Goal: Information Seeking & Learning: Learn about a topic

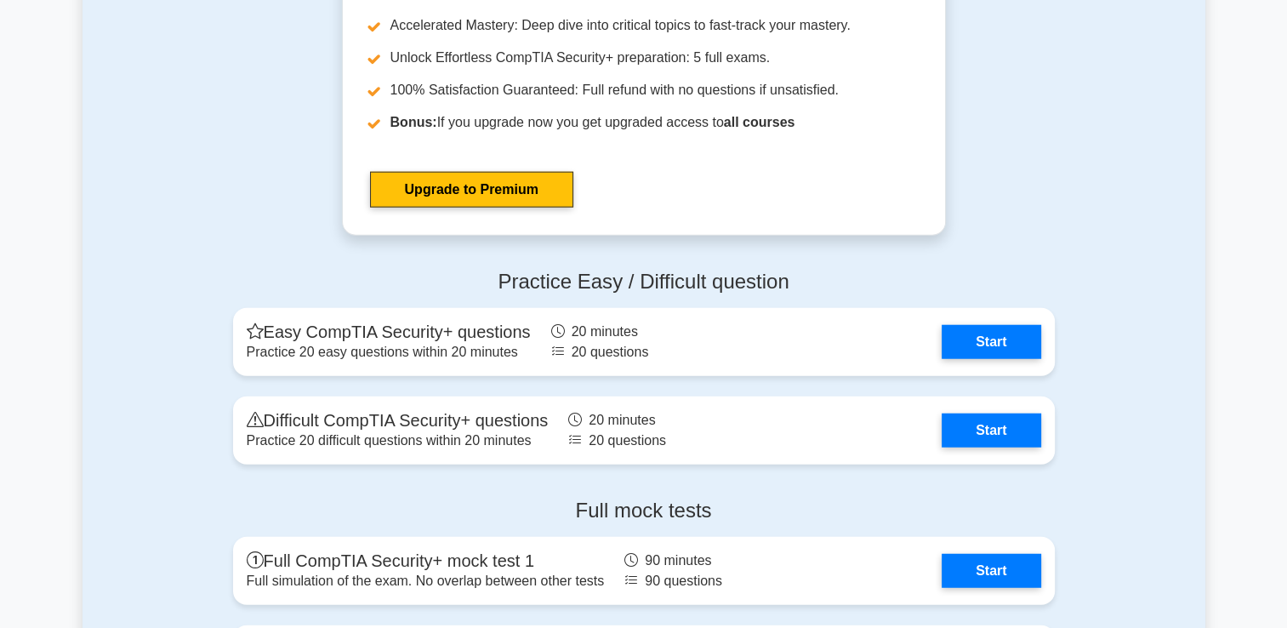
scroll to position [4252, 0]
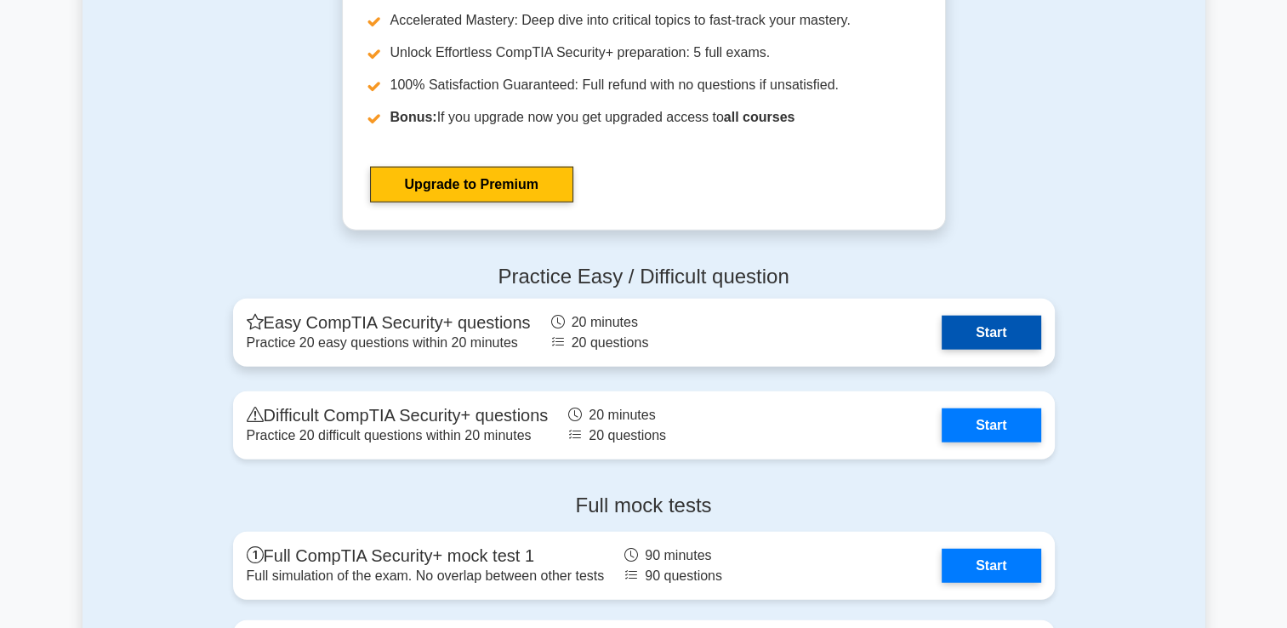
click at [995, 329] on link "Start" at bounding box center [990, 333] width 99 height 34
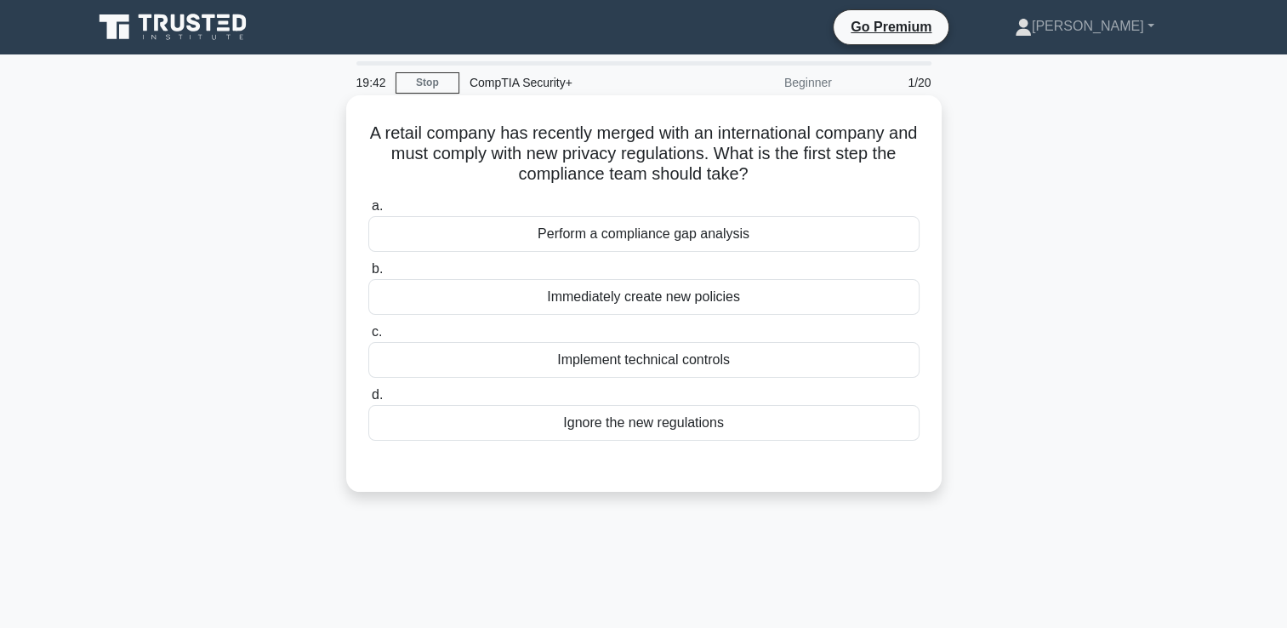
click at [698, 230] on div "Perform a compliance gap analysis" at bounding box center [643, 234] width 551 height 36
click at [368, 212] on input "a. Perform a compliance gap analysis" at bounding box center [368, 206] width 0 height 11
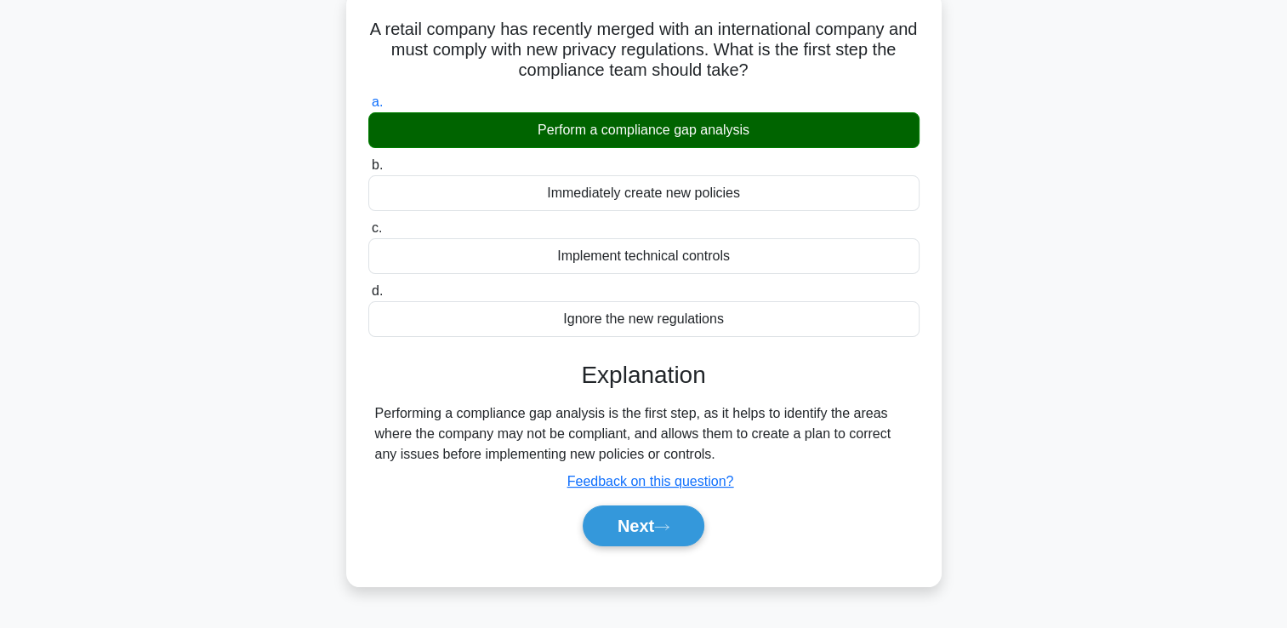
scroll to position [255, 0]
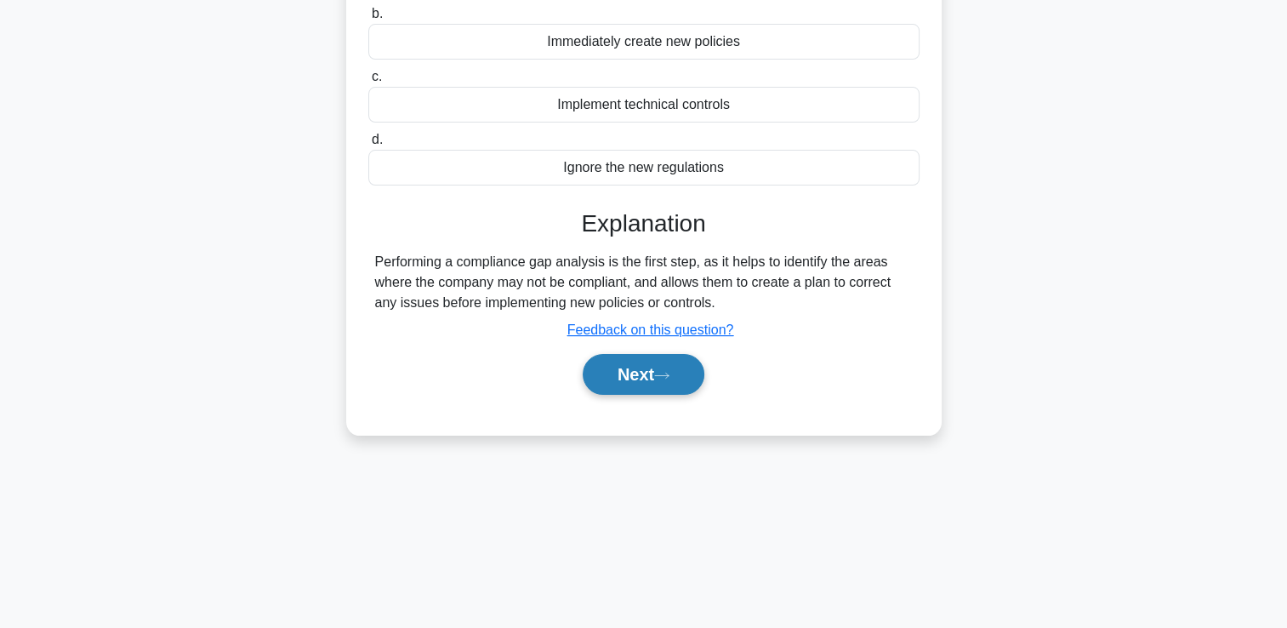
click at [661, 371] on icon at bounding box center [661, 375] width 15 height 9
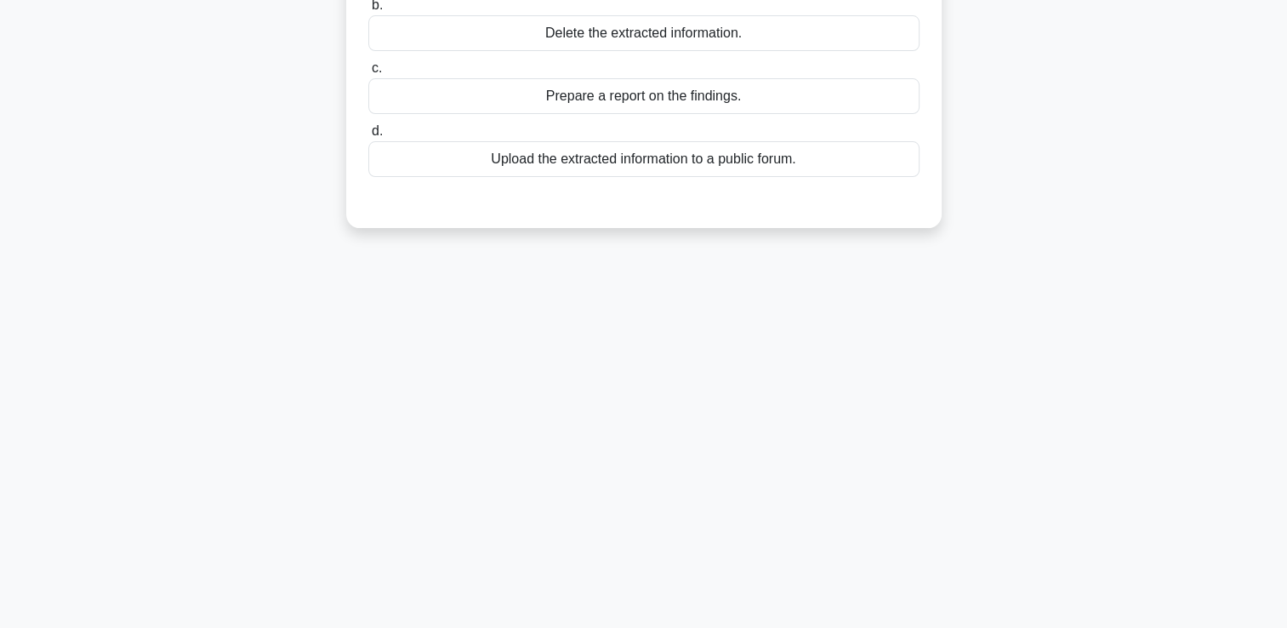
scroll to position [85, 0]
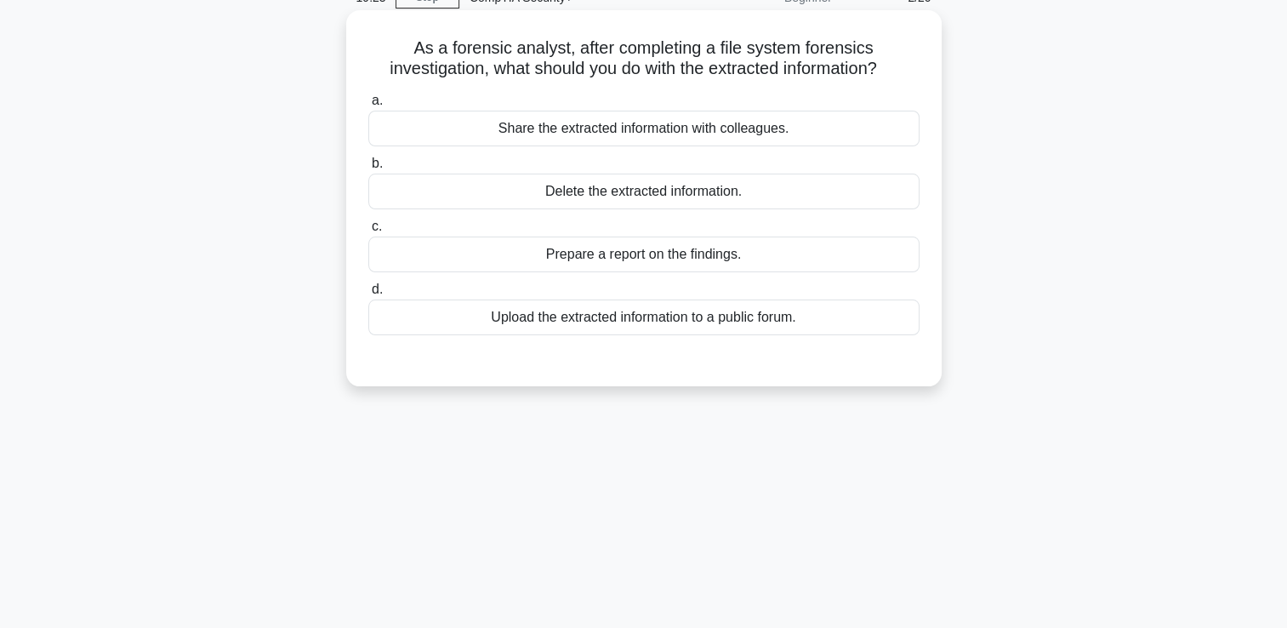
click at [633, 261] on div "Prepare a report on the findings." at bounding box center [643, 254] width 551 height 36
click at [368, 232] on input "c. Prepare a report on the findings." at bounding box center [368, 226] width 0 height 11
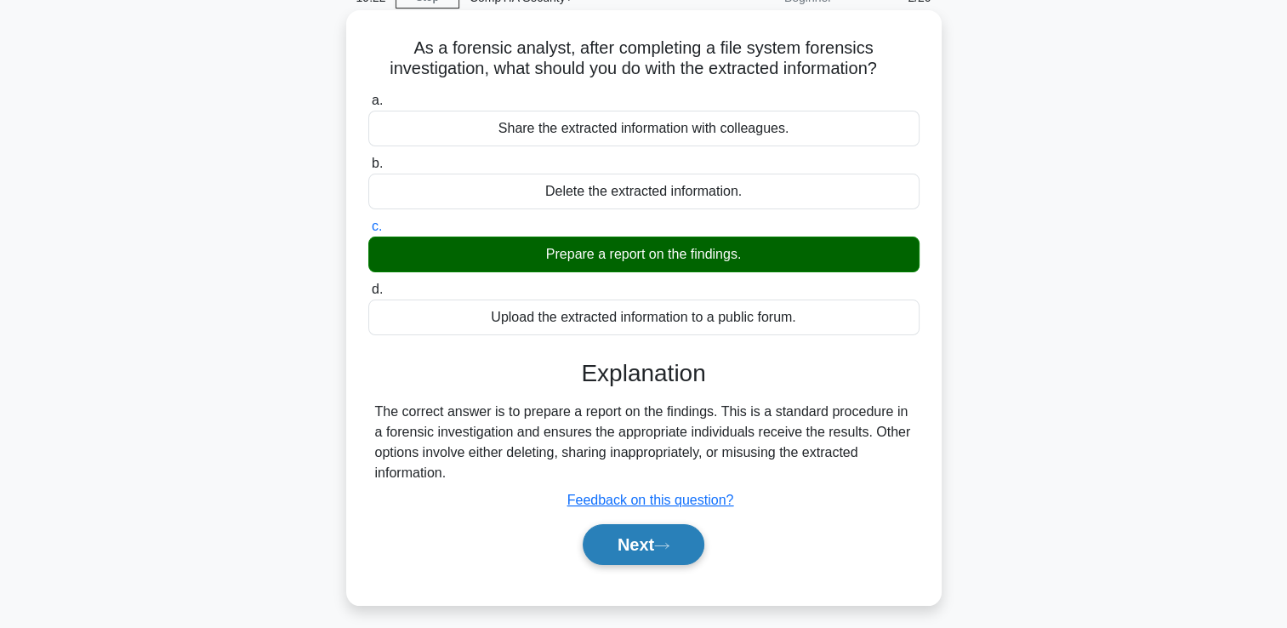
click at [637, 554] on button "Next" at bounding box center [644, 544] width 122 height 41
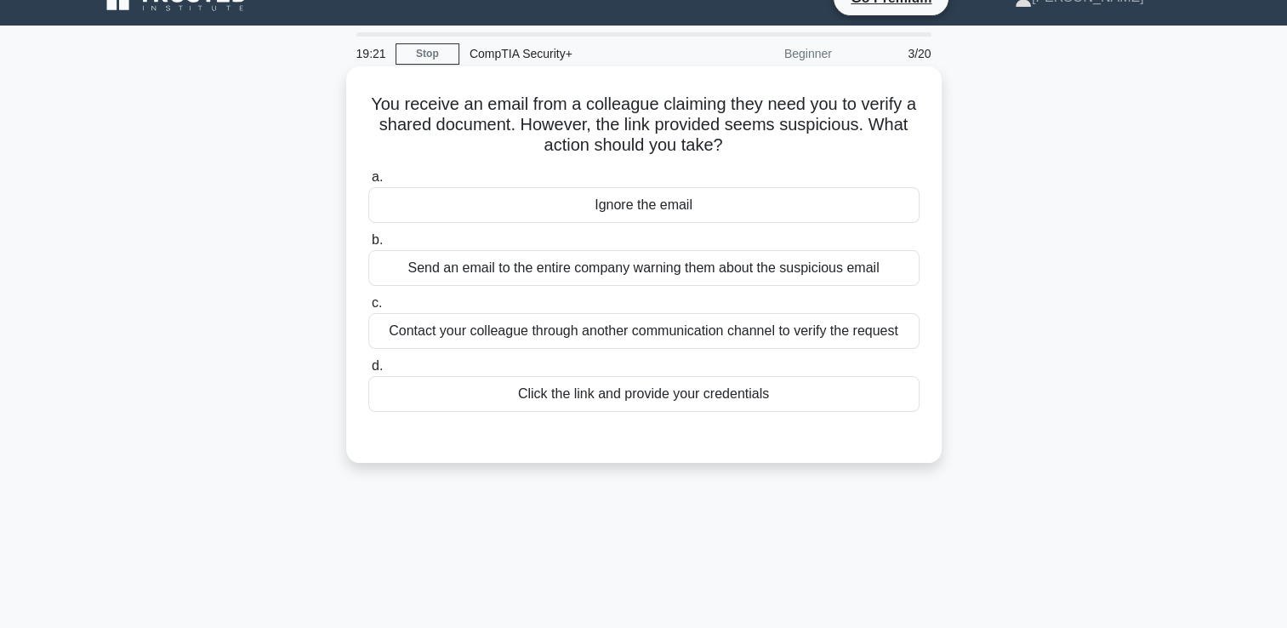
scroll to position [0, 0]
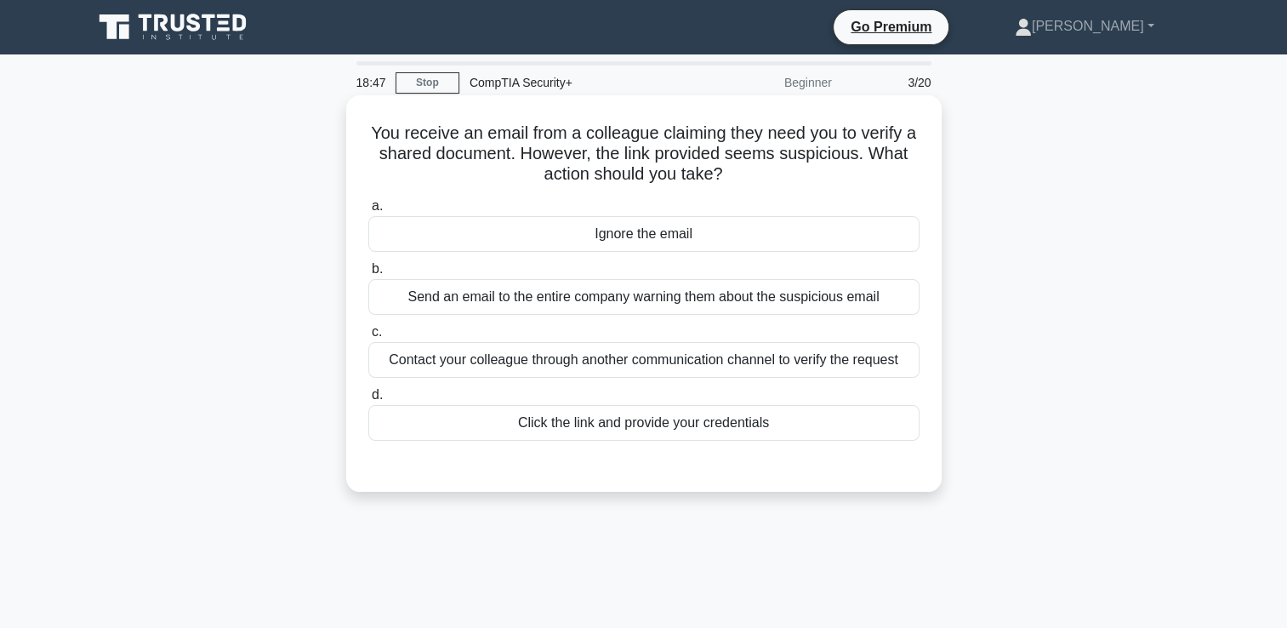
click at [605, 365] on div "Contact your colleague through another communication channel to verify the requ…" at bounding box center [643, 360] width 551 height 36
click at [368, 338] on input "c. Contact your colleague through another communication channel to verify the r…" at bounding box center [368, 332] width 0 height 11
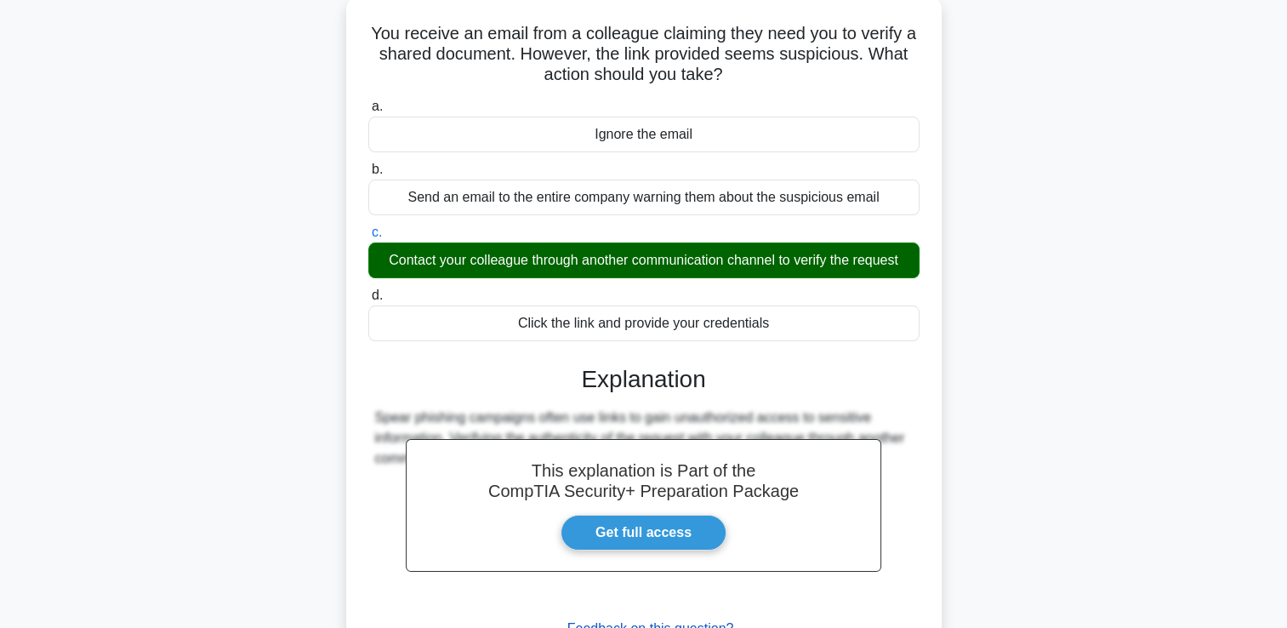
scroll to position [291, 0]
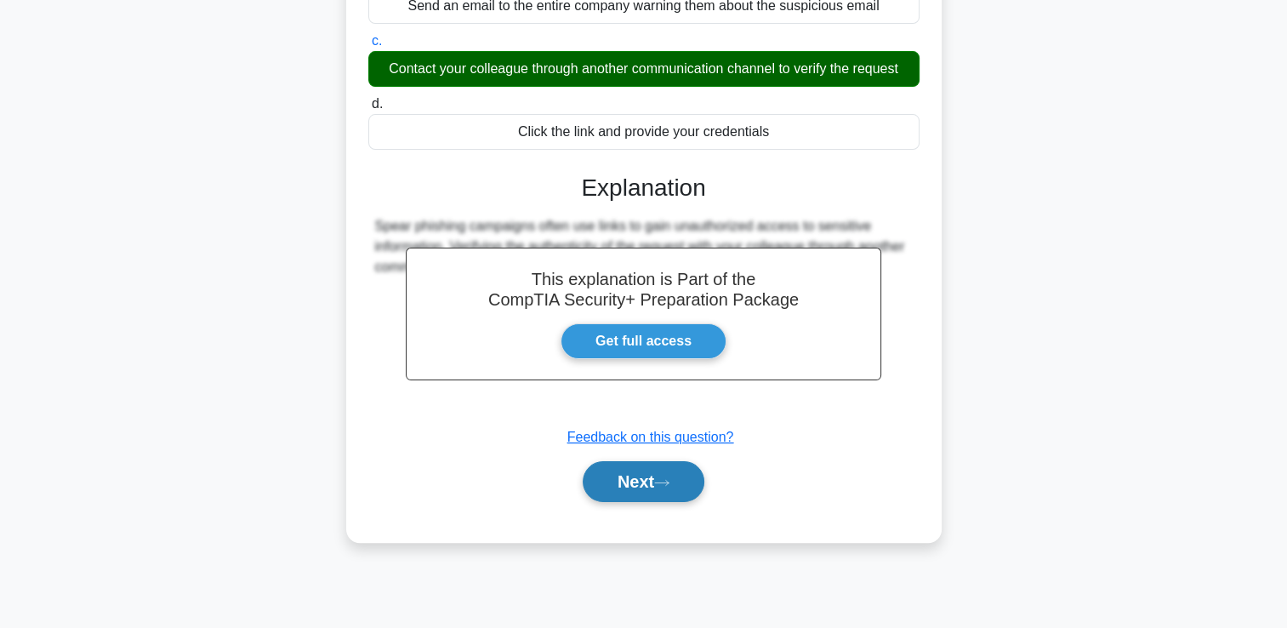
click at [645, 484] on button "Next" at bounding box center [644, 481] width 122 height 41
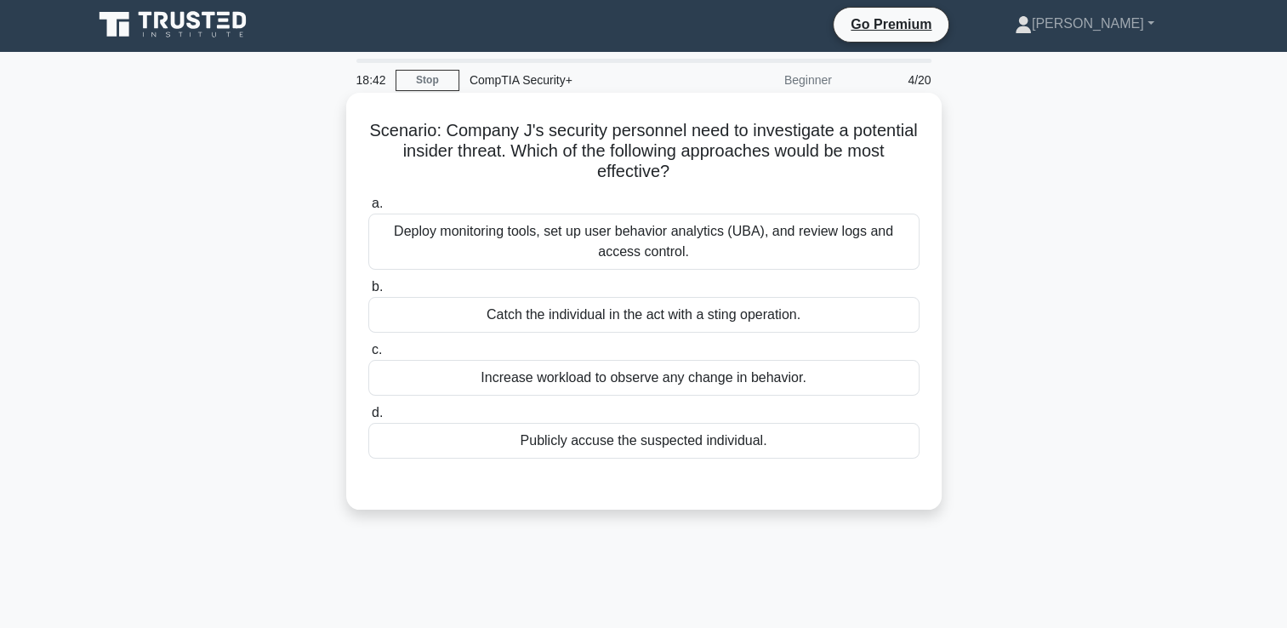
scroll to position [0, 0]
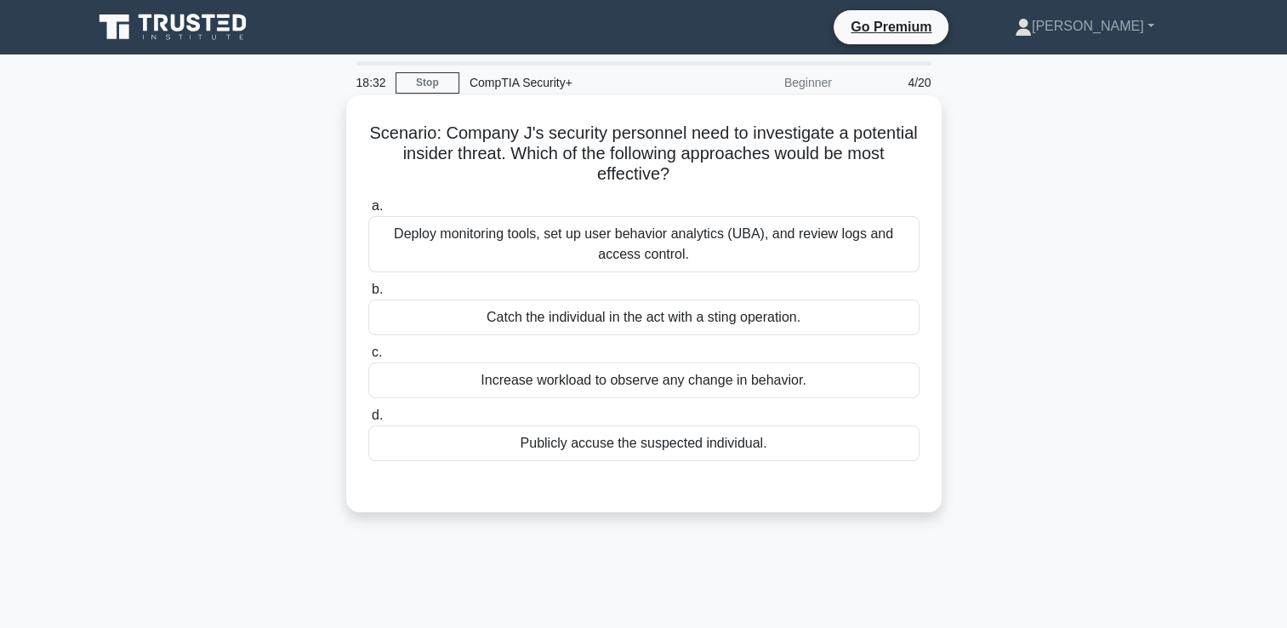
click at [643, 231] on div "Deploy monitoring tools, set up user behavior analytics (UBA), and review logs …" at bounding box center [643, 244] width 551 height 56
click at [368, 212] on input "a. Deploy monitoring tools, set up user behavior analytics (UBA), and review lo…" at bounding box center [368, 206] width 0 height 11
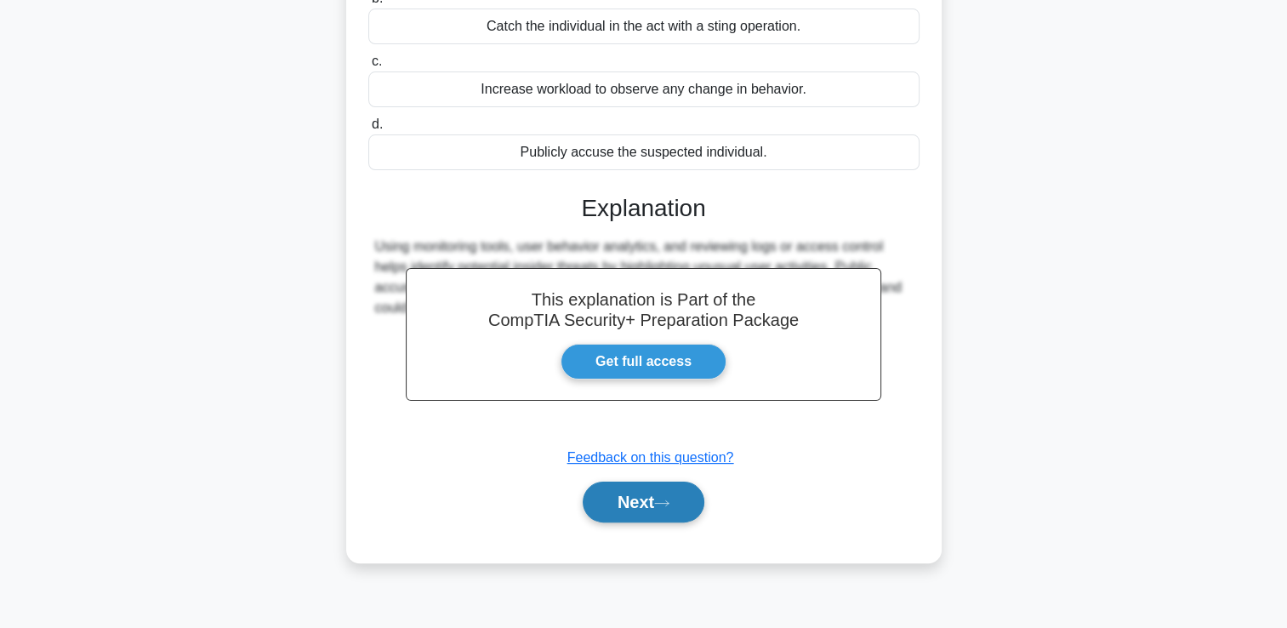
click at [648, 505] on button "Next" at bounding box center [644, 501] width 122 height 41
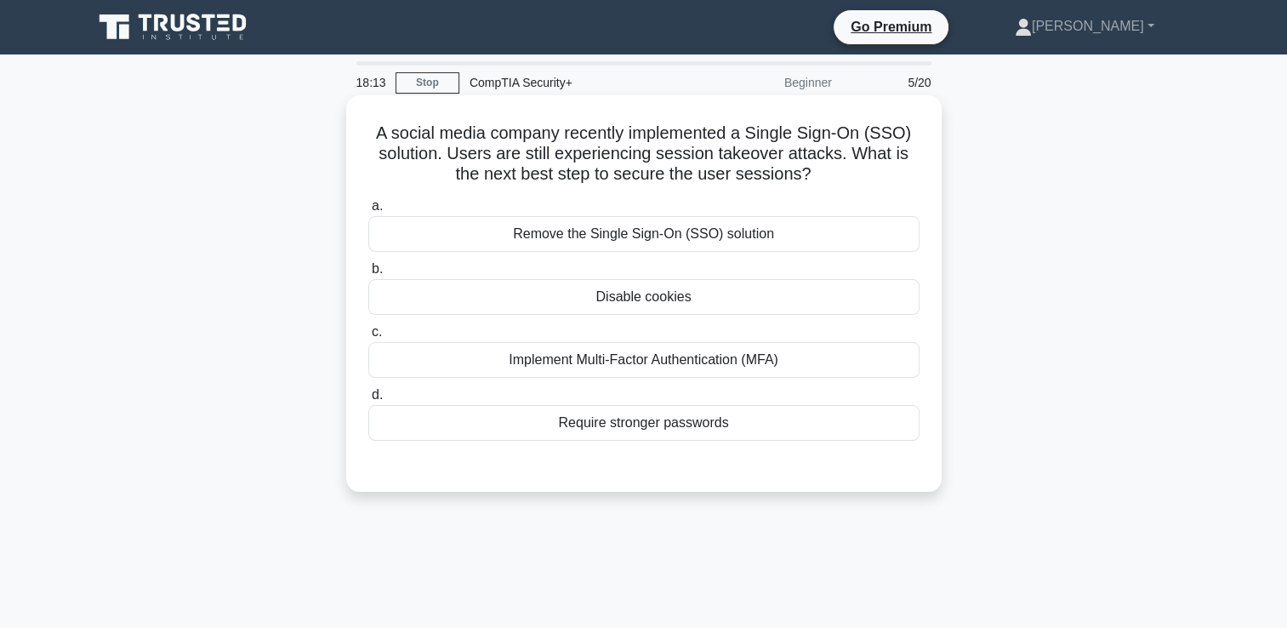
click at [668, 369] on div "Implement Multi-Factor Authentication (MFA)" at bounding box center [643, 360] width 551 height 36
click at [368, 338] on input "c. Implement Multi-Factor Authentication (MFA)" at bounding box center [368, 332] width 0 height 11
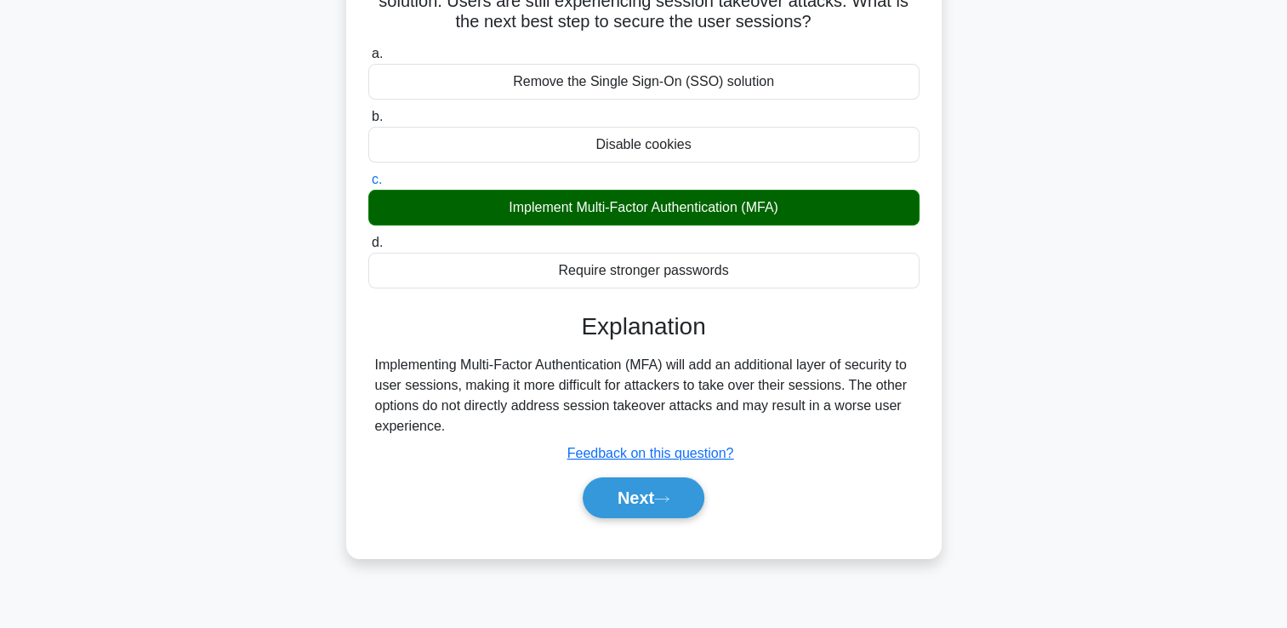
scroll to position [255, 0]
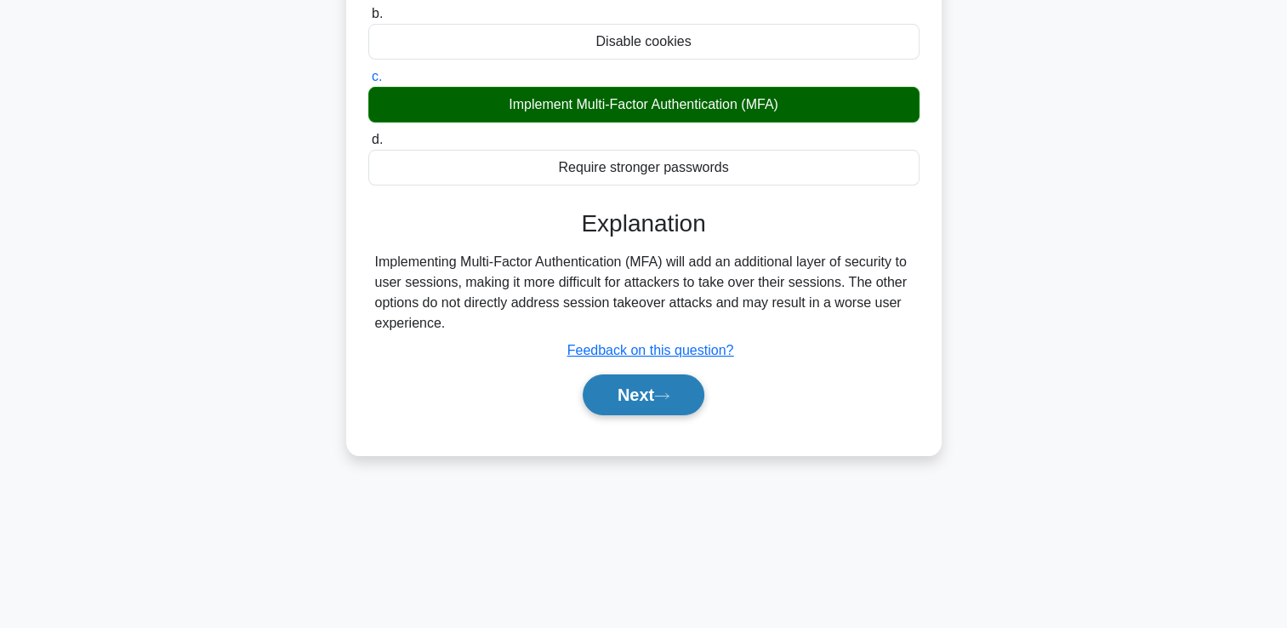
click at [663, 407] on button "Next" at bounding box center [644, 394] width 122 height 41
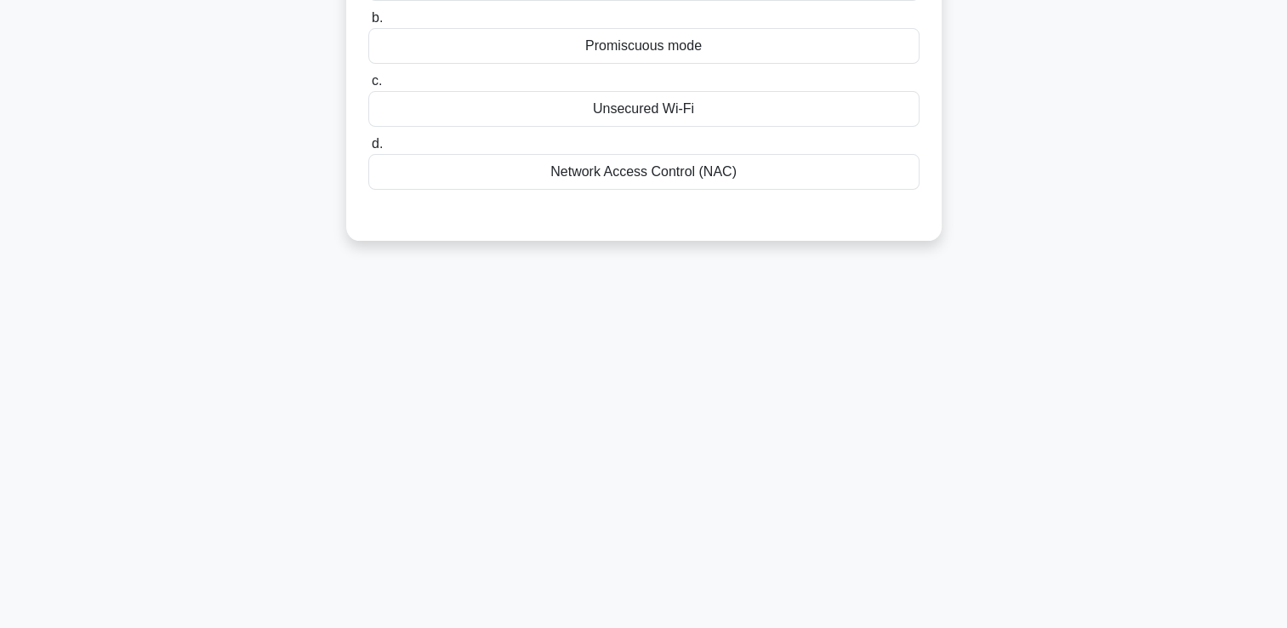
scroll to position [0, 0]
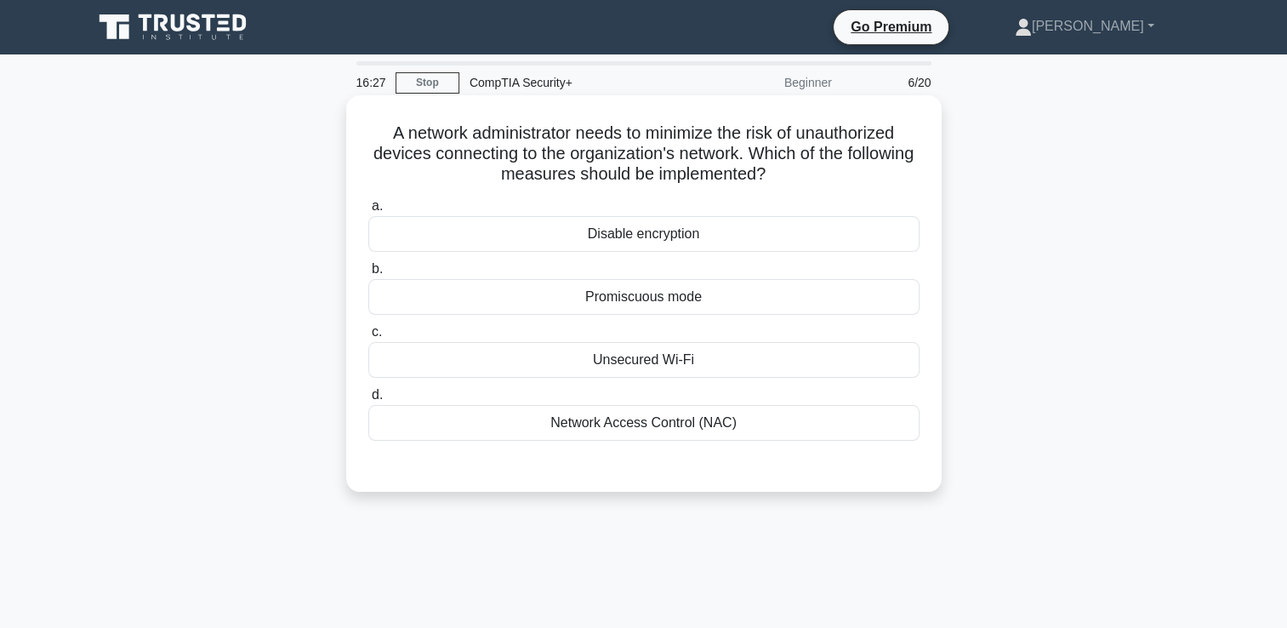
click at [534, 435] on div "Network Access Control (NAC)" at bounding box center [643, 423] width 551 height 36
click at [368, 401] on input "d. Network Access Control (NAC)" at bounding box center [368, 395] width 0 height 11
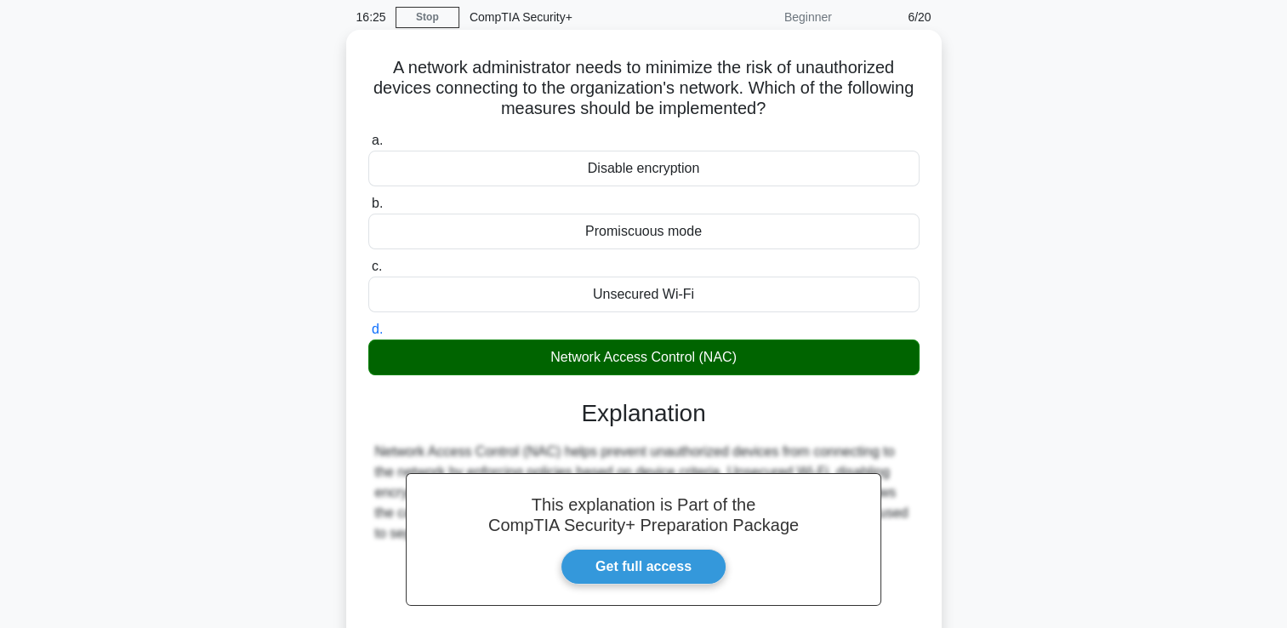
scroll to position [255, 0]
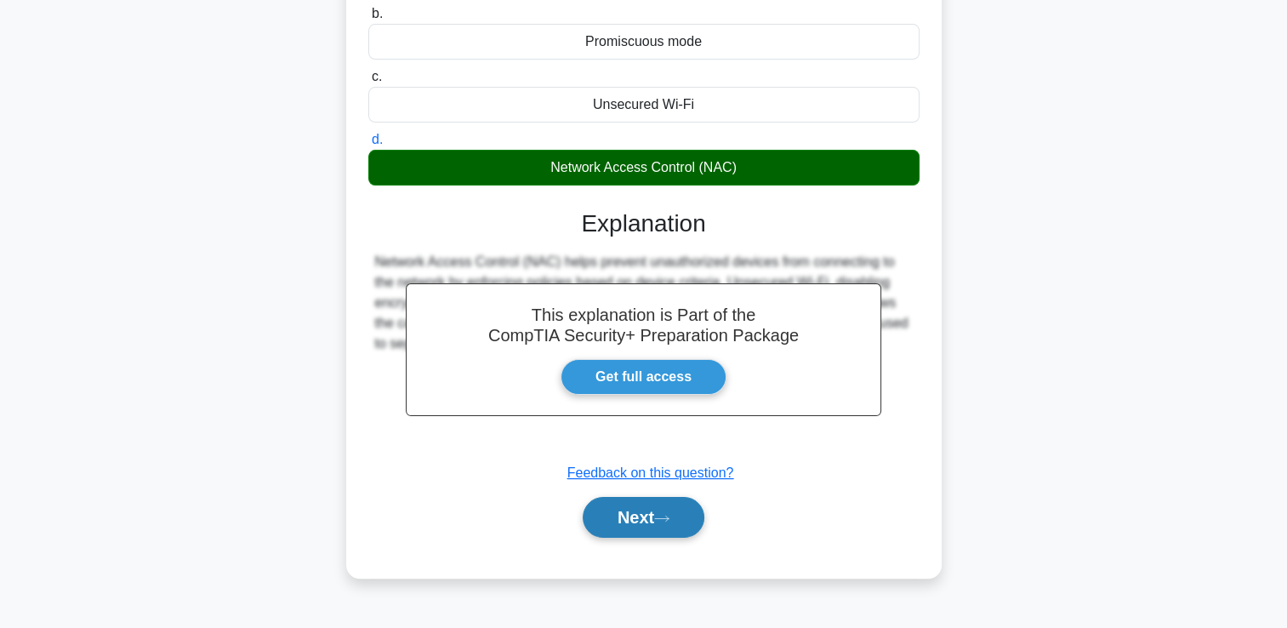
click at [644, 523] on button "Next" at bounding box center [644, 517] width 122 height 41
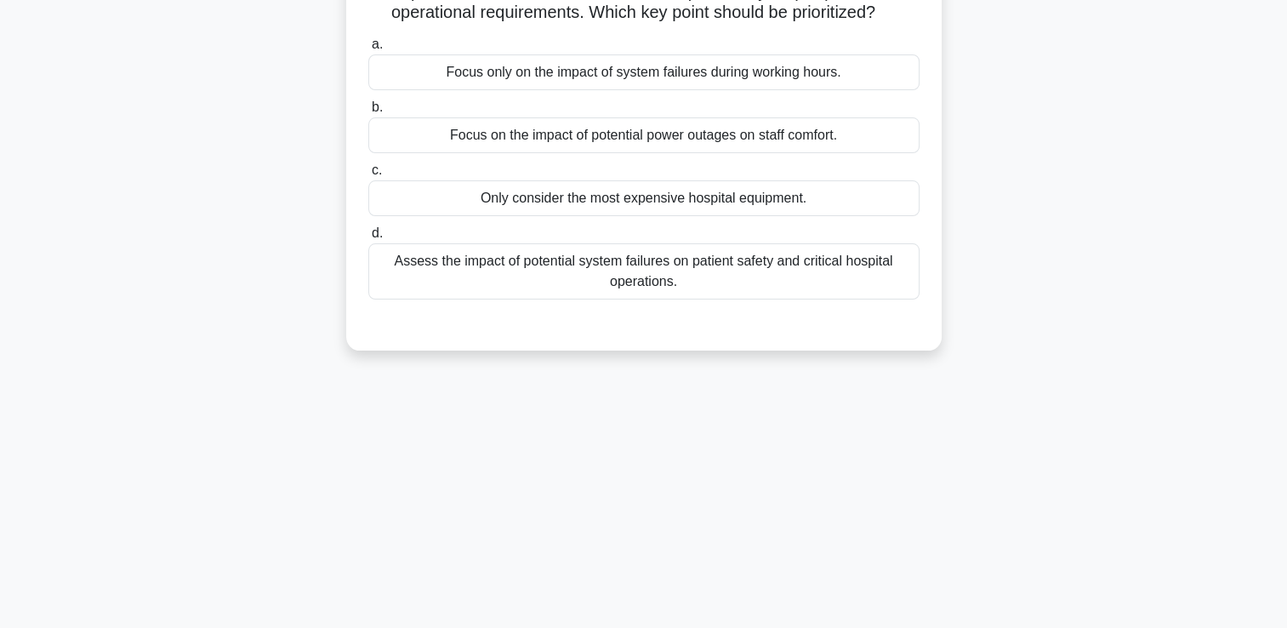
scroll to position [0, 0]
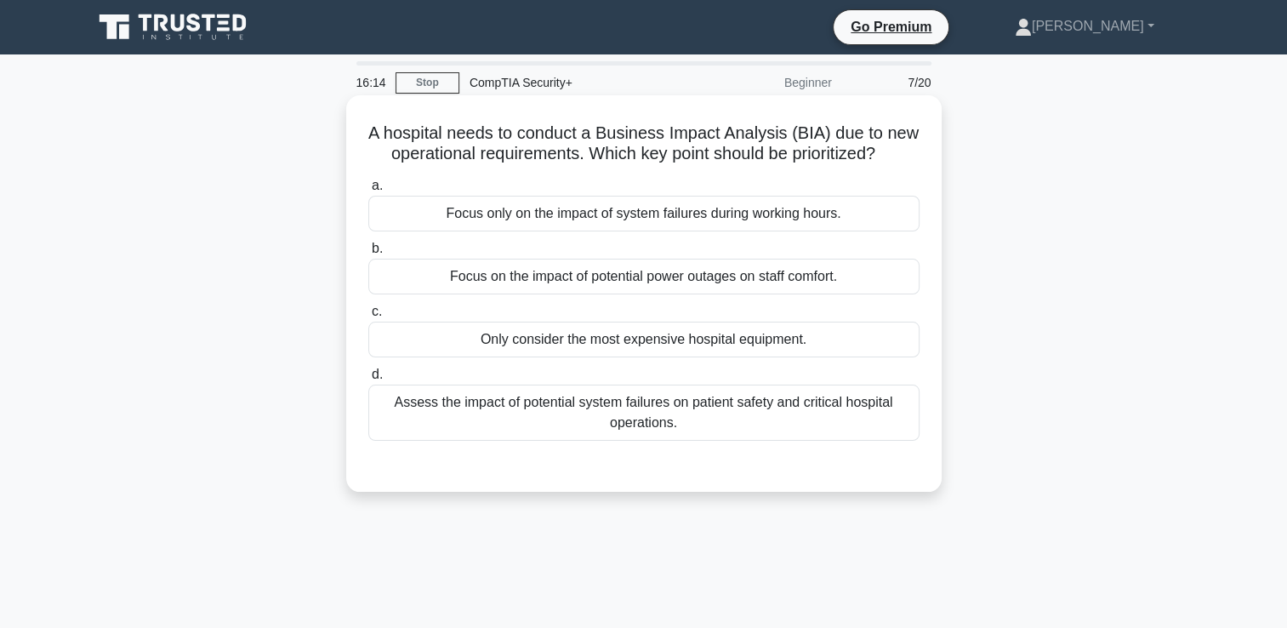
click at [558, 441] on div "Assess the impact of potential system failures on patient safety and critical h…" at bounding box center [643, 412] width 551 height 56
click at [368, 380] on input "d. Assess the impact of potential system failures on patient safety and critica…" at bounding box center [368, 374] width 0 height 11
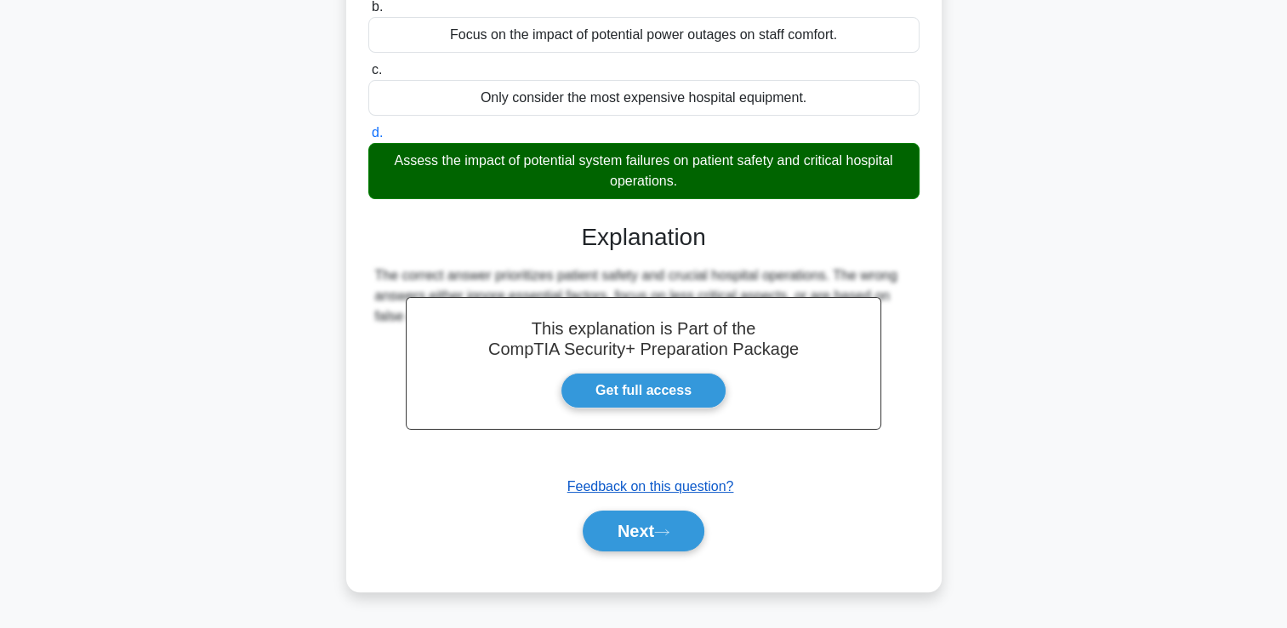
scroll to position [255, 0]
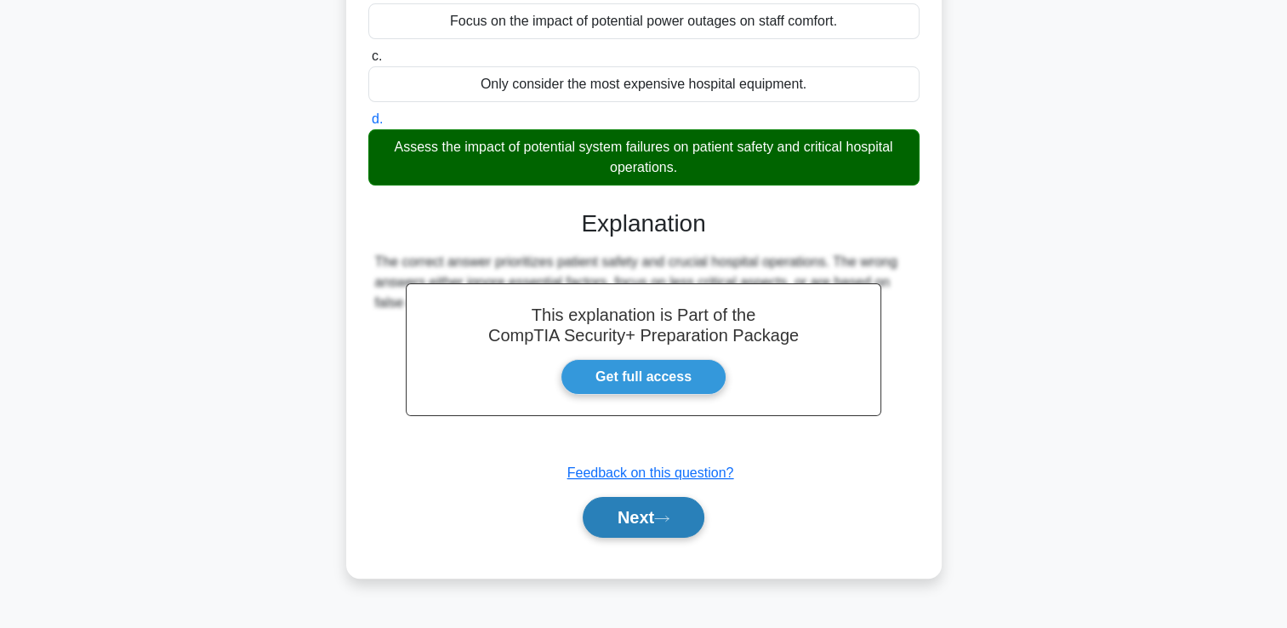
click at [634, 529] on button "Next" at bounding box center [644, 517] width 122 height 41
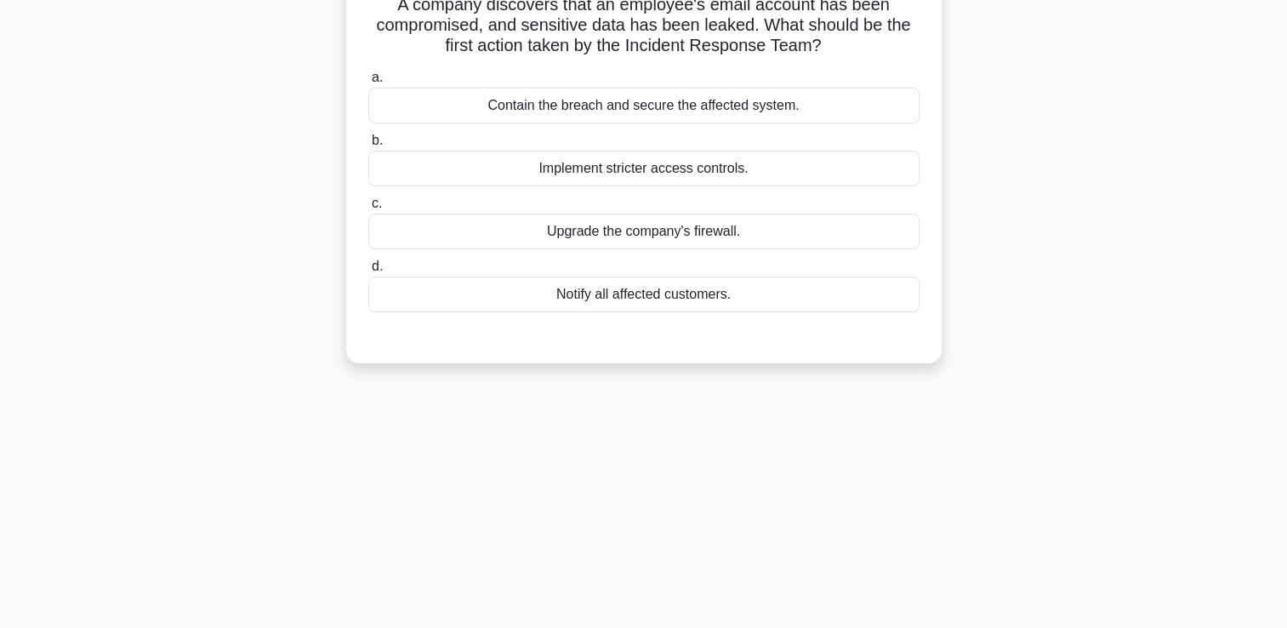
scroll to position [0, 0]
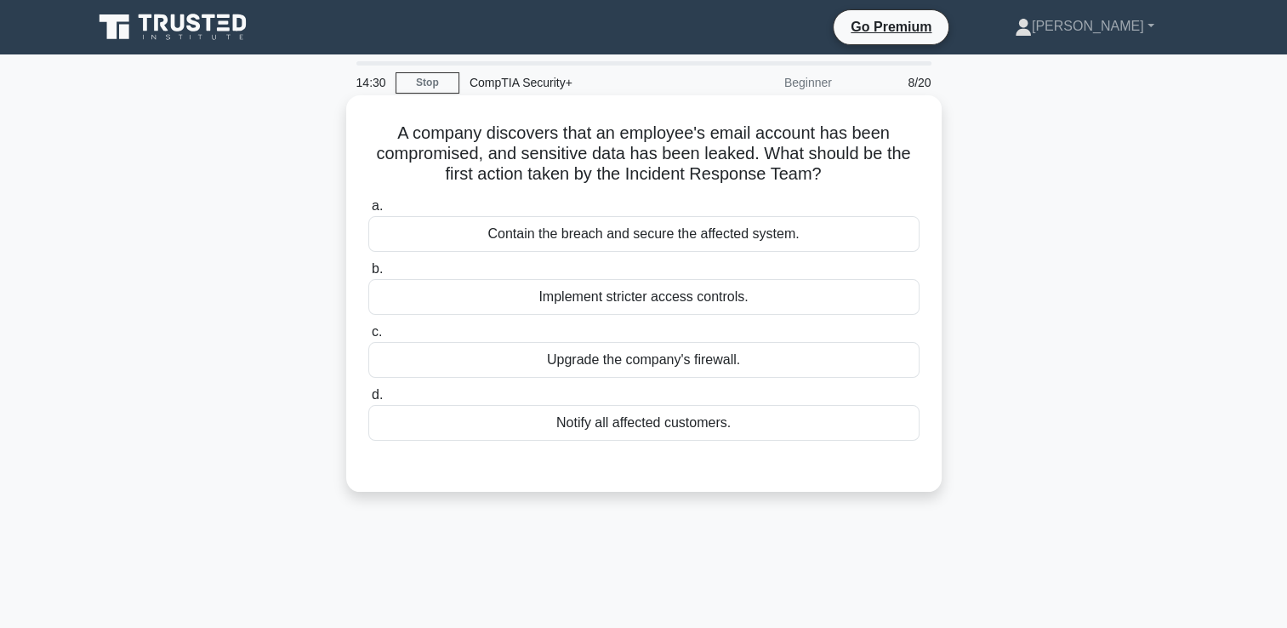
click at [722, 243] on div "Contain the breach and secure the affected system." at bounding box center [643, 234] width 551 height 36
click at [368, 212] on input "a. Contain the breach and secure the affected system." at bounding box center [368, 206] width 0 height 11
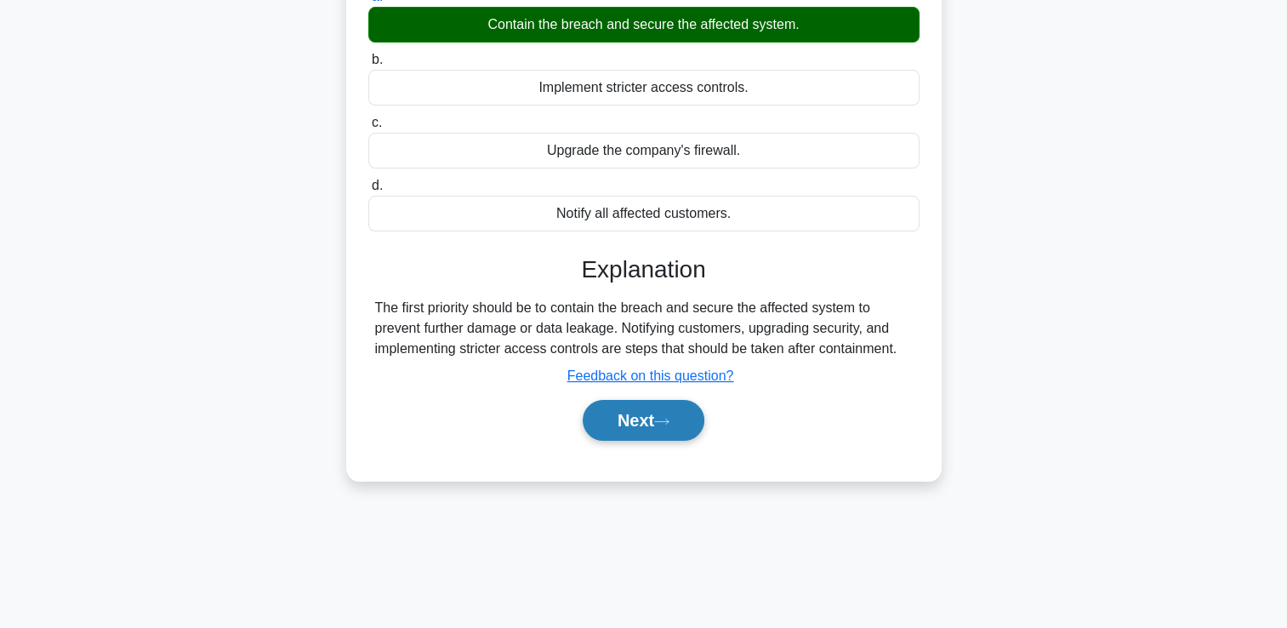
scroll to position [255, 0]
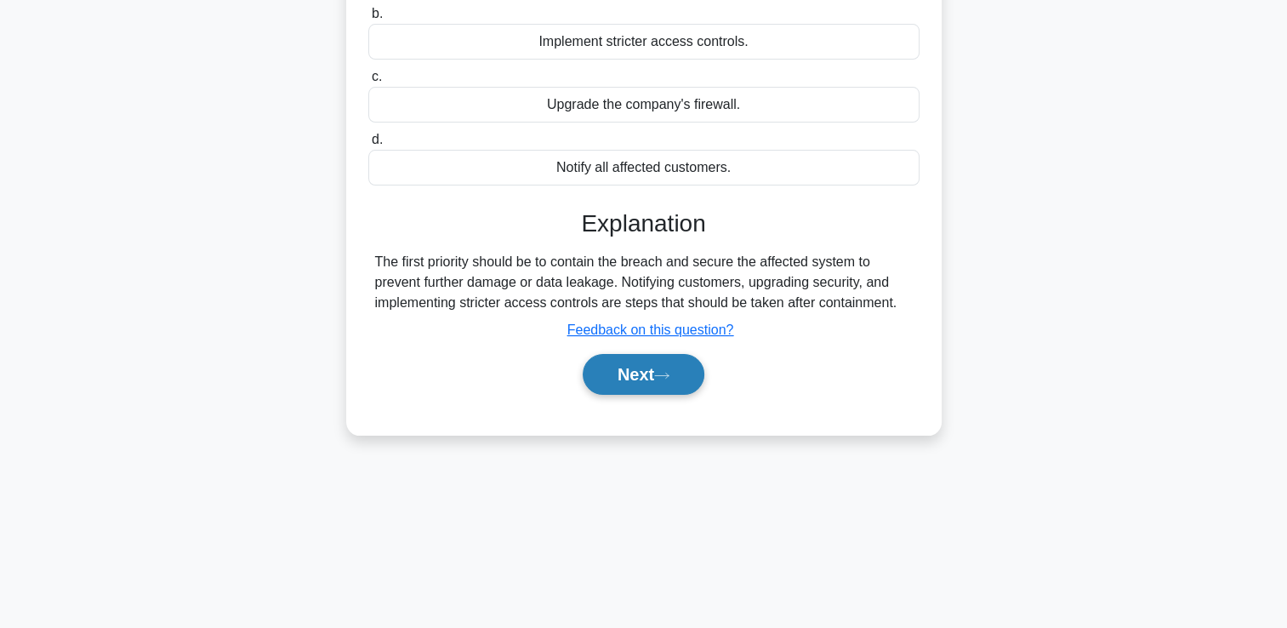
click at [644, 375] on button "Next" at bounding box center [644, 374] width 122 height 41
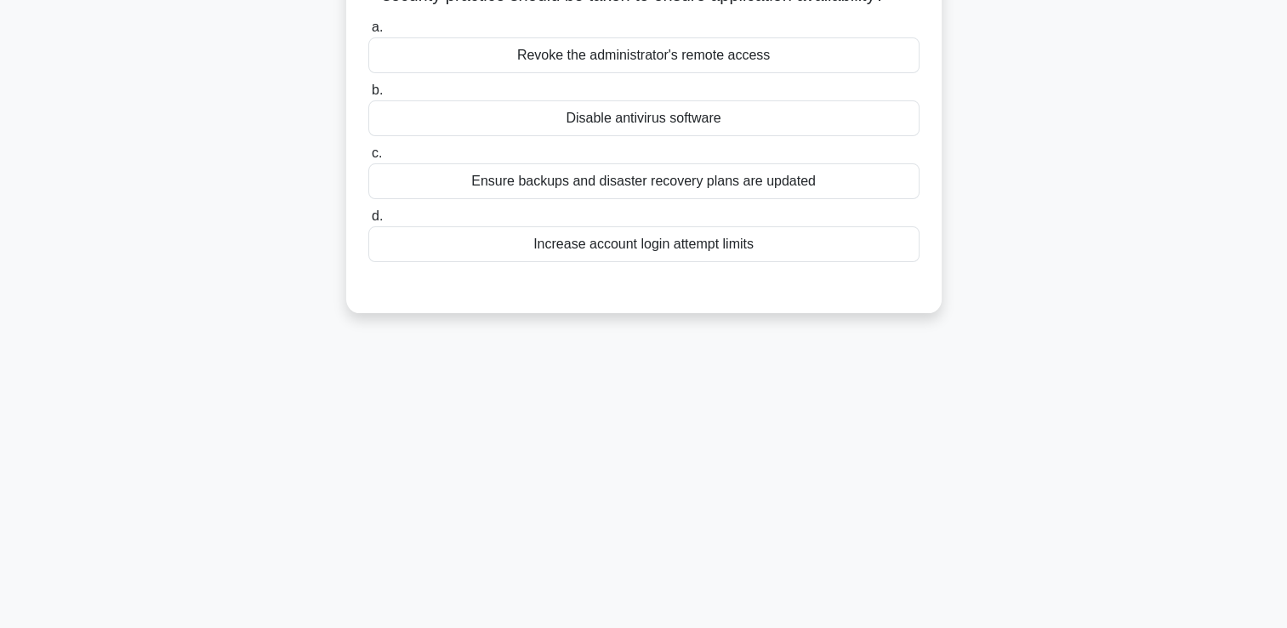
scroll to position [85, 0]
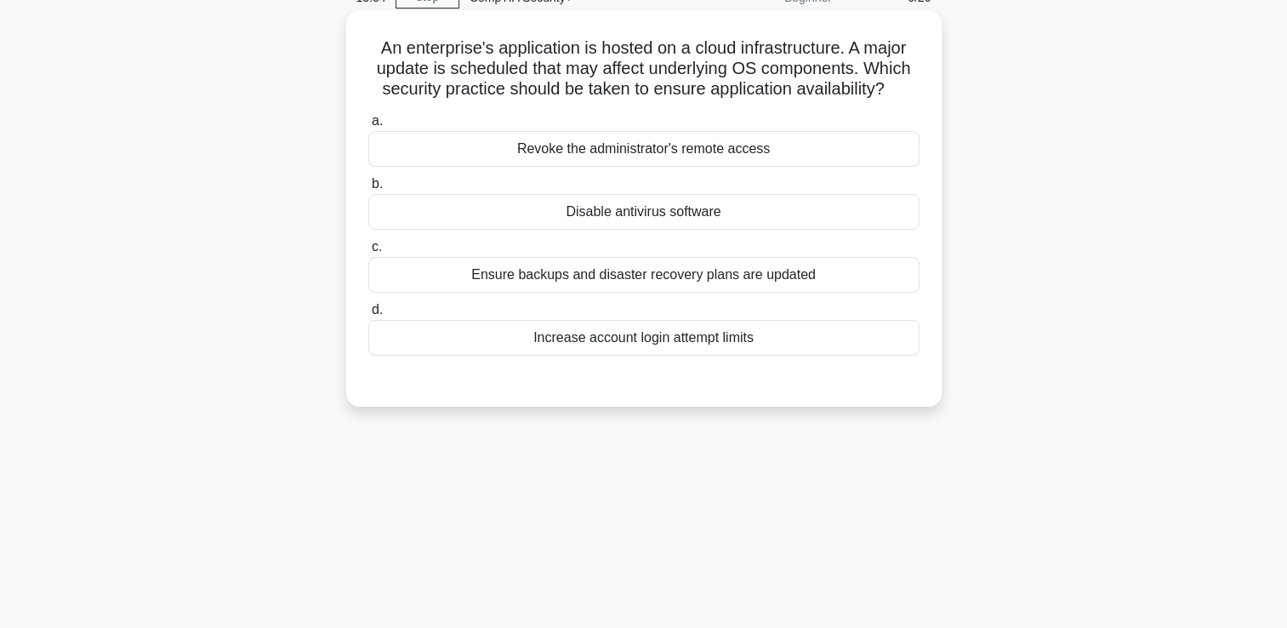
click at [617, 301] on label "d. Increase account login attempt limits" at bounding box center [643, 327] width 551 height 56
click at [368, 304] on input "d. Increase account login attempt limits" at bounding box center [368, 309] width 0 height 11
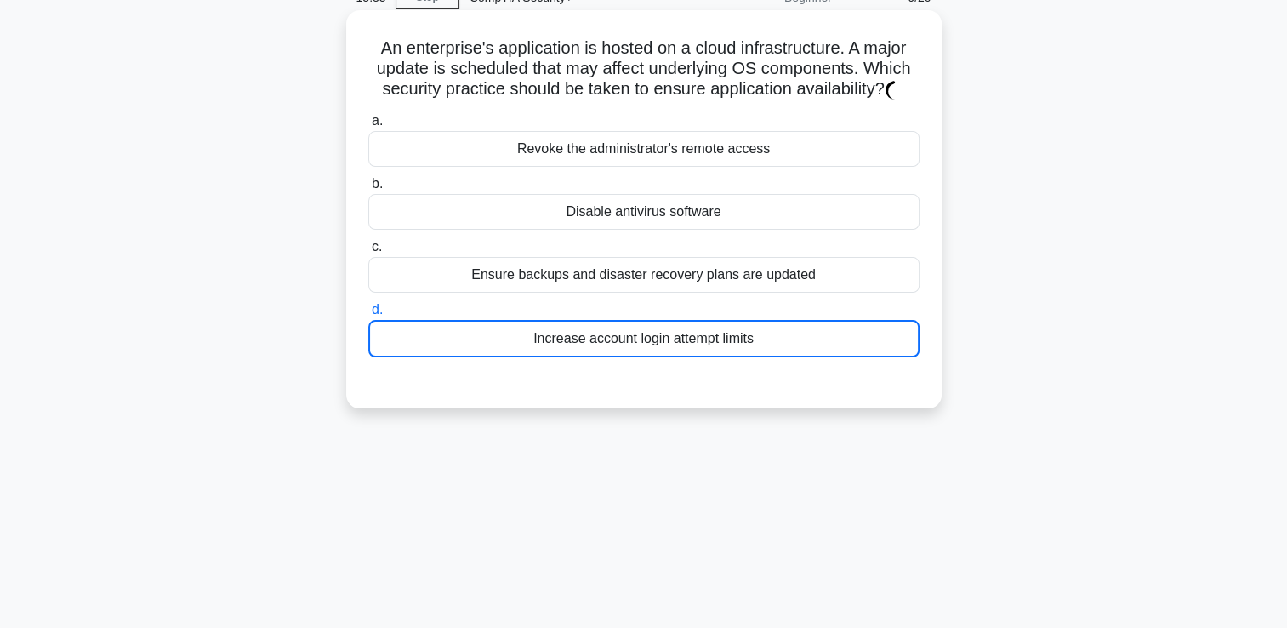
click at [631, 275] on div "Ensure backups and disaster recovery plans are updated" at bounding box center [643, 275] width 551 height 36
click at [368, 253] on input "c. Ensure backups and disaster recovery plans are updated" at bounding box center [368, 247] width 0 height 11
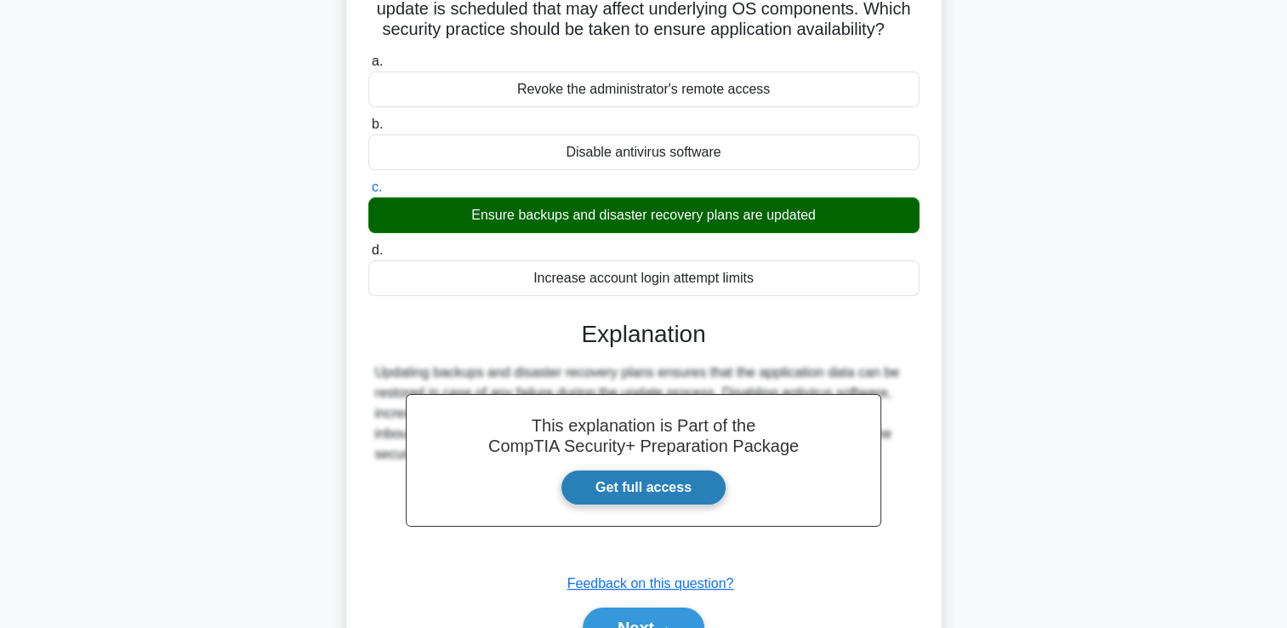
scroll to position [255, 0]
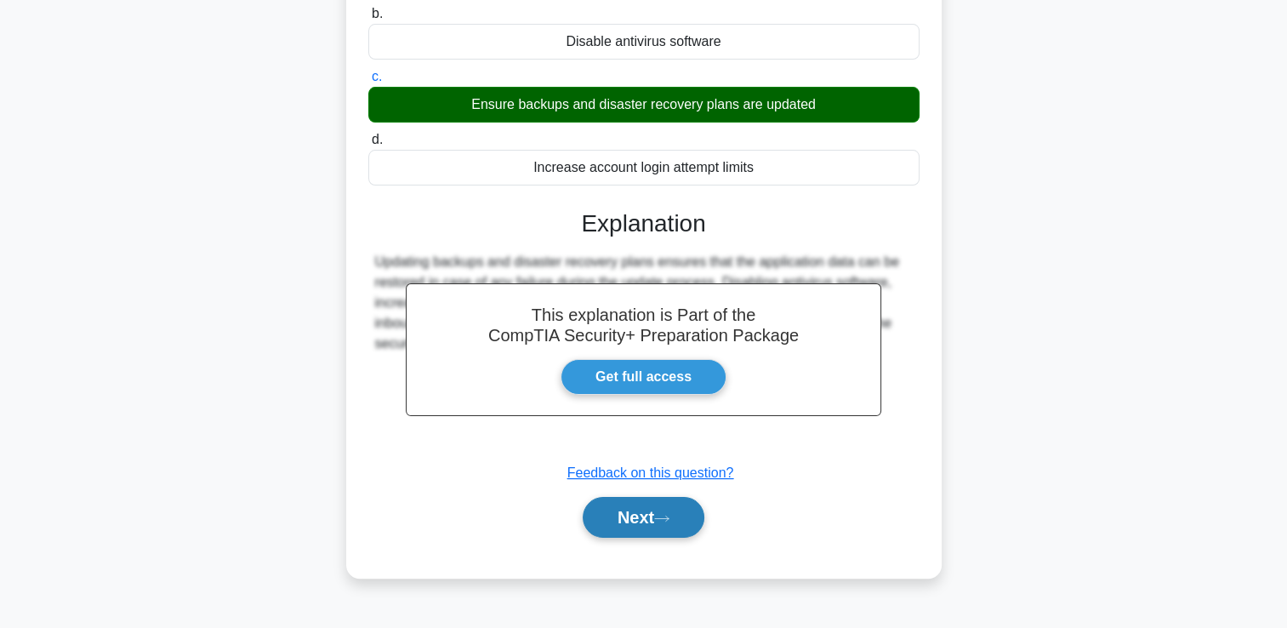
click at [642, 526] on button "Next" at bounding box center [644, 517] width 122 height 41
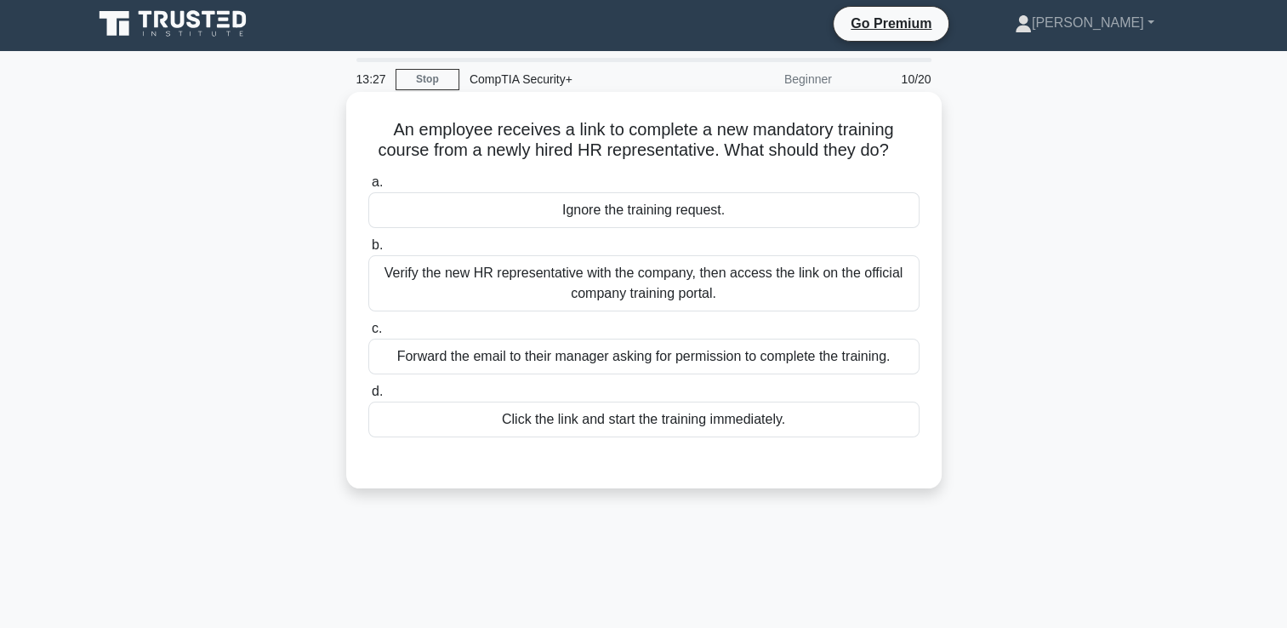
scroll to position [0, 0]
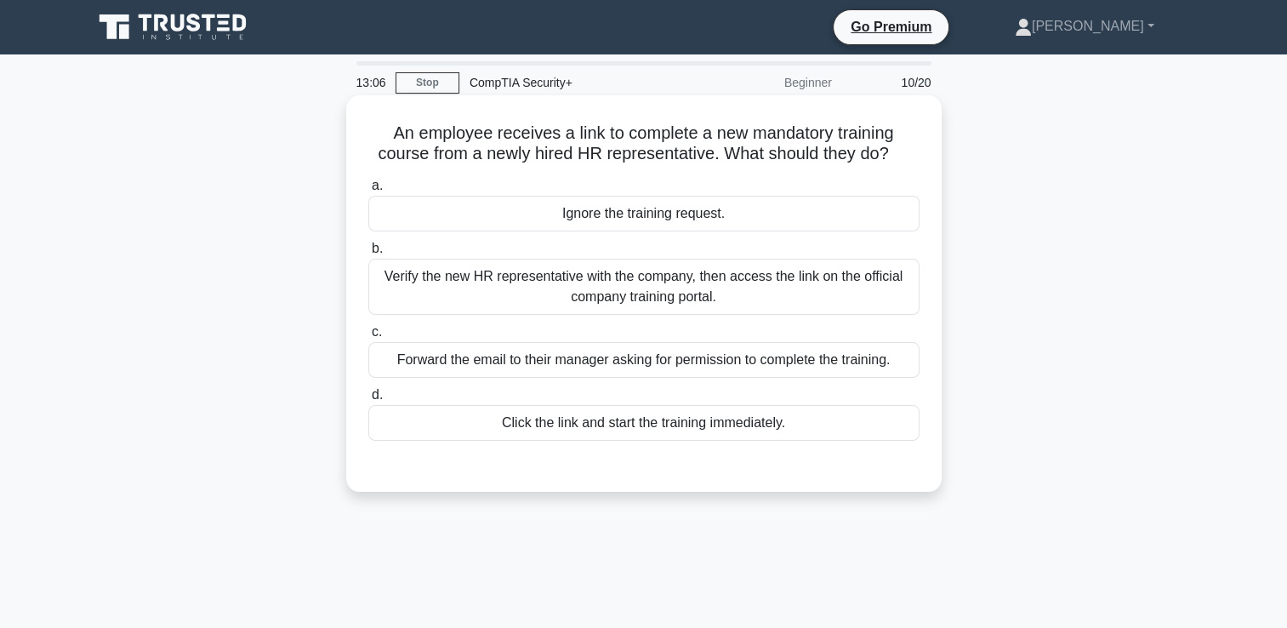
click at [727, 296] on div "Verify the new HR representative with the company, then access the link on the …" at bounding box center [643, 287] width 551 height 56
click at [368, 254] on input "b. Verify the new HR representative with the company, then access the link on t…" at bounding box center [368, 248] width 0 height 11
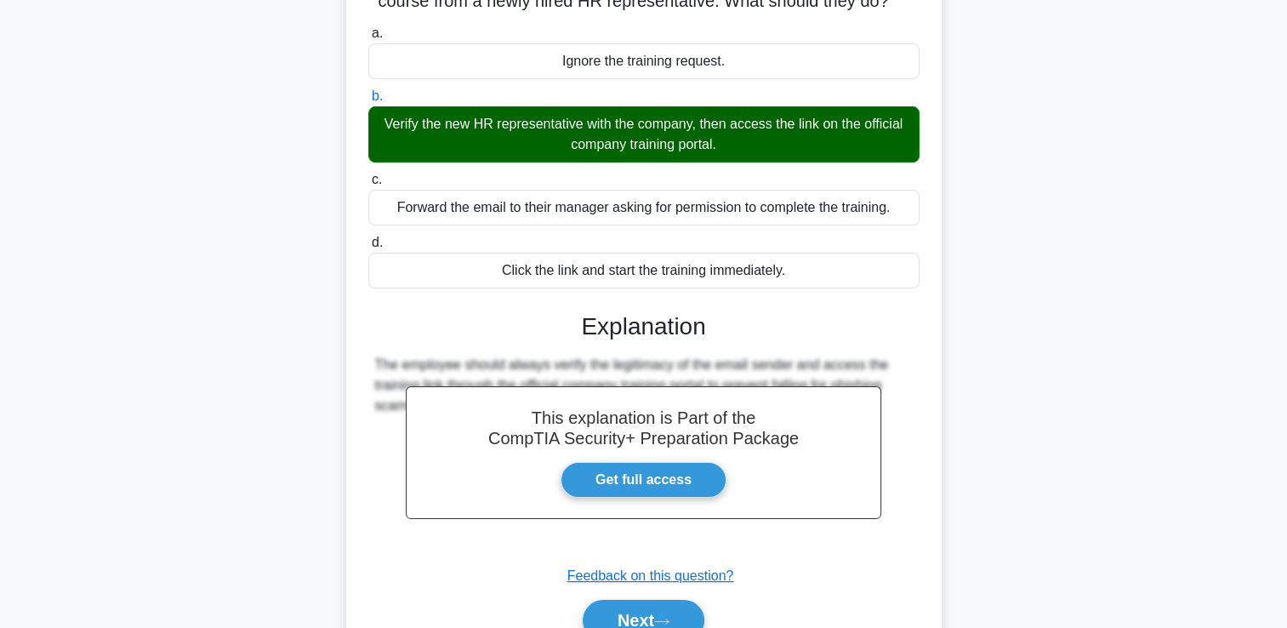
scroll to position [255, 0]
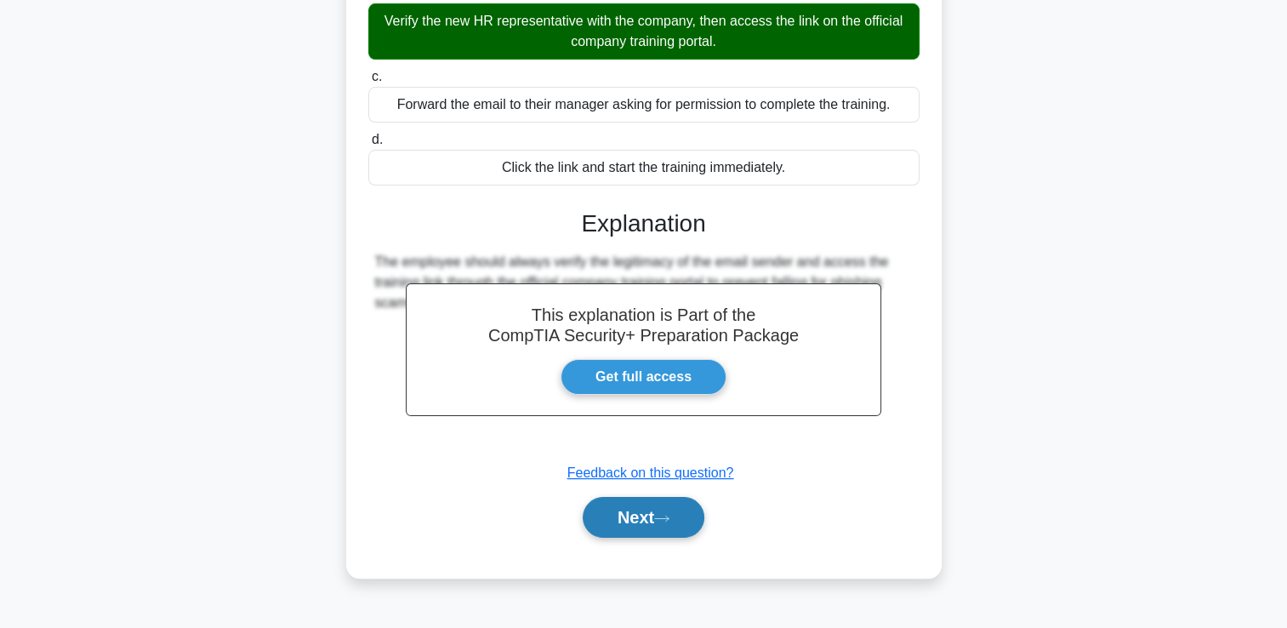
click at [657, 515] on button "Next" at bounding box center [644, 517] width 122 height 41
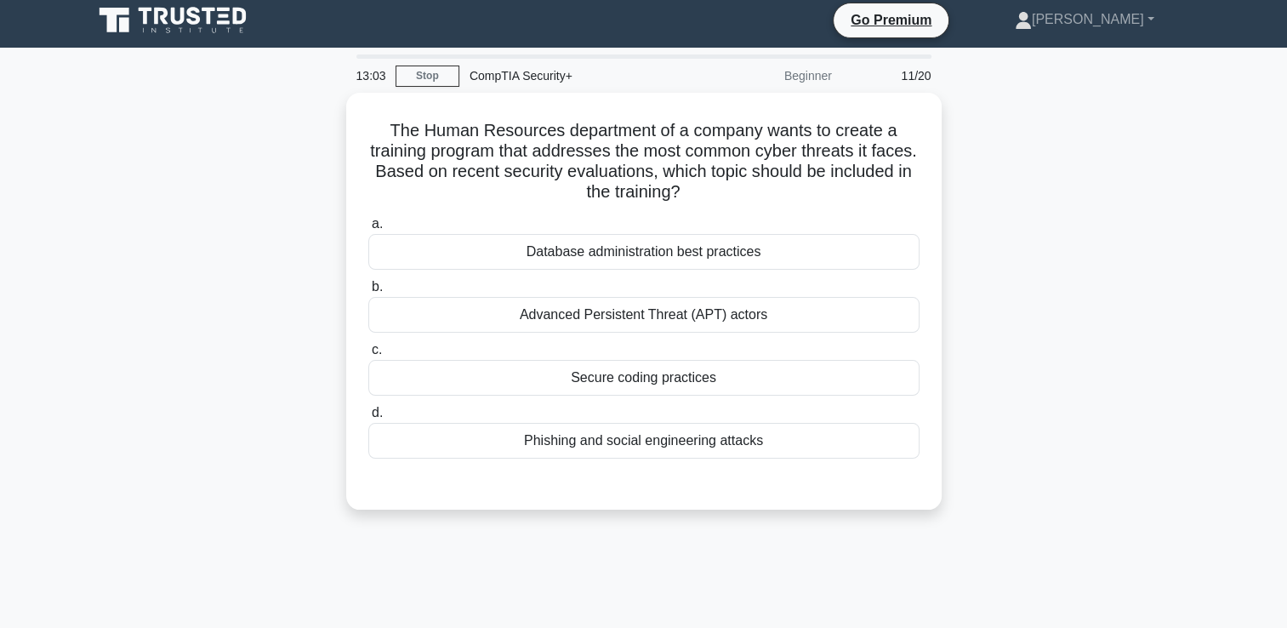
scroll to position [0, 0]
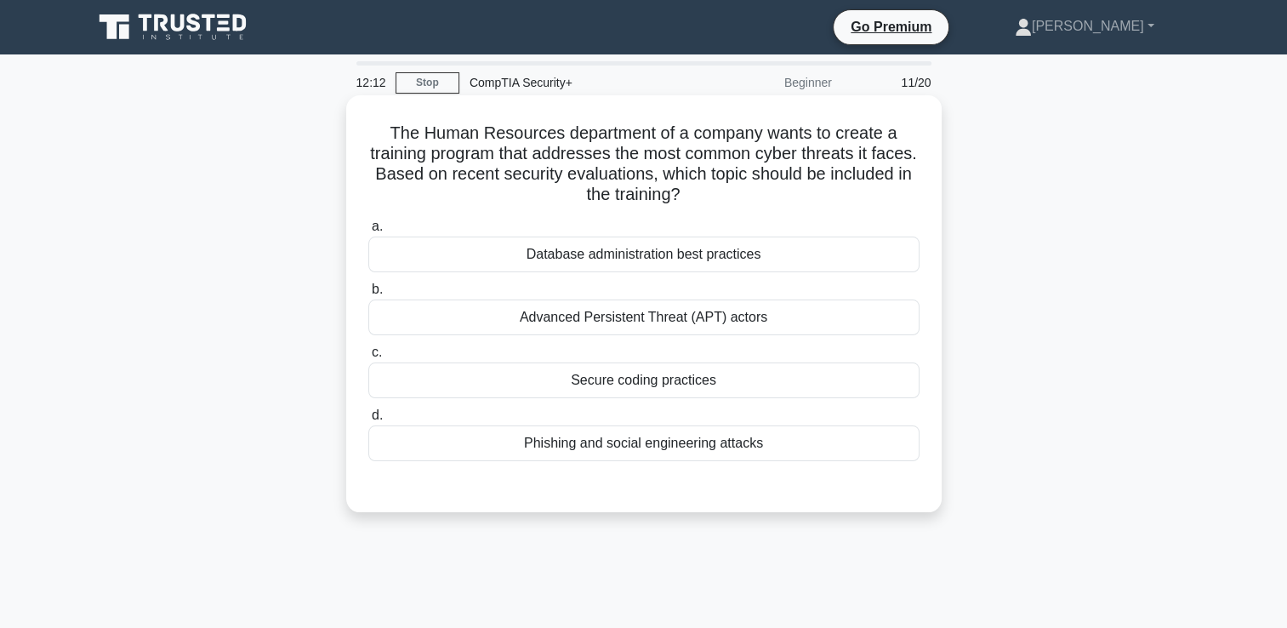
click at [650, 445] on div "Phishing and social engineering attacks" at bounding box center [643, 443] width 551 height 36
click at [368, 421] on input "d. Phishing and social engineering attacks" at bounding box center [368, 415] width 0 height 11
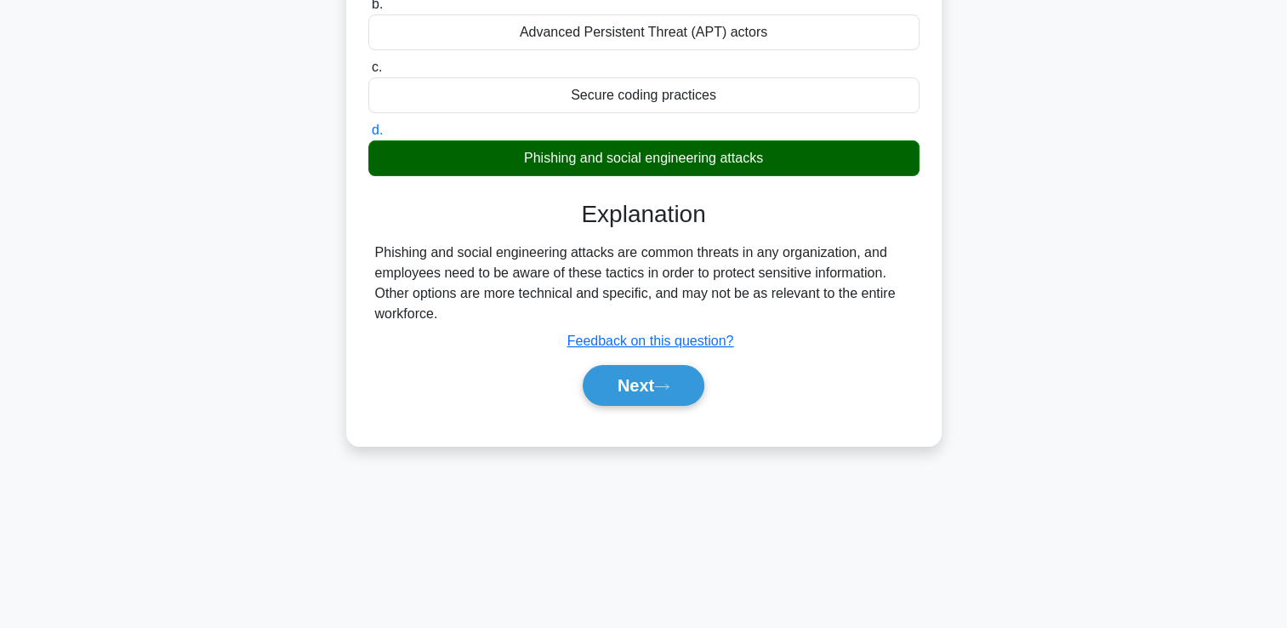
scroll to position [291, 0]
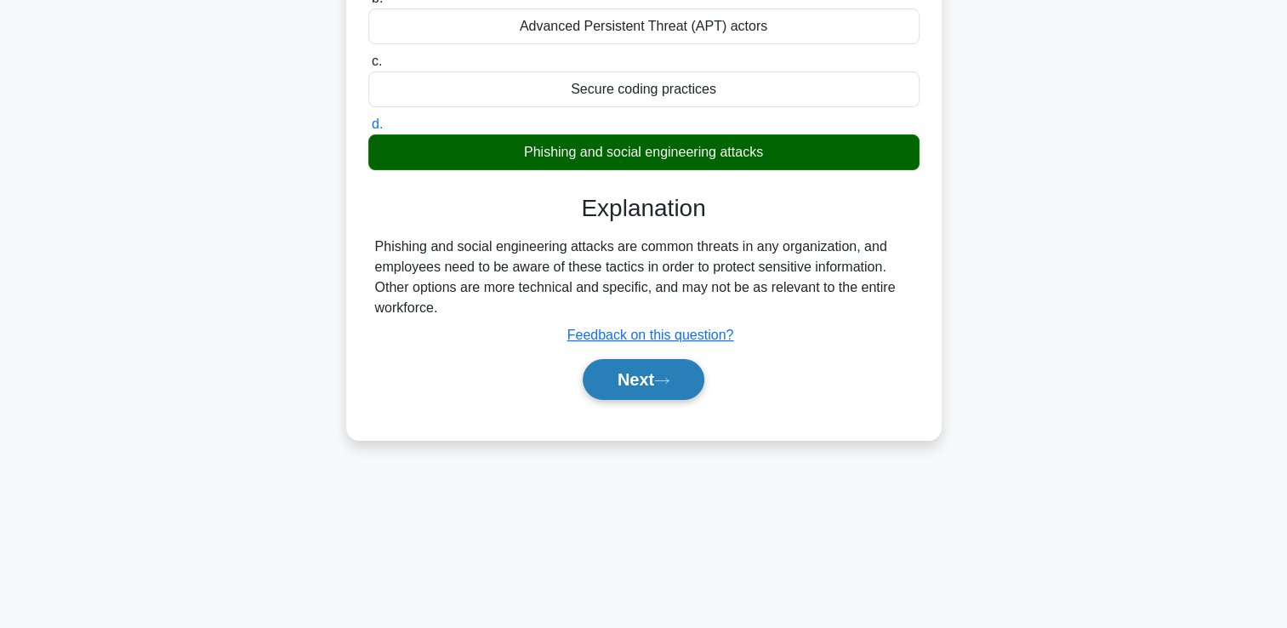
click at [679, 381] on button "Next" at bounding box center [644, 379] width 122 height 41
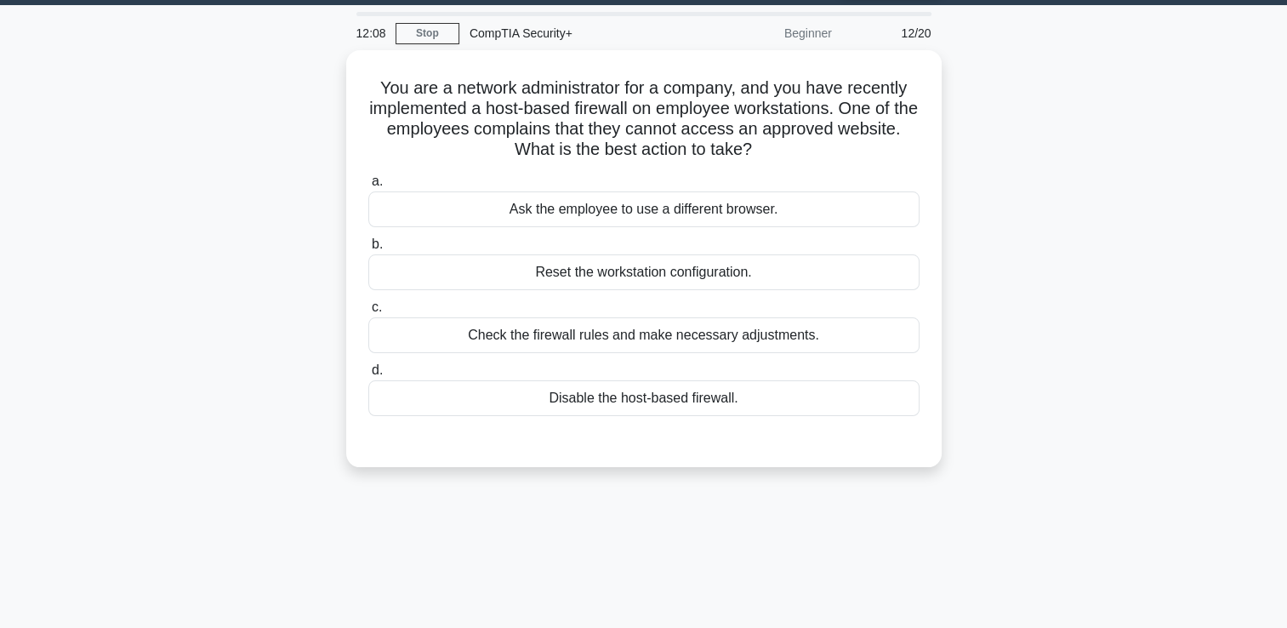
scroll to position [36, 0]
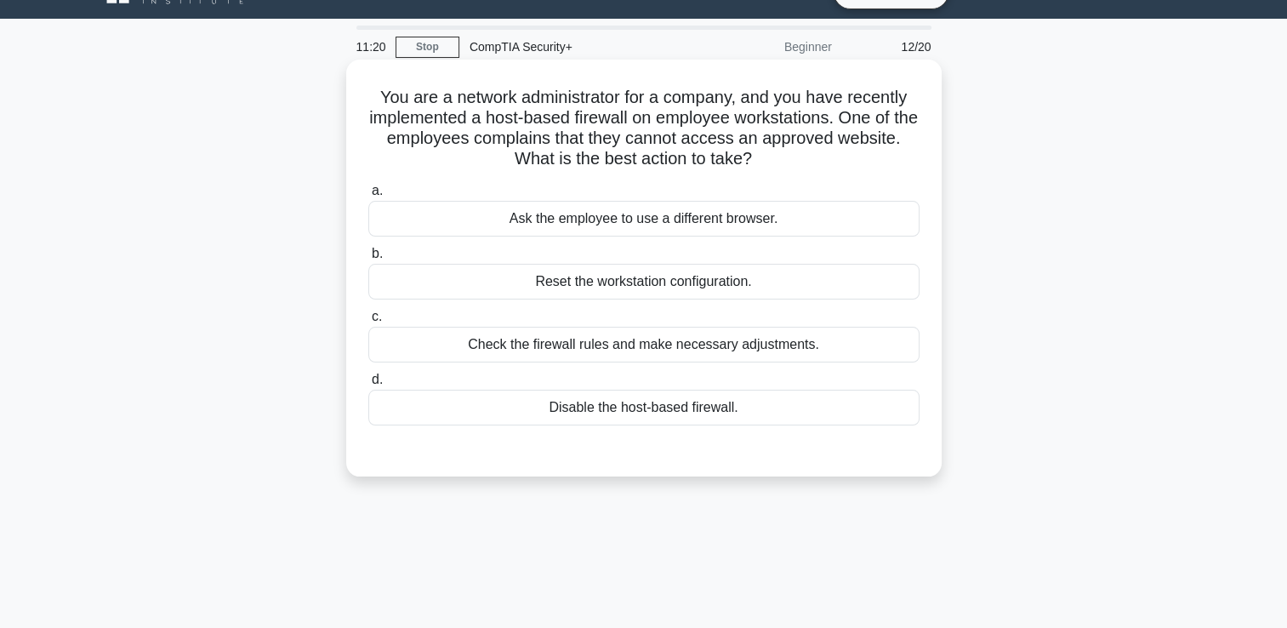
click at [672, 354] on div "Check the firewall rules and make necessary adjustments." at bounding box center [643, 345] width 551 height 36
click at [368, 322] on input "c. Check the firewall rules and make necessary adjustments." at bounding box center [368, 316] width 0 height 11
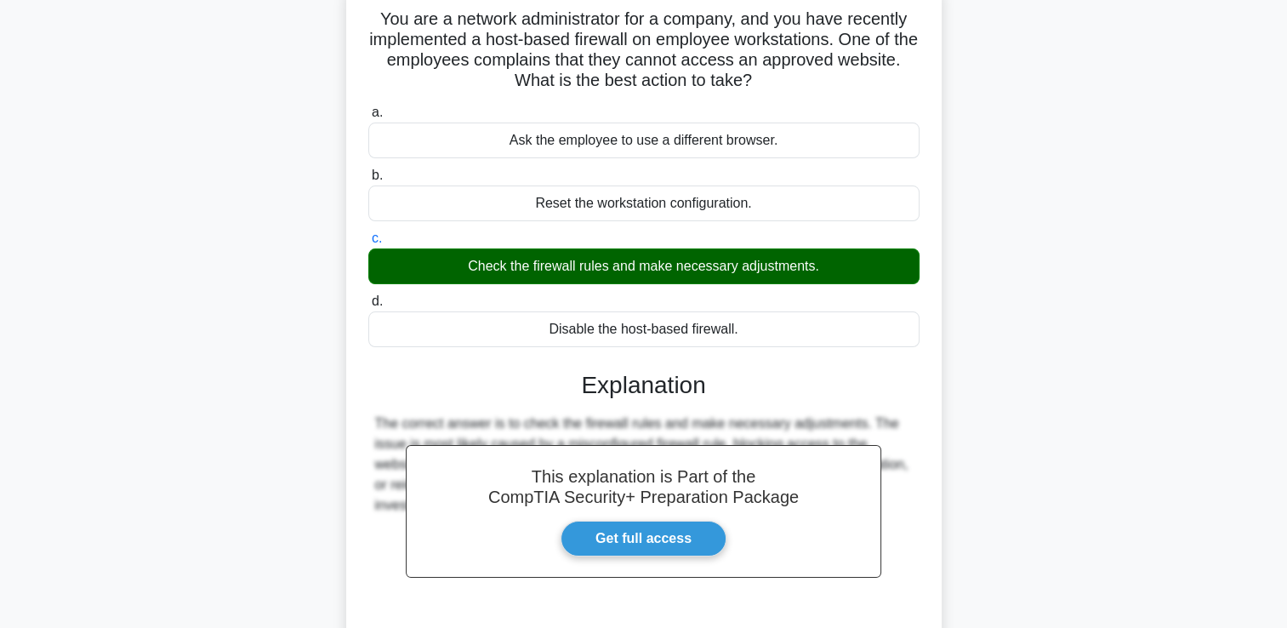
scroll to position [206, 0]
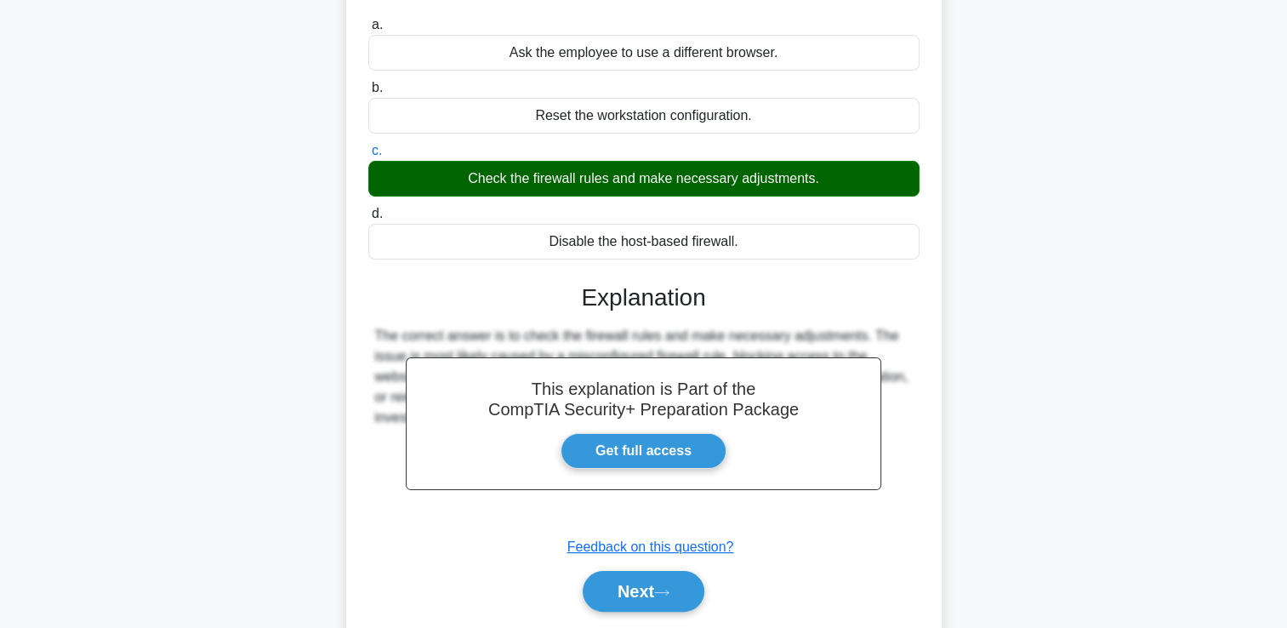
drag, startPoint x: 657, startPoint y: 380, endPoint x: 1018, endPoint y: 373, distance: 360.7
click at [1032, 372] on div "You are a network administrator for a company, and you have recently implemente…" at bounding box center [643, 283] width 1123 height 778
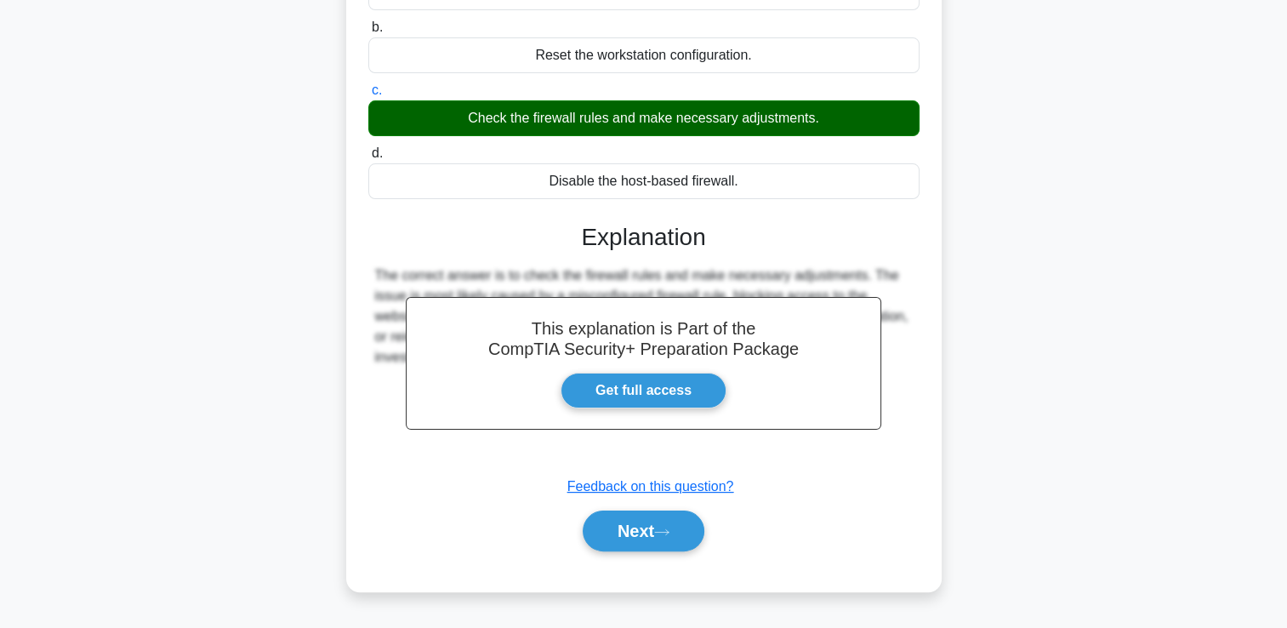
scroll to position [291, 0]
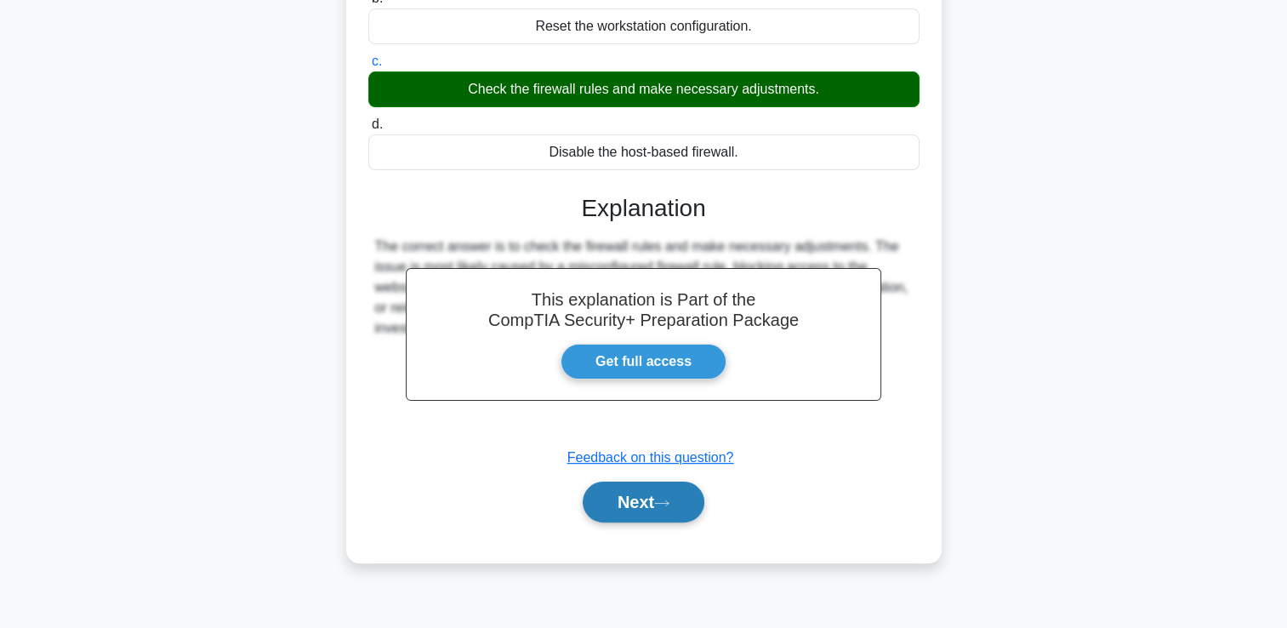
click at [651, 493] on button "Next" at bounding box center [644, 501] width 122 height 41
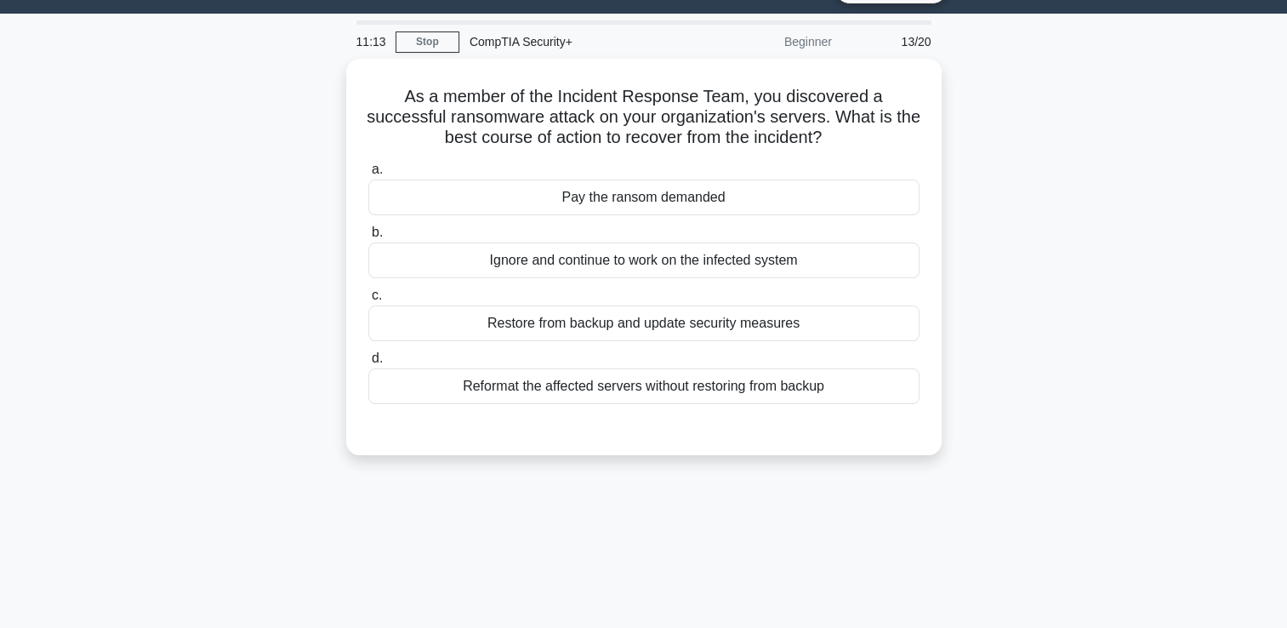
scroll to position [36, 0]
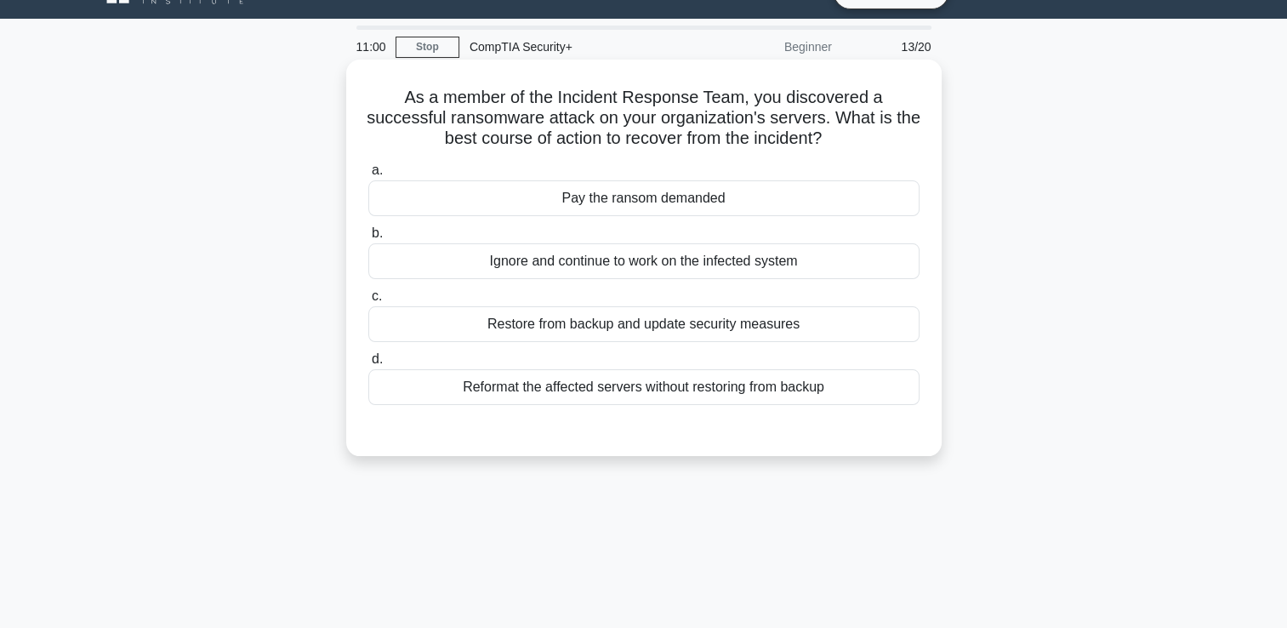
click at [781, 319] on div "Restore from backup and update security measures" at bounding box center [643, 324] width 551 height 36
click at [368, 302] on input "c. Restore from backup and update security measures" at bounding box center [368, 296] width 0 height 11
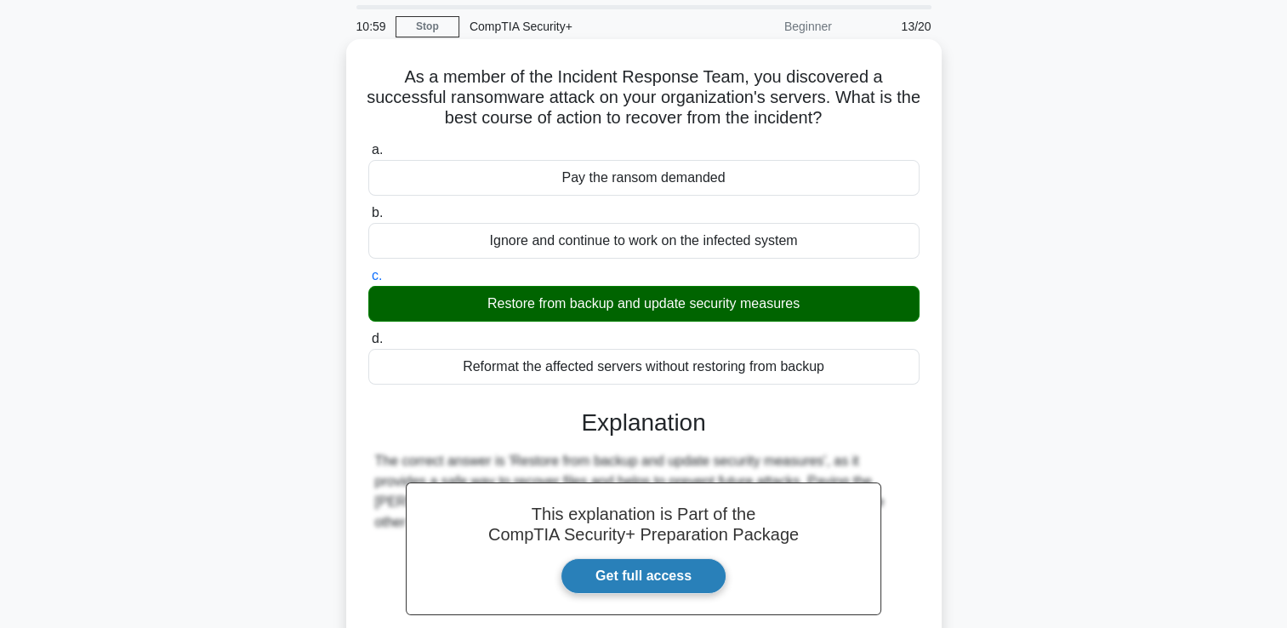
scroll to position [206, 0]
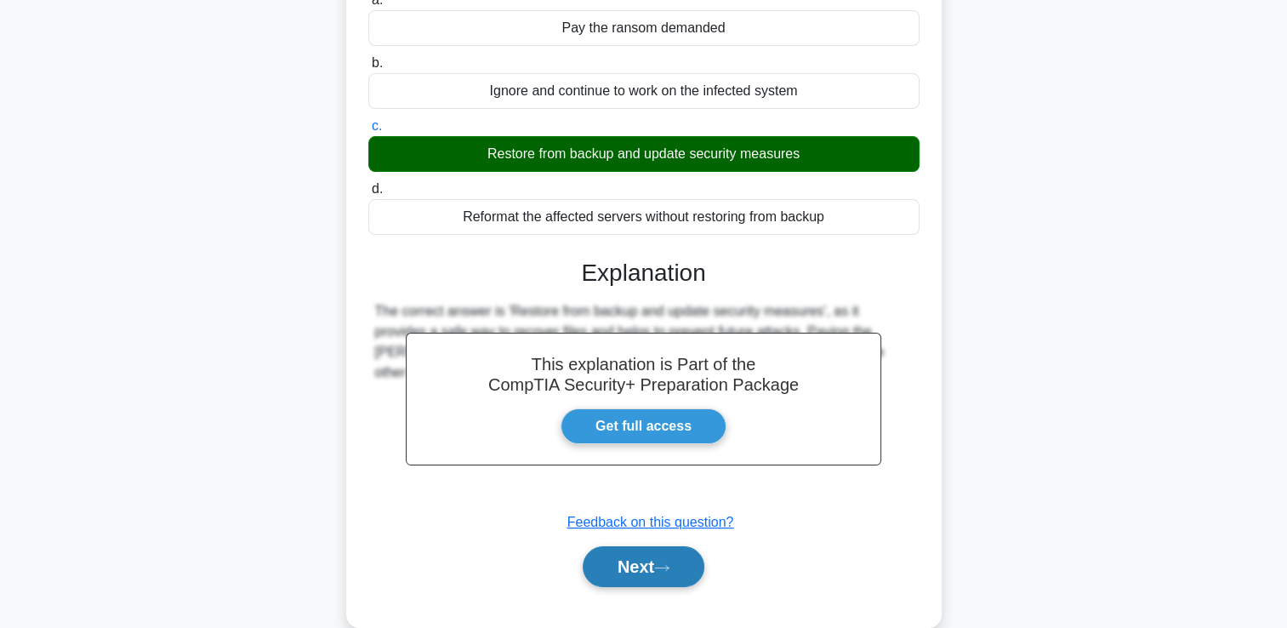
click at [650, 563] on button "Next" at bounding box center [644, 566] width 122 height 41
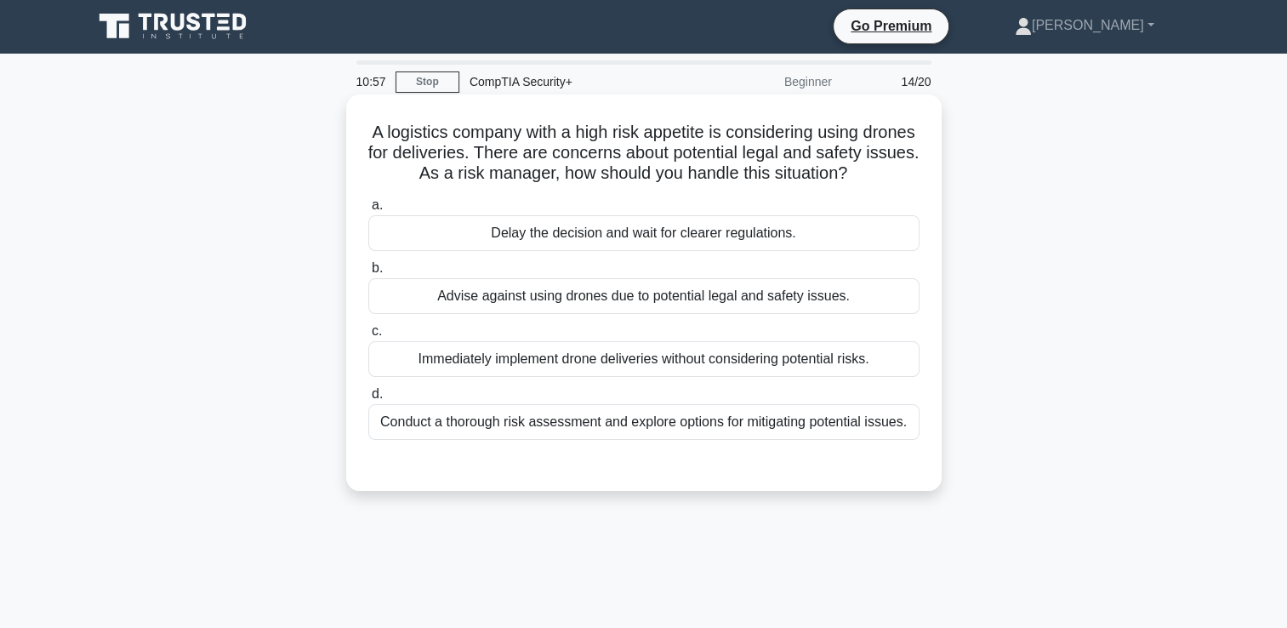
scroll to position [0, 0]
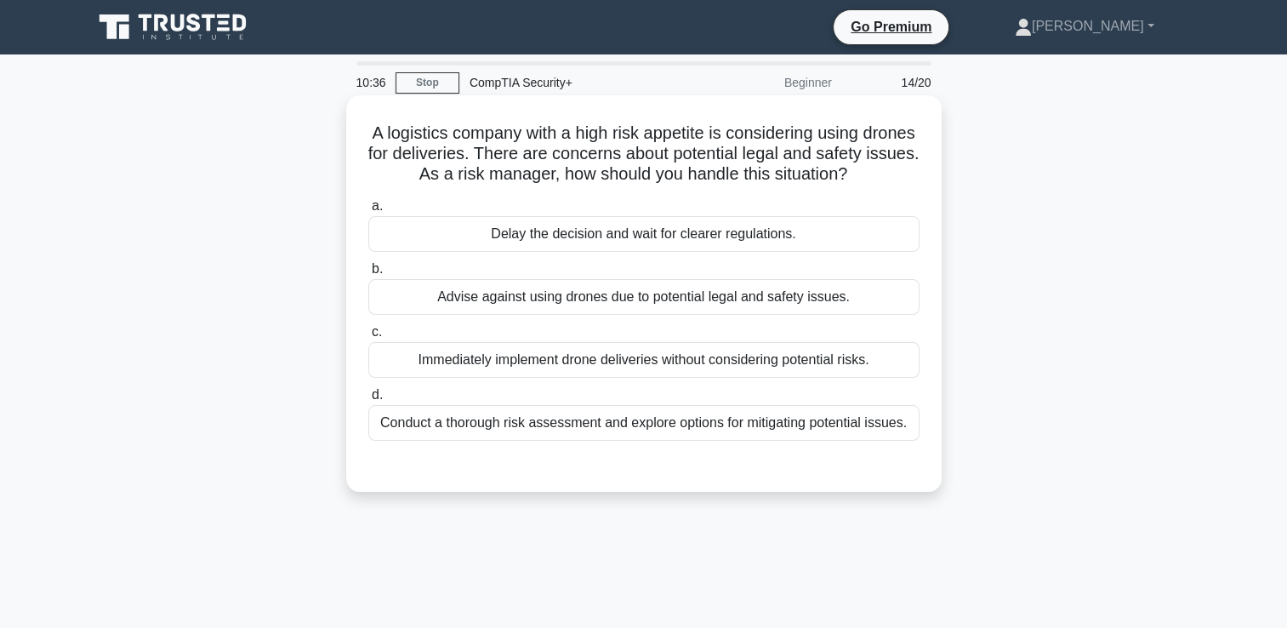
click at [638, 441] on div "Conduct a thorough risk assessment and explore options for mitigating potential…" at bounding box center [643, 423] width 551 height 36
drag, startPoint x: 638, startPoint y: 450, endPoint x: 578, endPoint y: 444, distance: 59.8
click at [578, 441] on div "Conduct a thorough risk assessment and explore options for mitigating potential…" at bounding box center [643, 423] width 551 height 36
click at [368, 401] on input "d. Conduct a thorough risk assessment and explore options for mitigating potent…" at bounding box center [368, 395] width 0 height 11
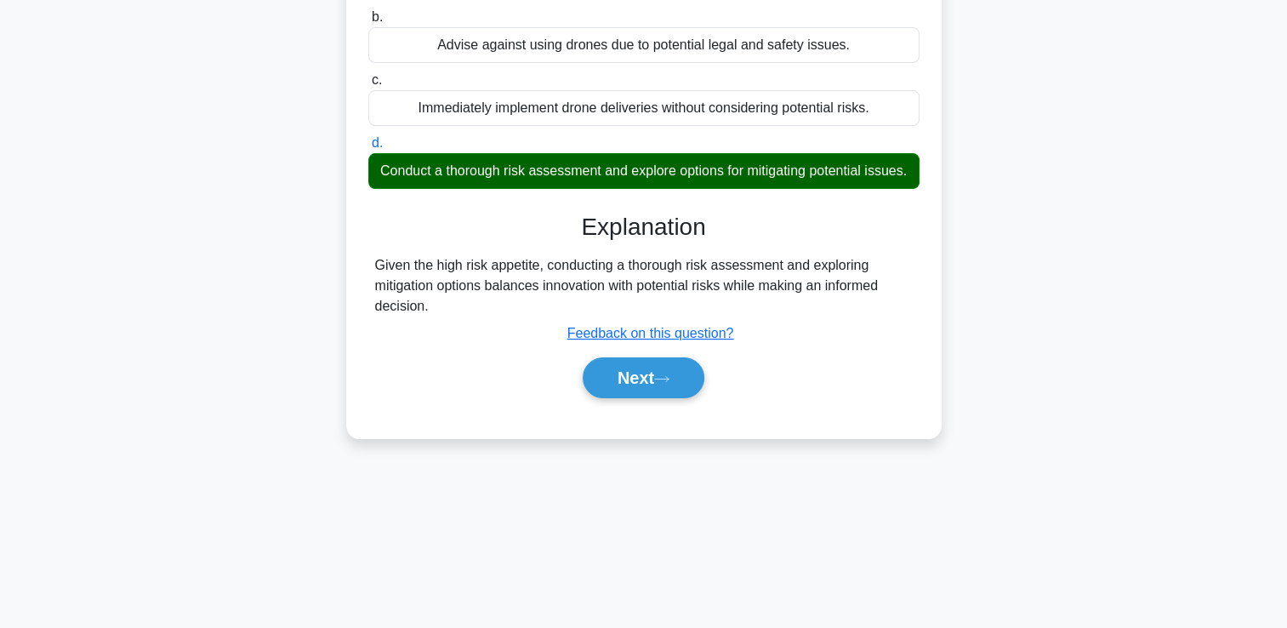
scroll to position [255, 0]
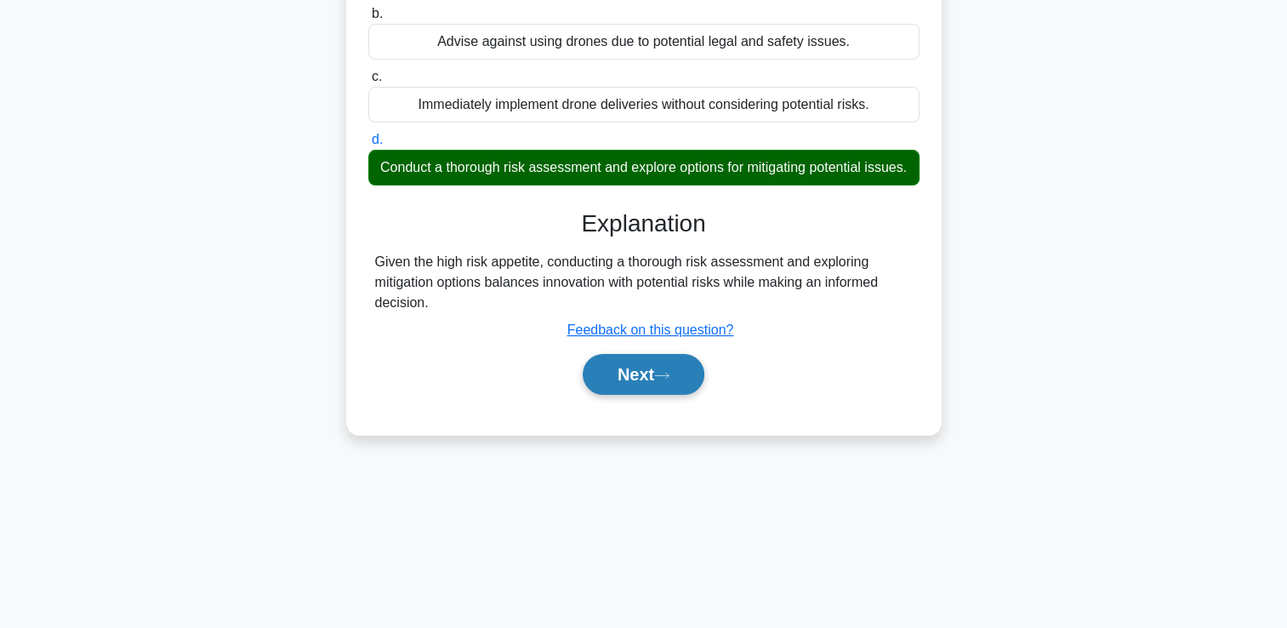
click at [652, 395] on button "Next" at bounding box center [644, 374] width 122 height 41
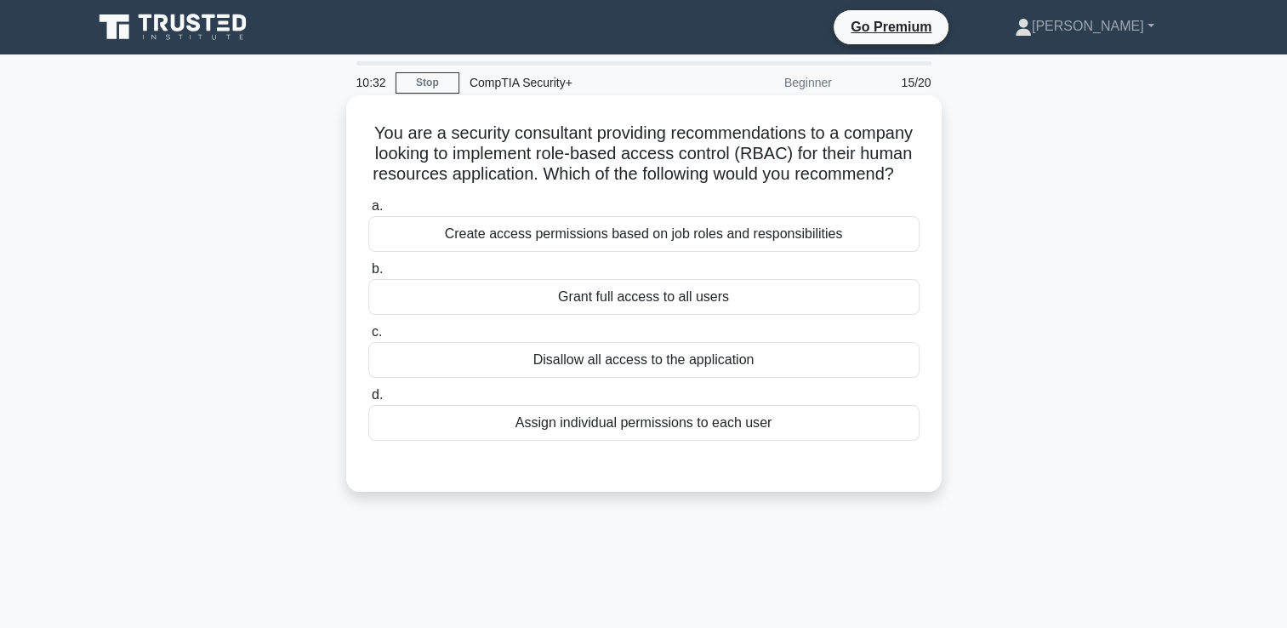
scroll to position [0, 0]
click at [653, 249] on div "Create access permissions based on job roles and responsibilities" at bounding box center [643, 234] width 551 height 36
click at [368, 212] on input "a. Create access permissions based on job roles and responsibilities" at bounding box center [368, 206] width 0 height 11
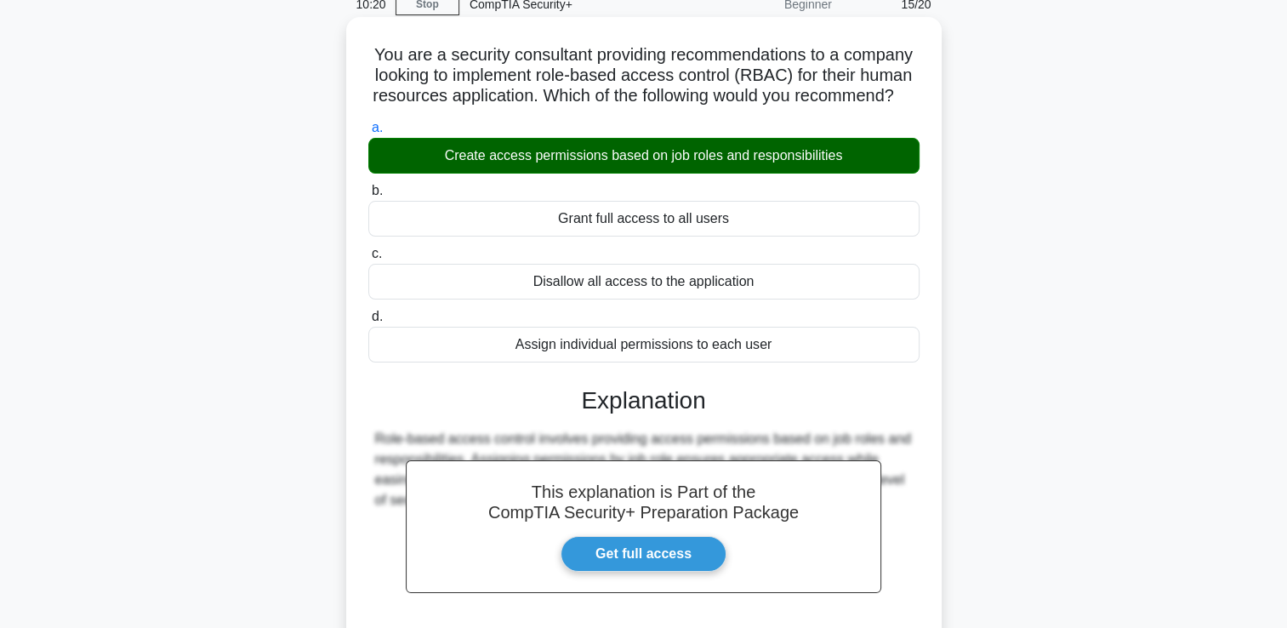
scroll to position [255, 0]
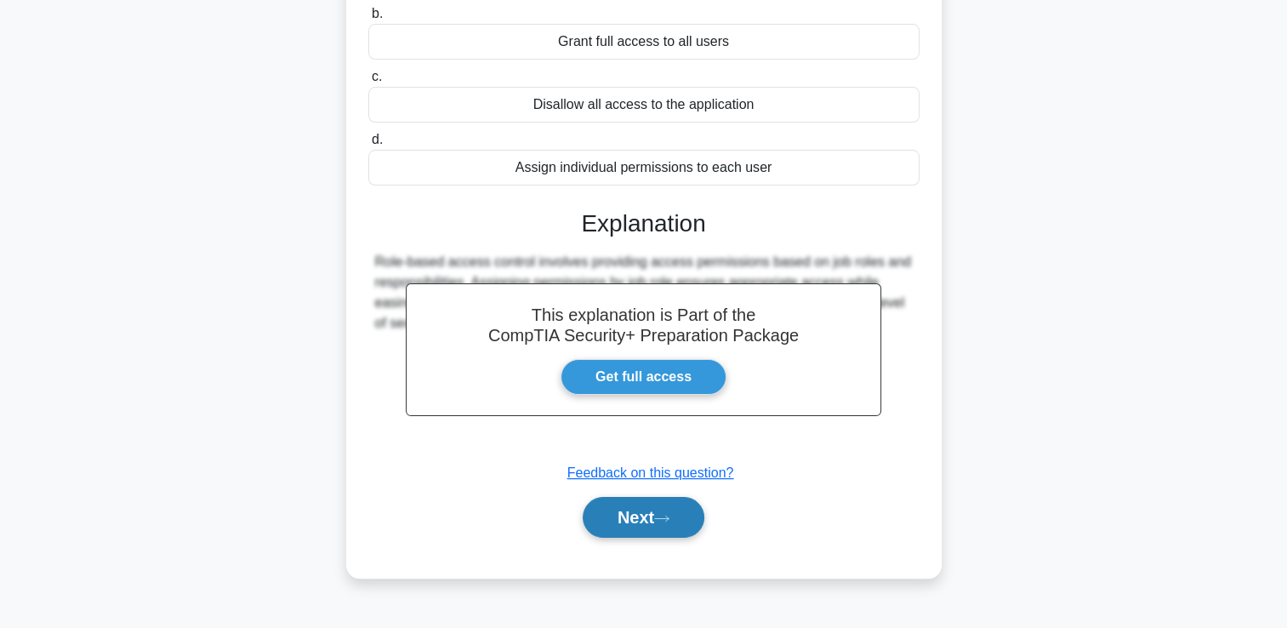
click at [678, 529] on button "Next" at bounding box center [644, 517] width 122 height 41
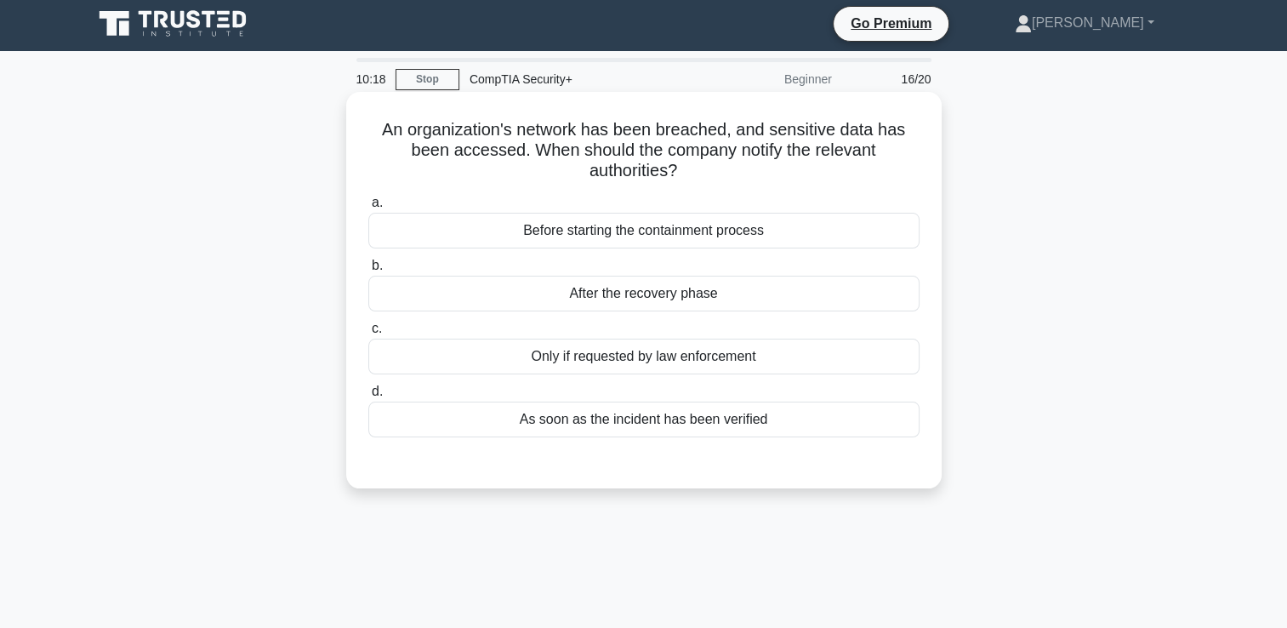
scroll to position [0, 0]
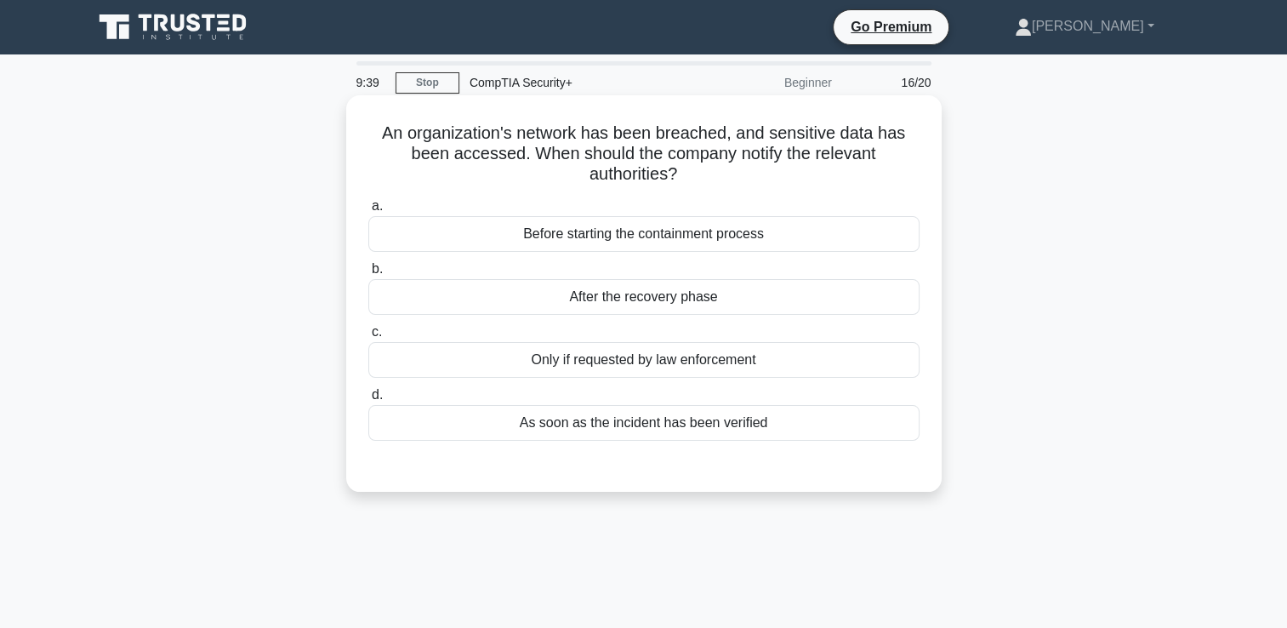
click at [597, 430] on div "As soon as the incident has been verified" at bounding box center [643, 423] width 551 height 36
click at [368, 401] on input "d. As soon as the incident has been verified" at bounding box center [368, 395] width 0 height 11
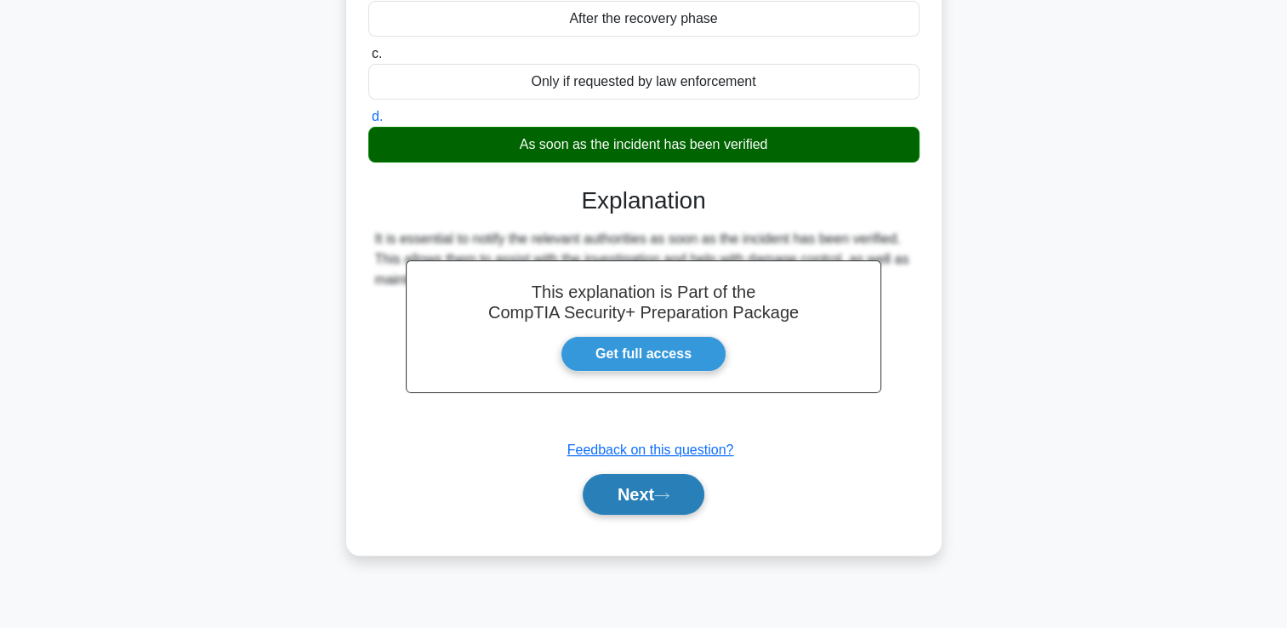
scroll to position [291, 0]
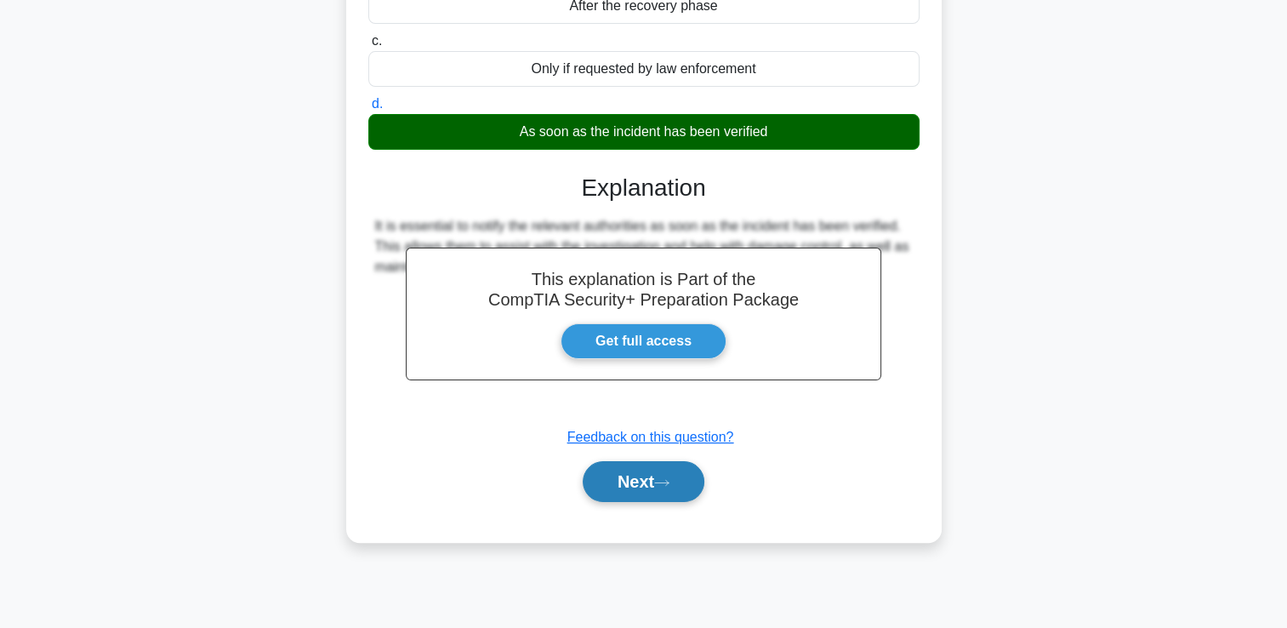
click at [622, 496] on button "Next" at bounding box center [644, 481] width 122 height 41
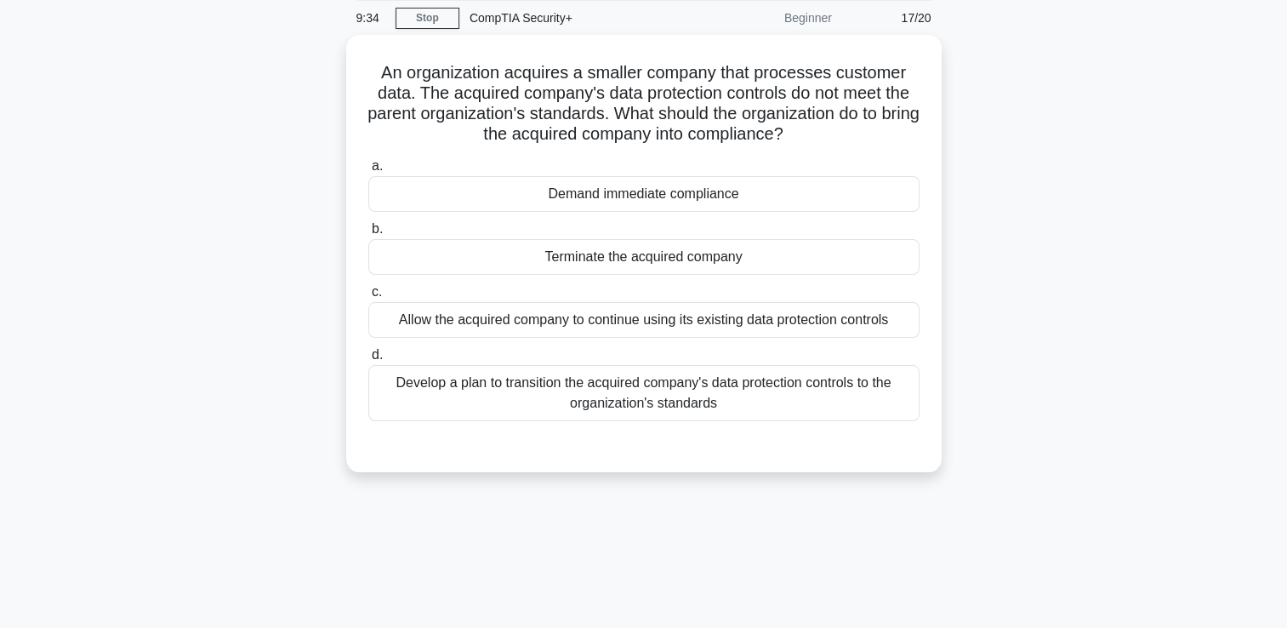
scroll to position [36, 0]
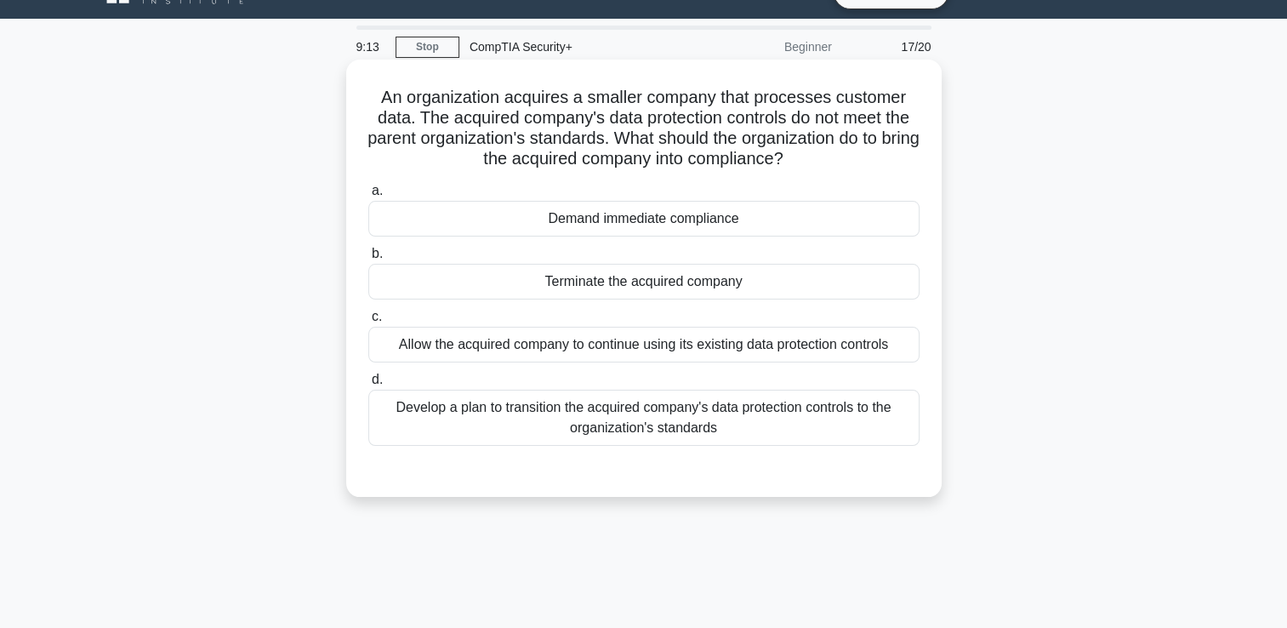
click at [561, 421] on div "Develop a plan to transition the acquired company's data protection controls to…" at bounding box center [643, 418] width 551 height 56
click at [368, 385] on input "d. Develop a plan to transition the acquired company's data protection controls…" at bounding box center [368, 379] width 0 height 11
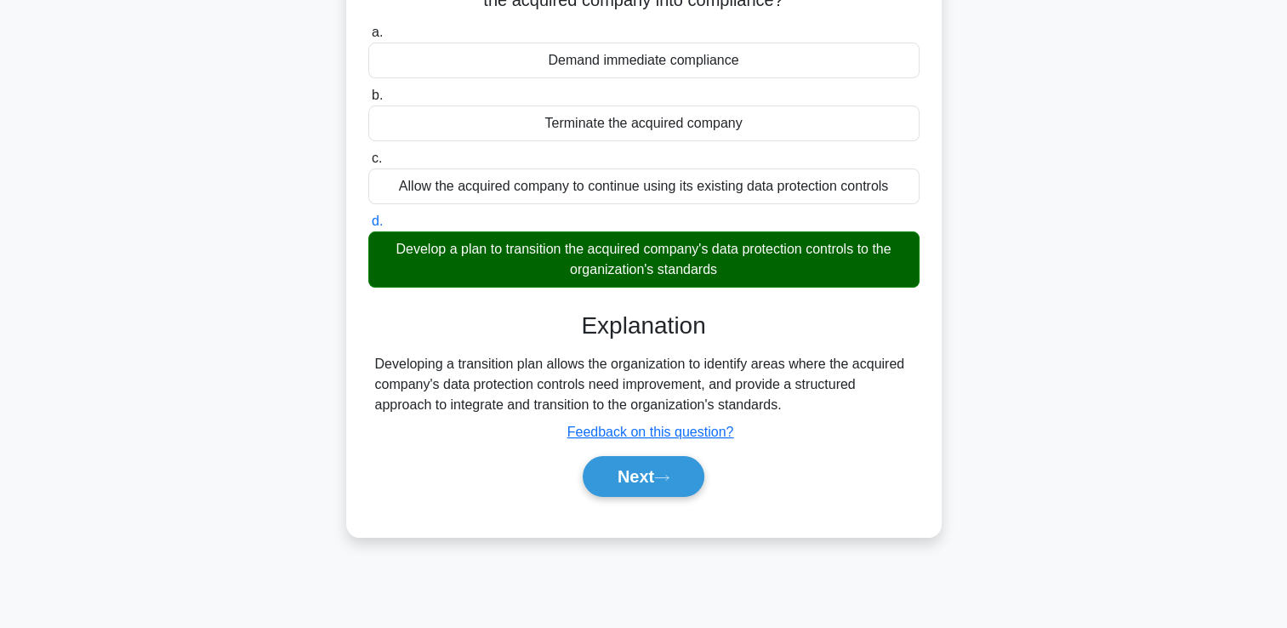
scroll to position [206, 0]
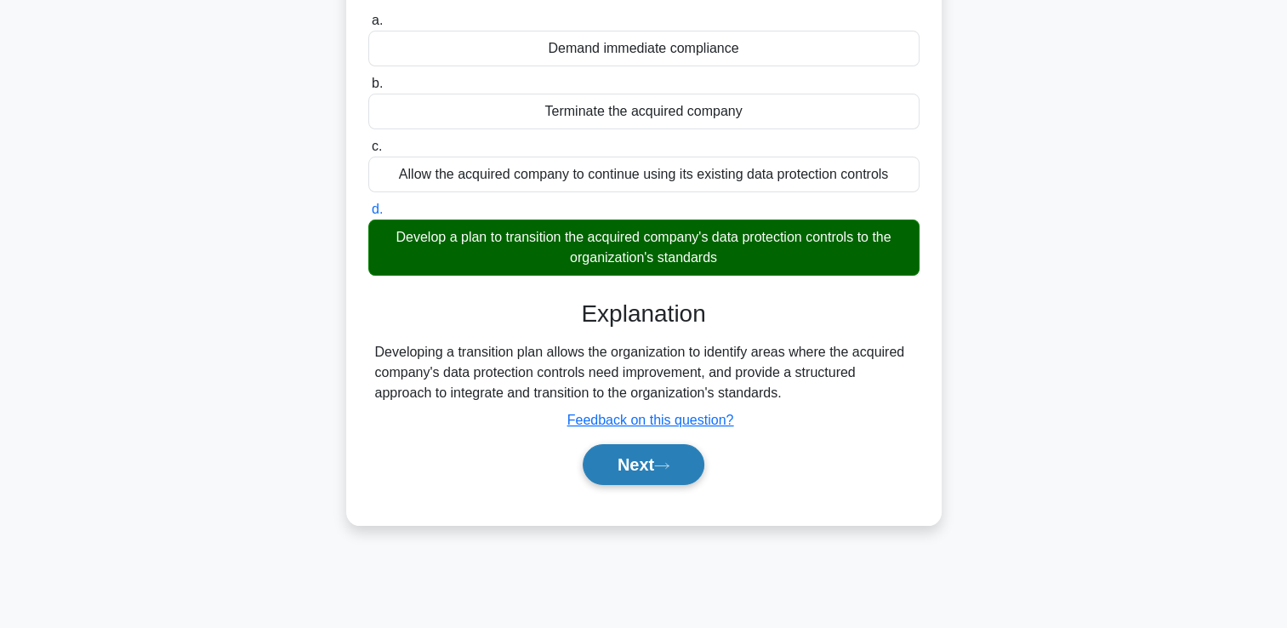
click at [616, 476] on button "Next" at bounding box center [644, 464] width 122 height 41
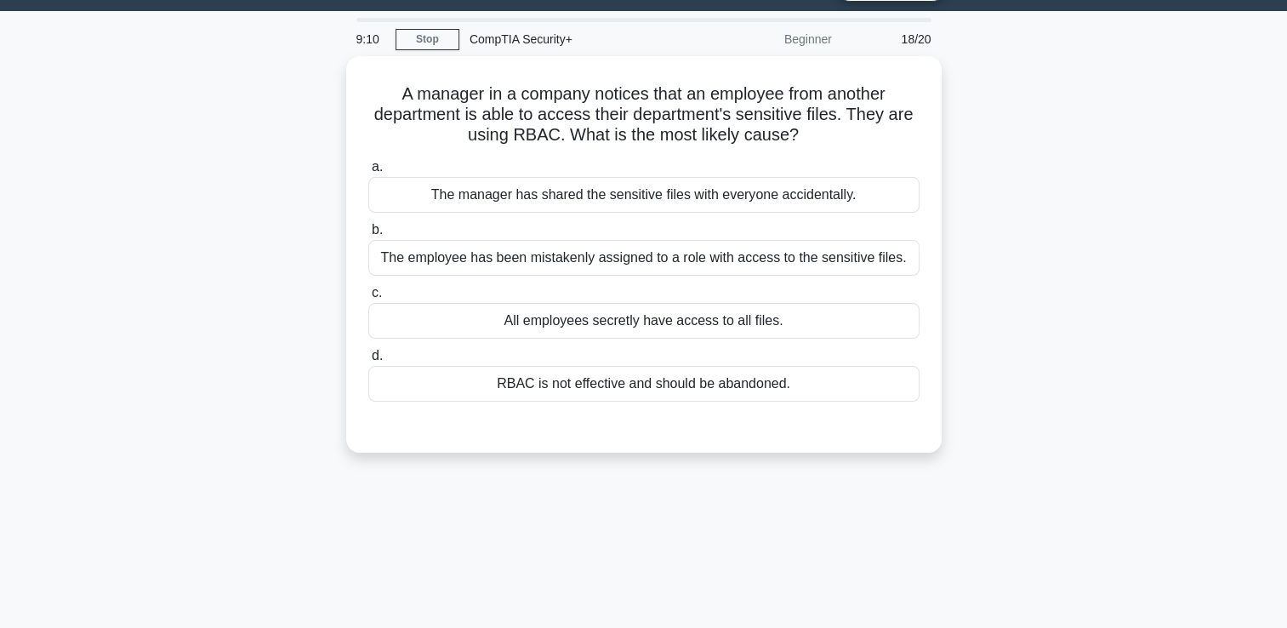
scroll to position [36, 0]
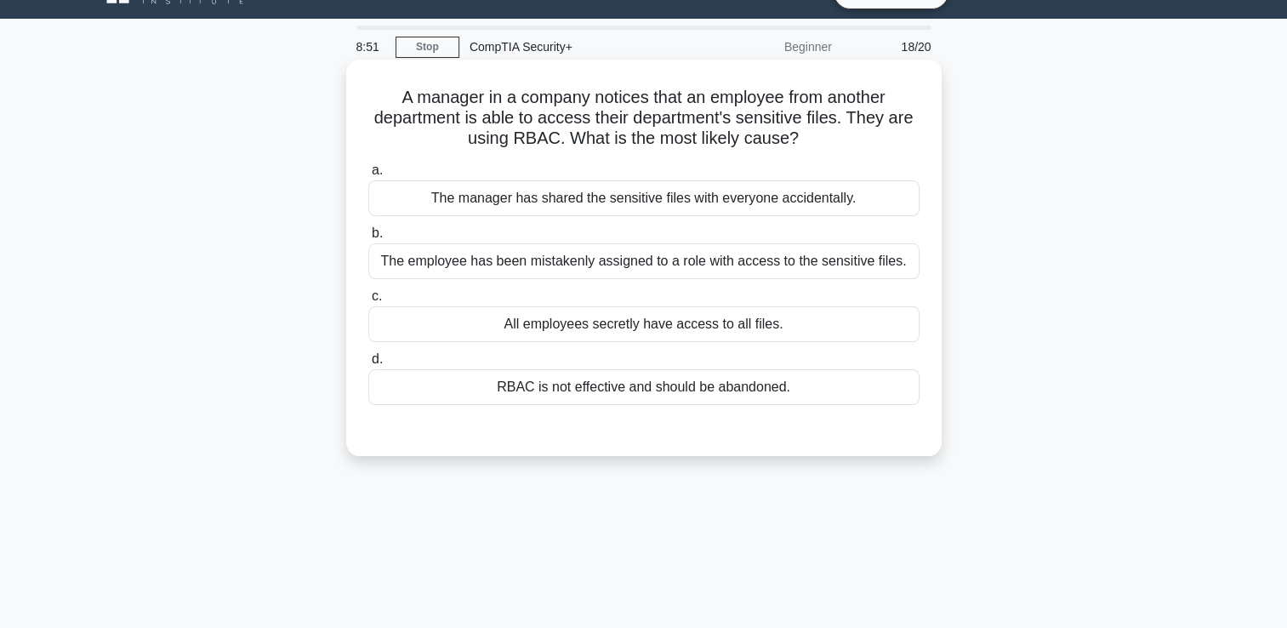
click at [594, 270] on div "The employee has been mistakenly assigned to a role with access to the sensitiv…" at bounding box center [643, 261] width 551 height 36
click at [368, 239] on input "b. The employee has been mistakenly assigned to a role with access to the sensi…" at bounding box center [368, 233] width 0 height 11
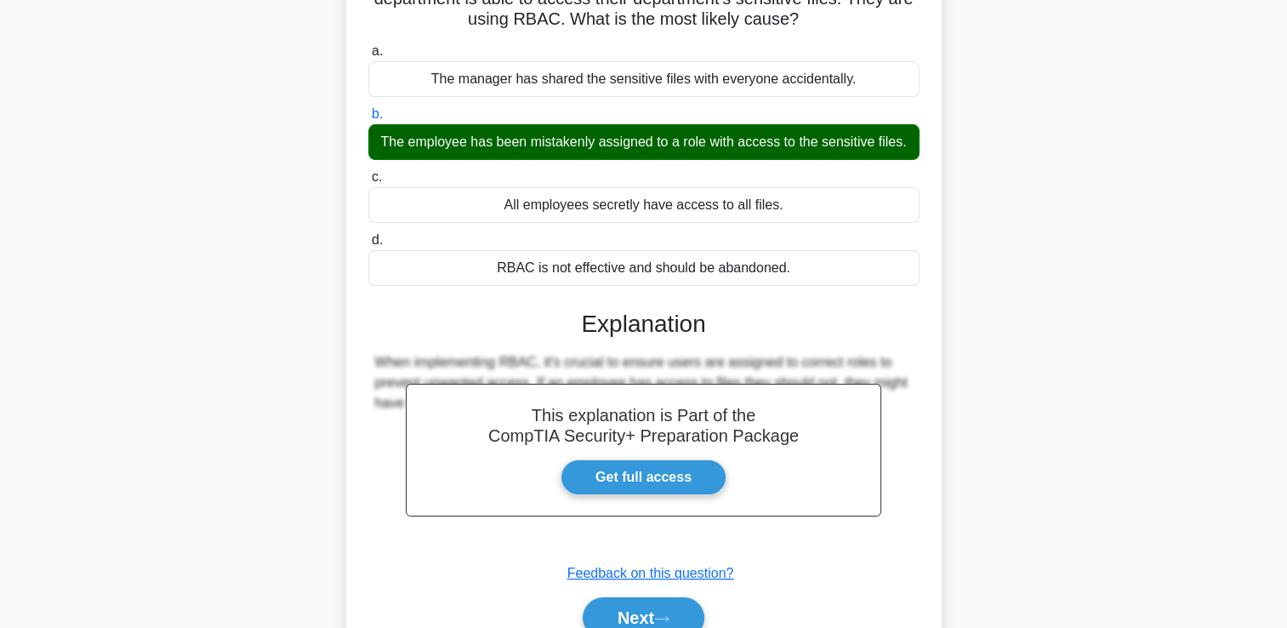
scroll to position [291, 0]
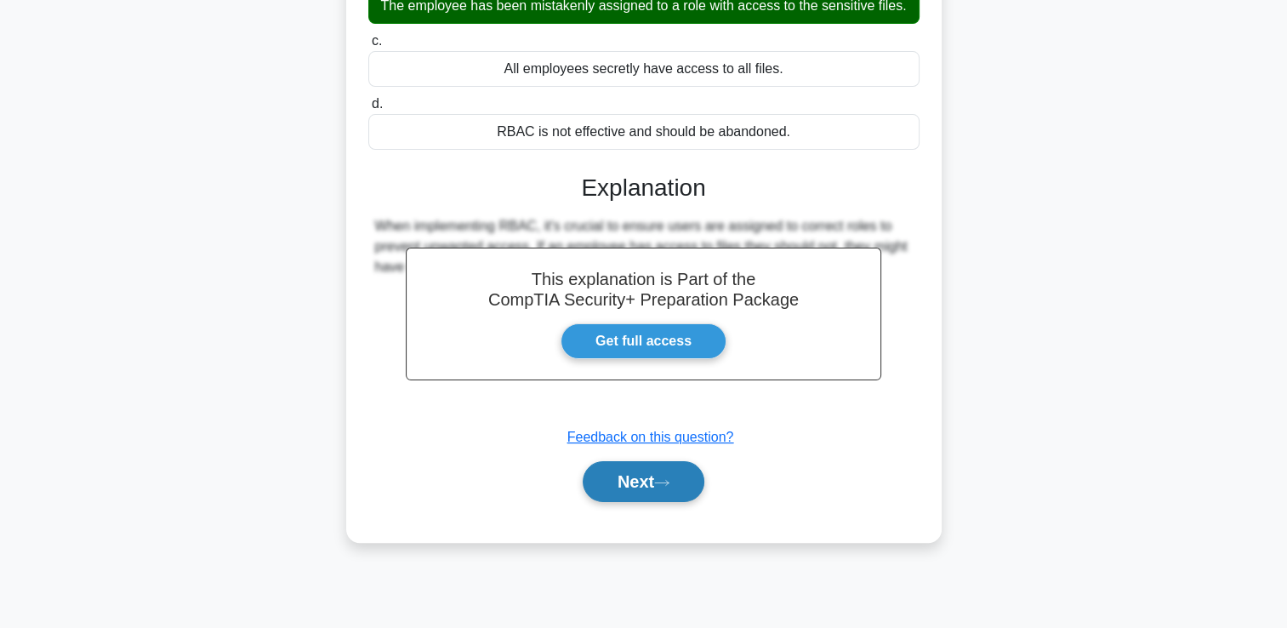
click at [625, 488] on button "Next" at bounding box center [644, 481] width 122 height 41
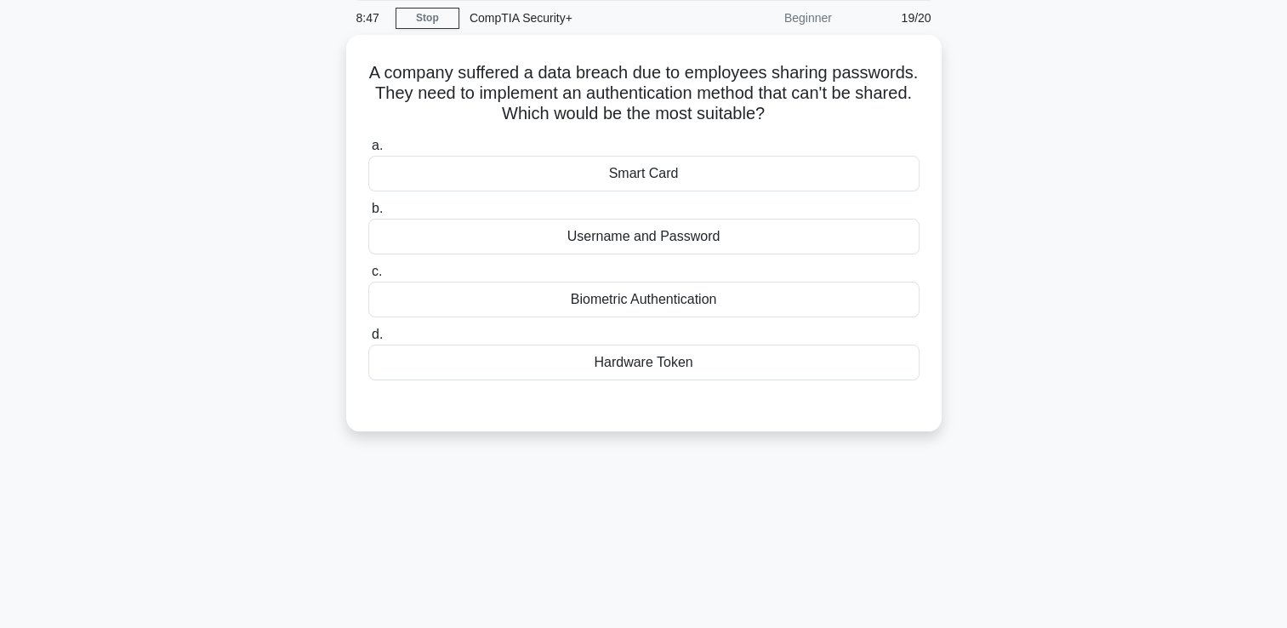
scroll to position [36, 0]
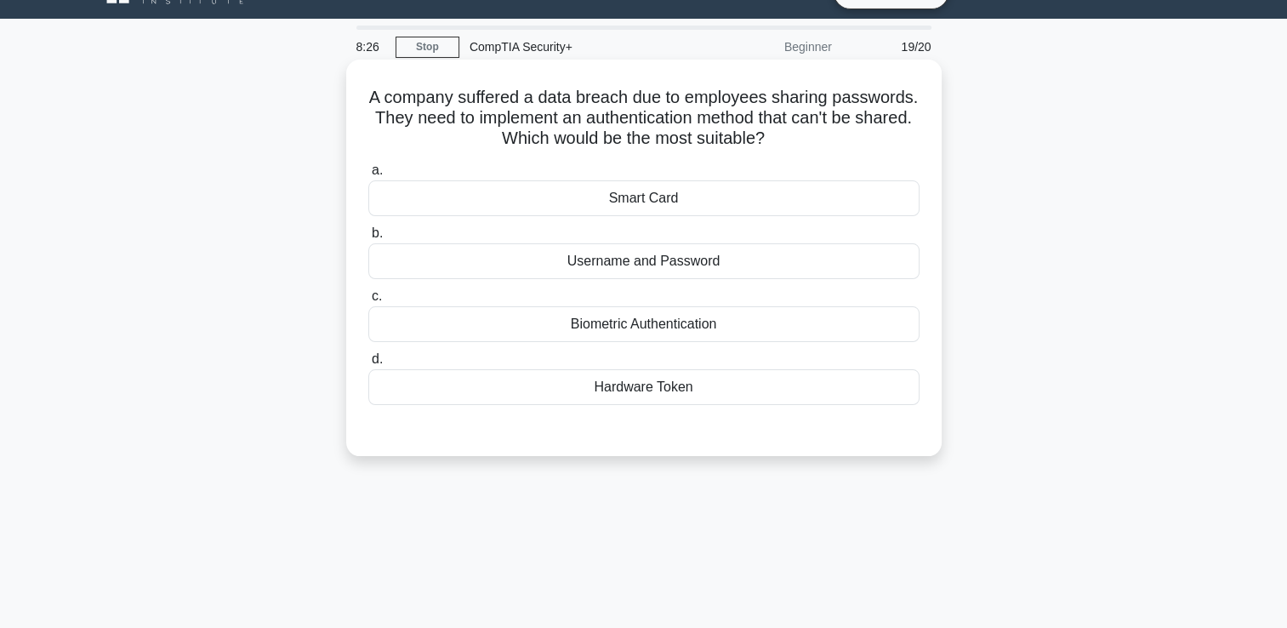
click at [676, 328] on div "Biometric Authentication" at bounding box center [643, 324] width 551 height 36
click at [368, 302] on input "c. Biometric Authentication" at bounding box center [368, 296] width 0 height 11
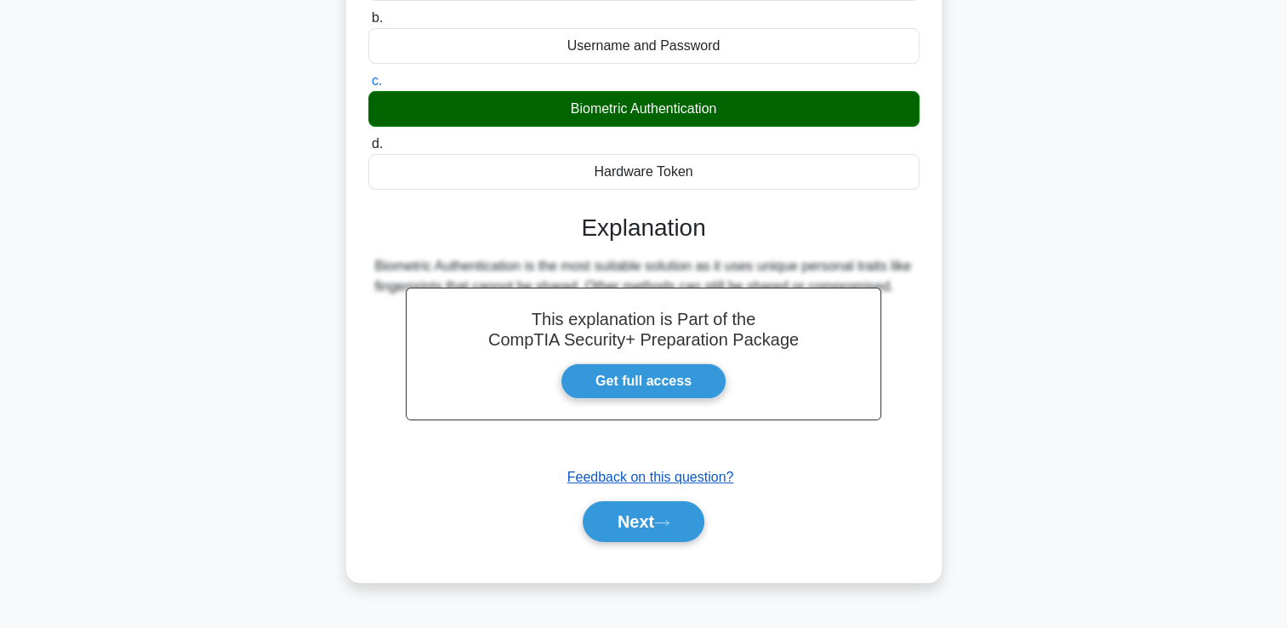
scroll to position [291, 0]
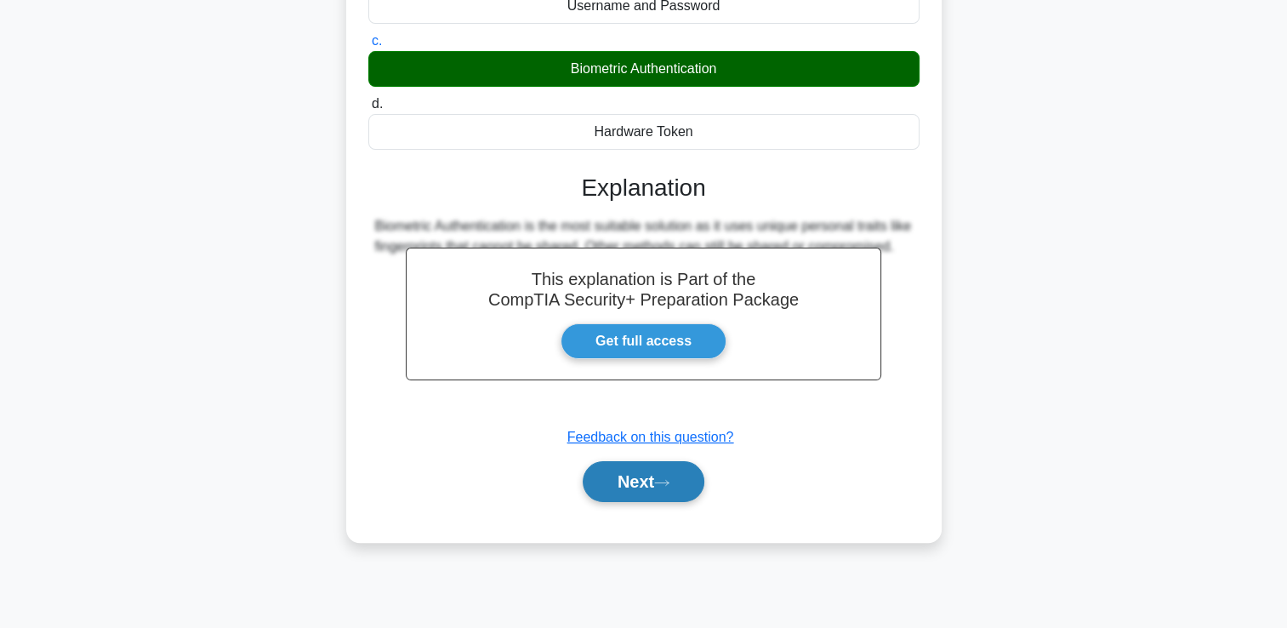
click at [636, 490] on button "Next" at bounding box center [644, 481] width 122 height 41
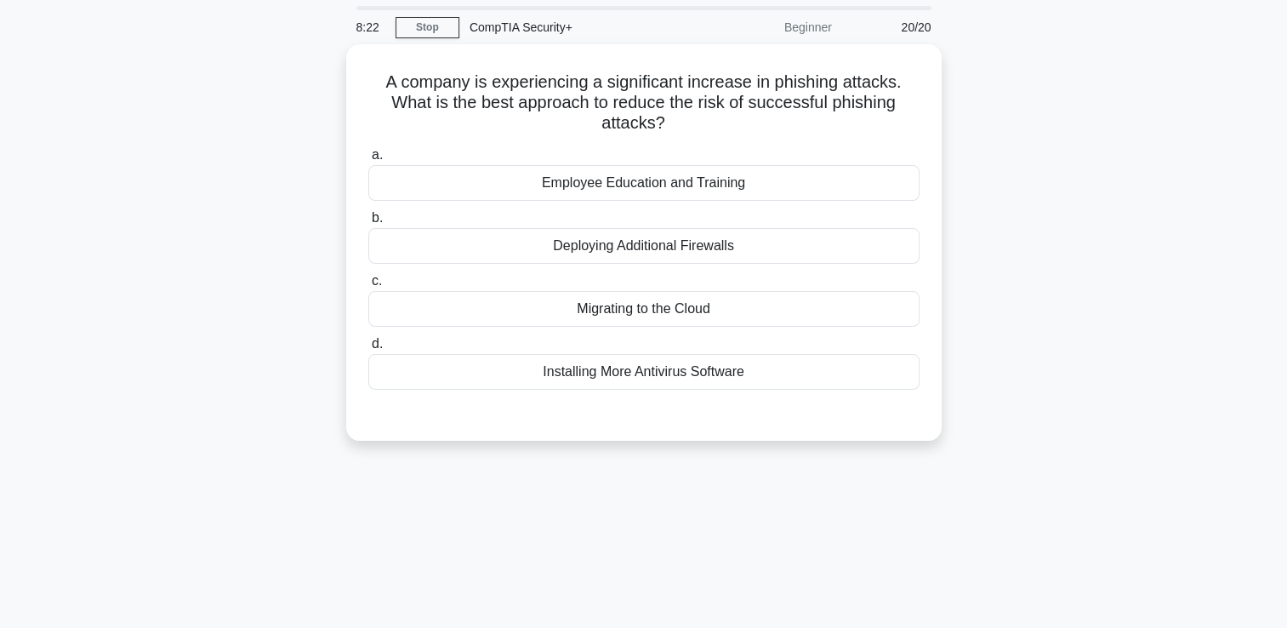
scroll to position [36, 0]
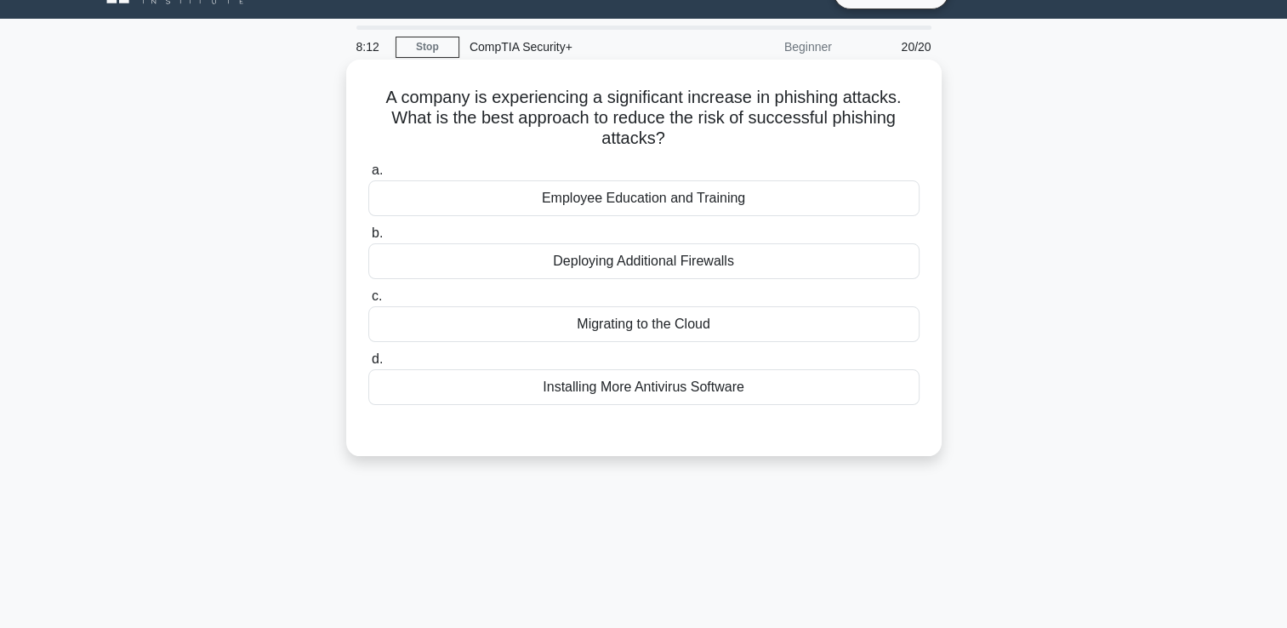
click at [722, 192] on div "Employee Education and Training" at bounding box center [643, 198] width 551 height 36
click at [368, 176] on input "a. Employee Education and Training" at bounding box center [368, 170] width 0 height 11
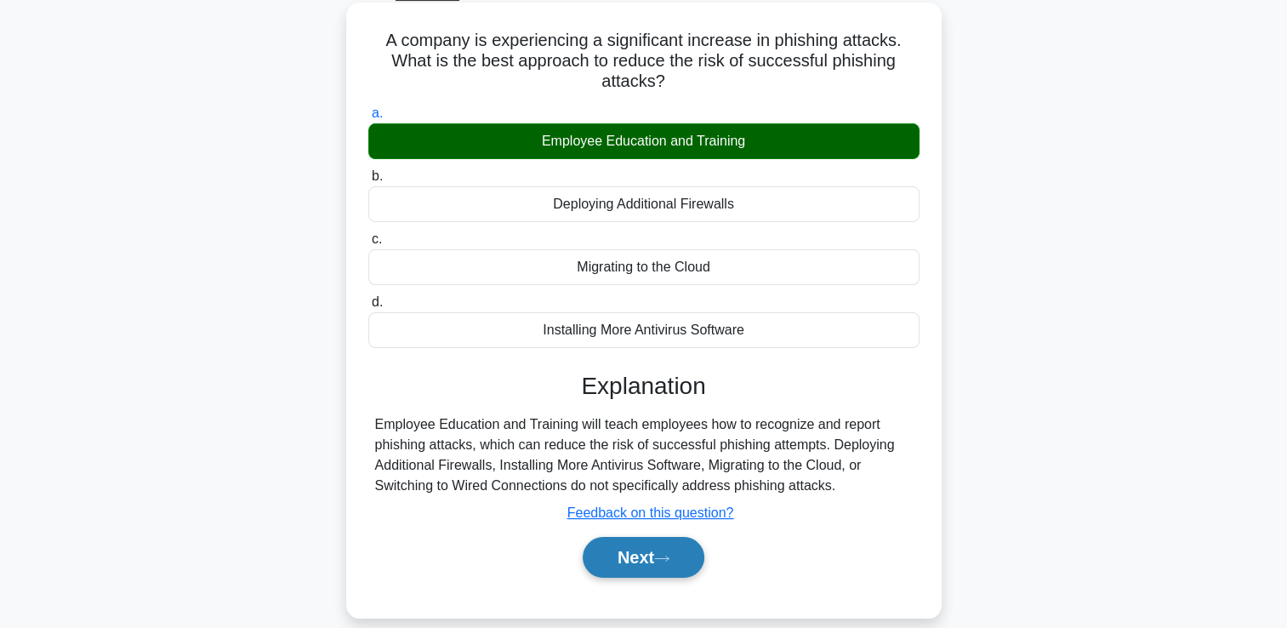
scroll to position [206, 0]
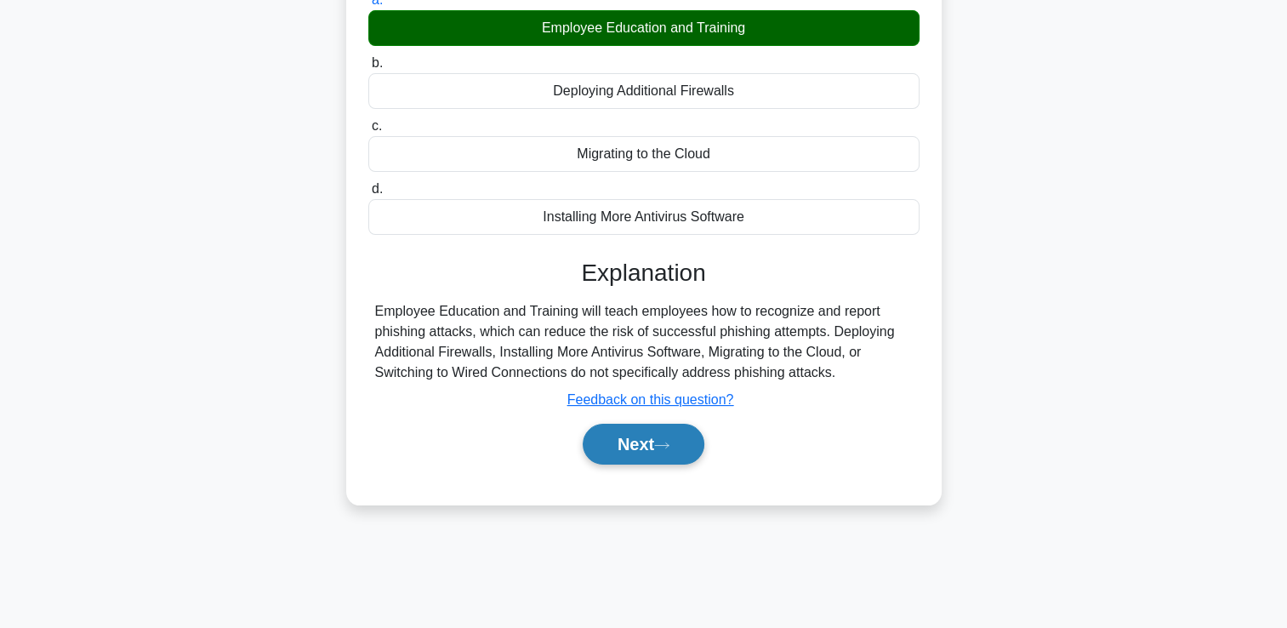
click at [646, 448] on button "Next" at bounding box center [644, 444] width 122 height 41
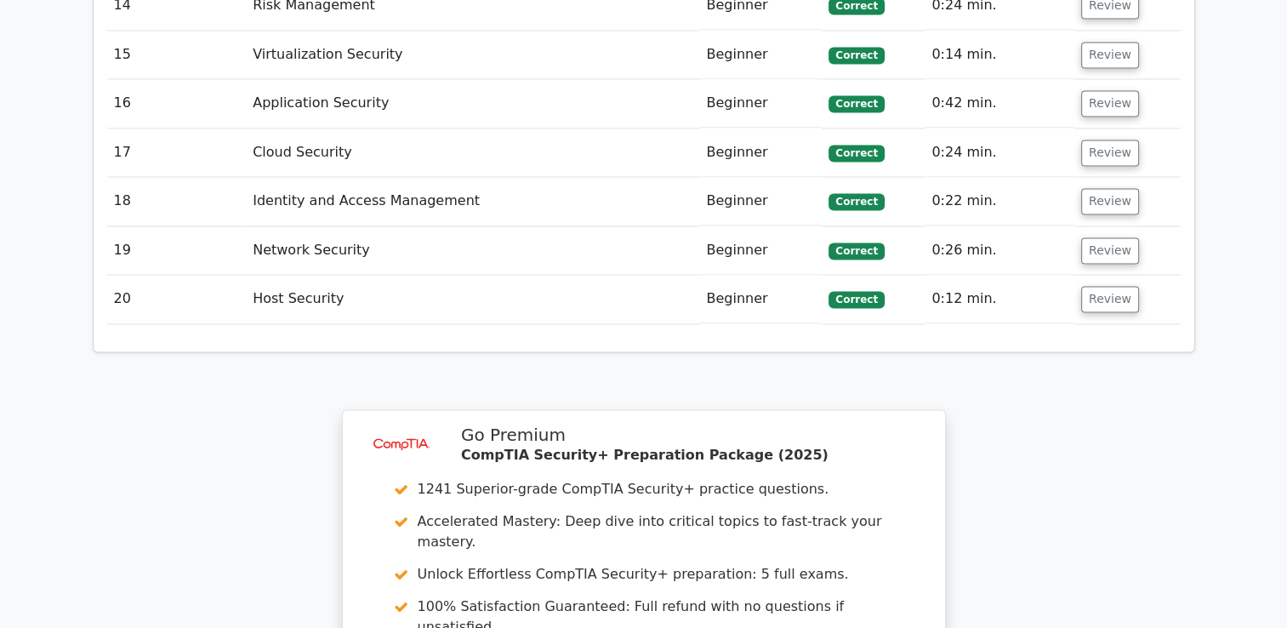
scroll to position [3147, 0]
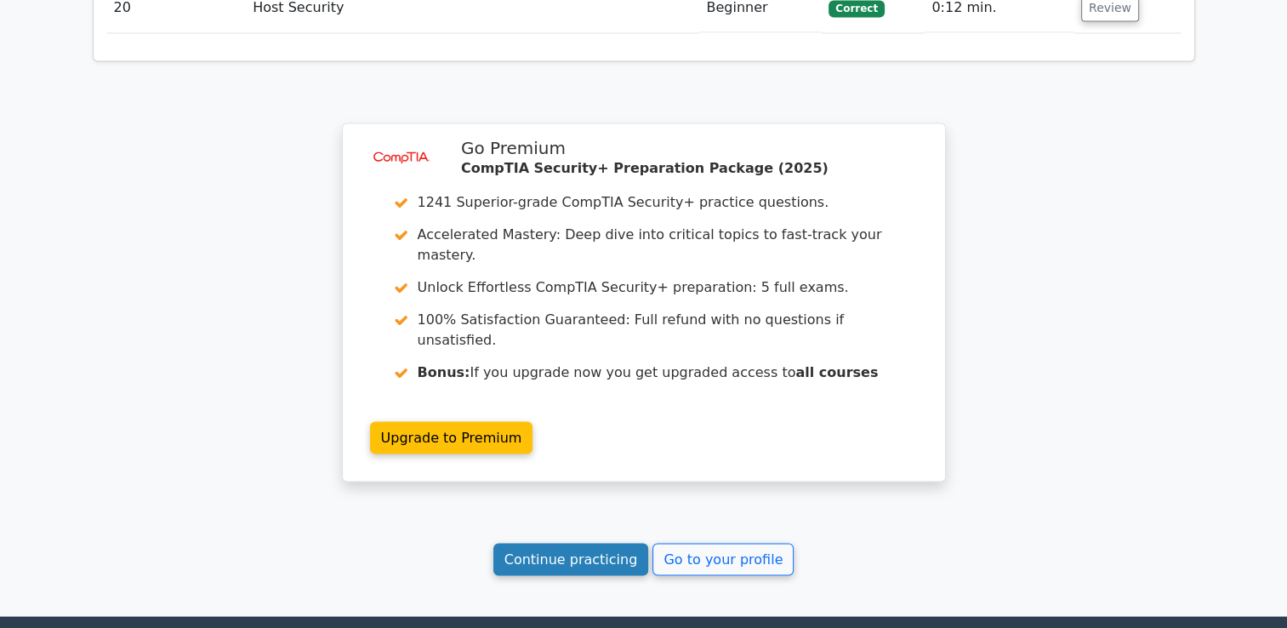
click at [606, 543] on link "Continue practicing" at bounding box center [571, 559] width 156 height 32
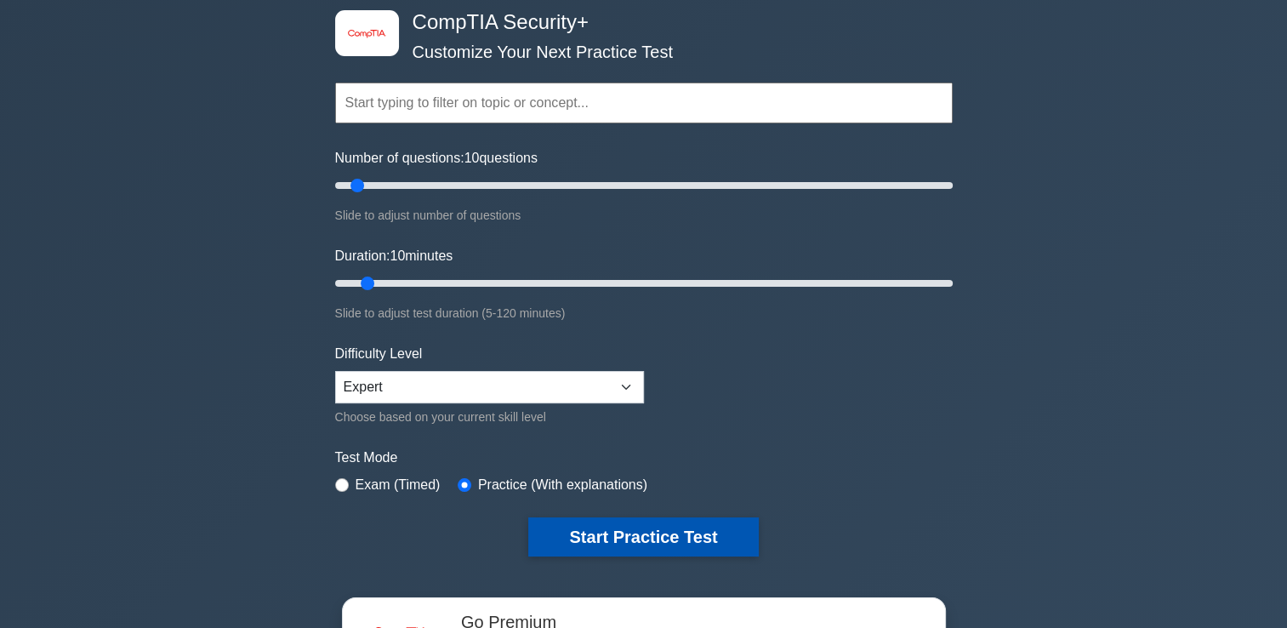
scroll to position [85, 0]
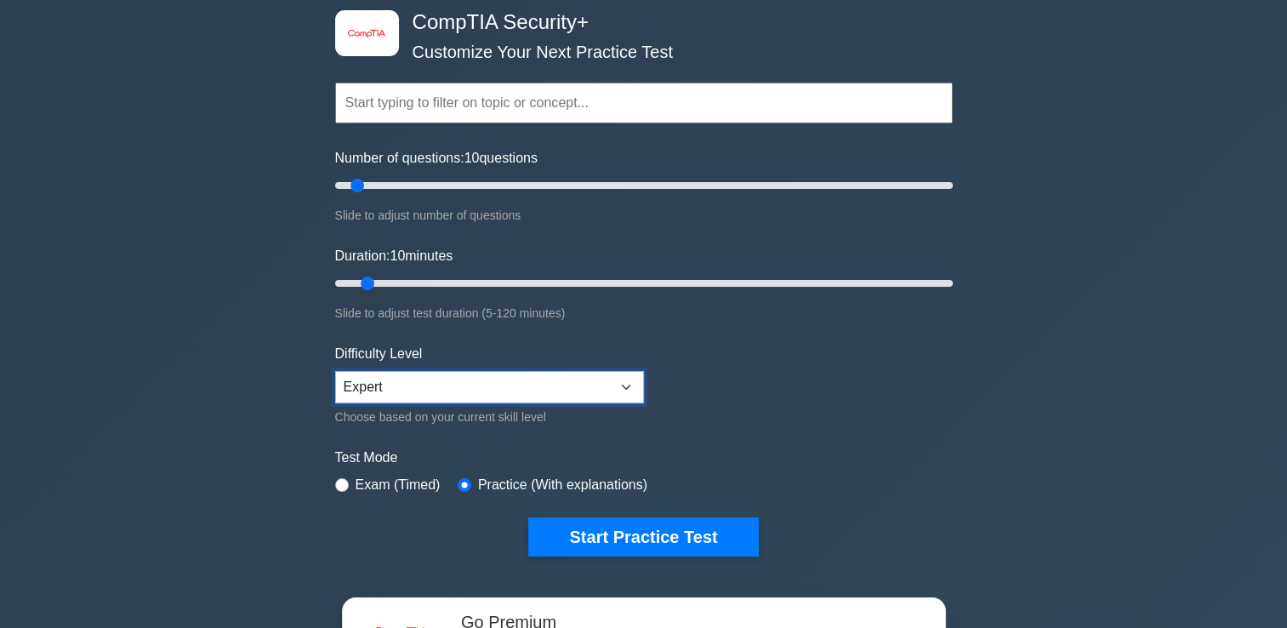
click at [568, 385] on select "Beginner Intermediate Expert" at bounding box center [489, 387] width 309 height 32
click at [335, 371] on select "Beginner Intermediate Expert" at bounding box center [489, 387] width 309 height 32
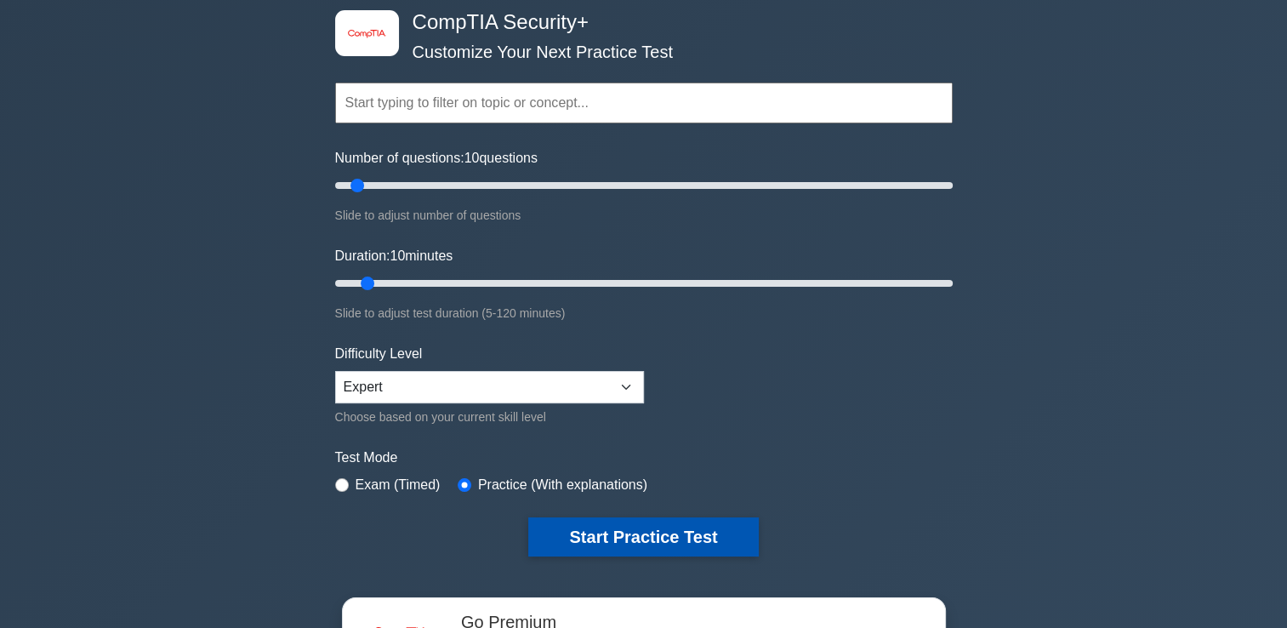
click at [629, 535] on button "Start Practice Test" at bounding box center [643, 536] width 230 height 39
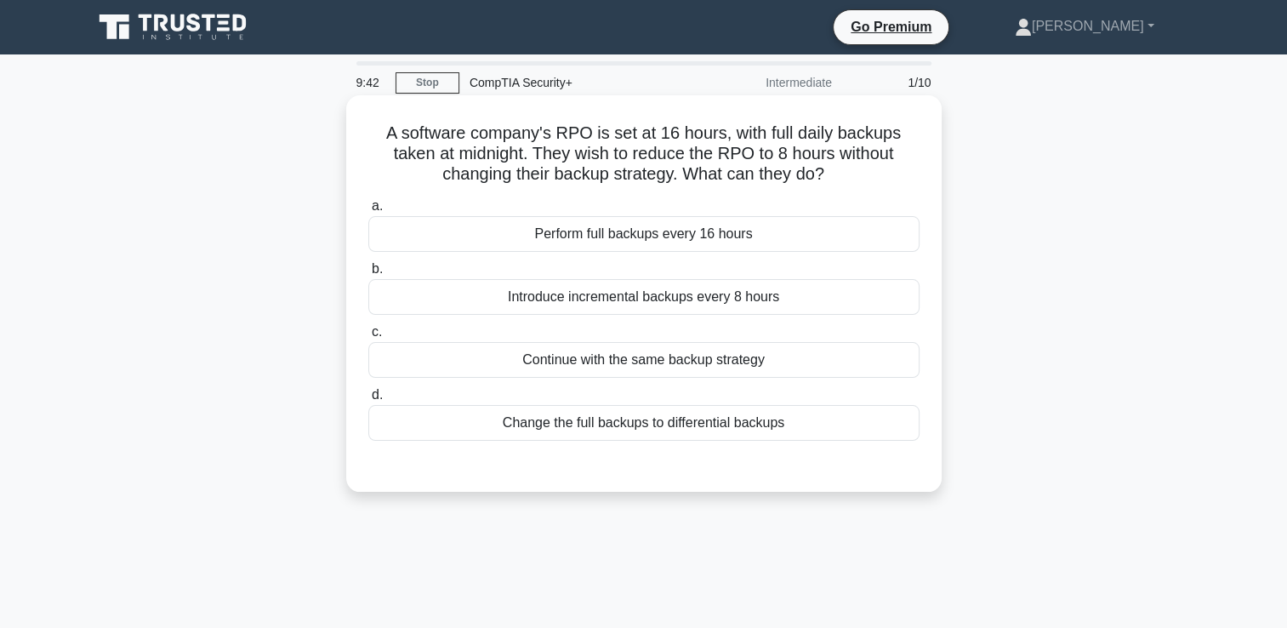
click at [650, 281] on div "Introduce incremental backups every 8 hours" at bounding box center [643, 297] width 551 height 36
click at [368, 275] on input "b. Introduce incremental backups every 8 hours" at bounding box center [368, 269] width 0 height 11
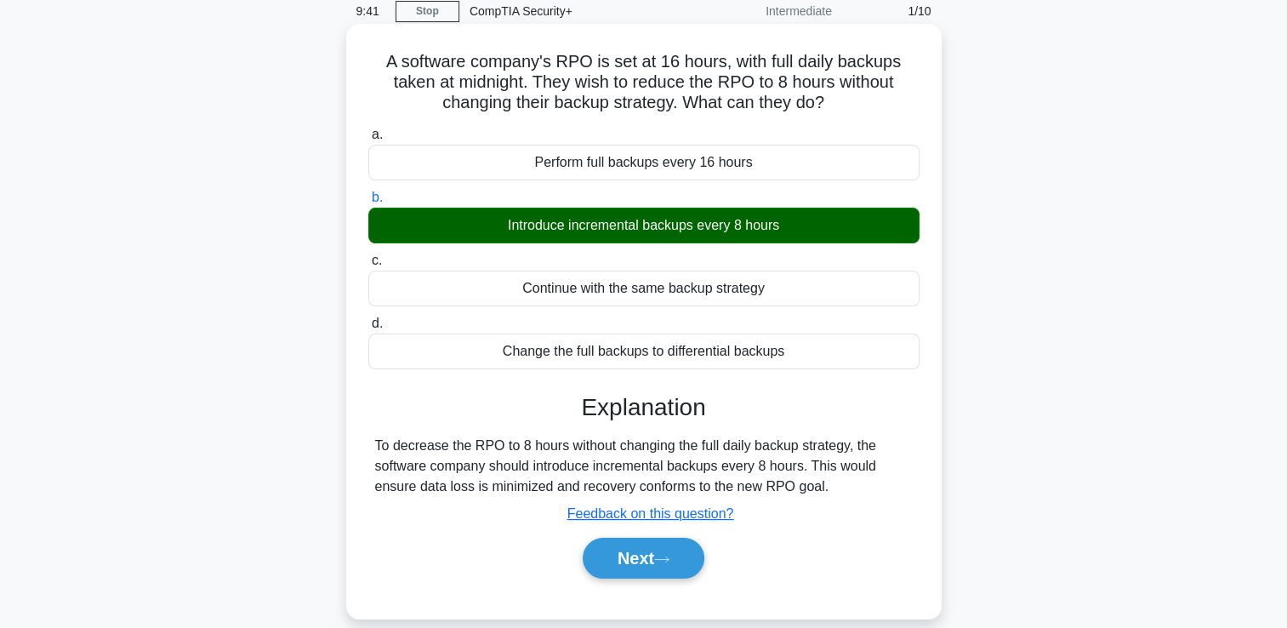
scroll to position [255, 0]
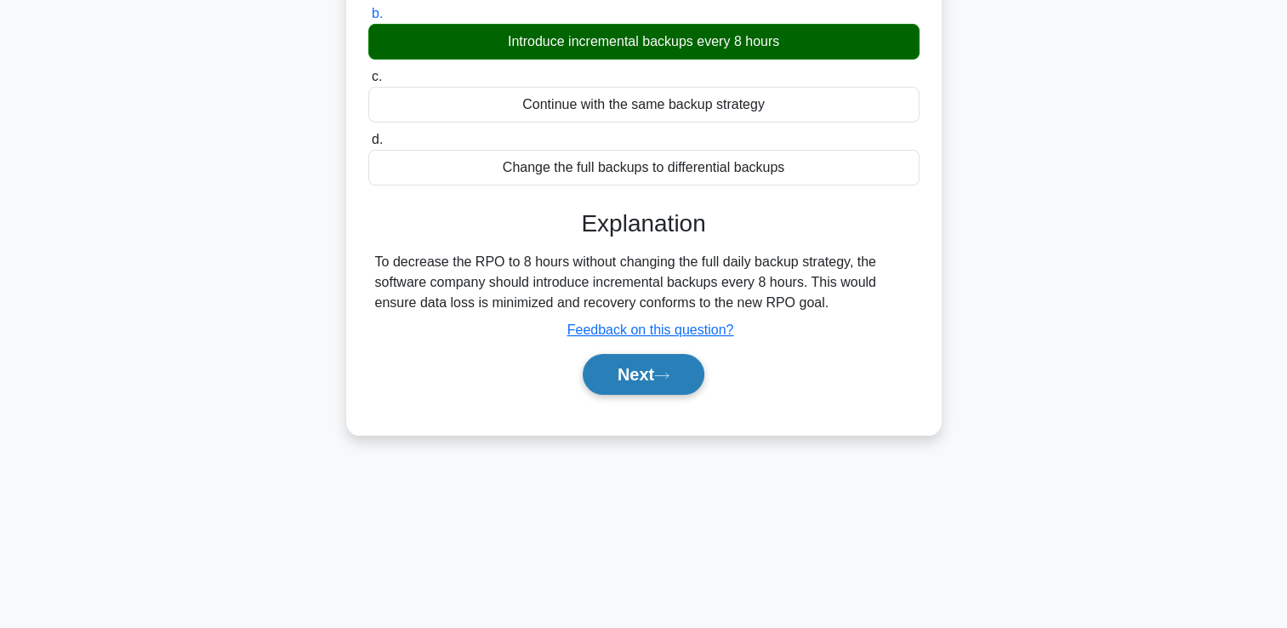
click at [638, 380] on button "Next" at bounding box center [644, 374] width 122 height 41
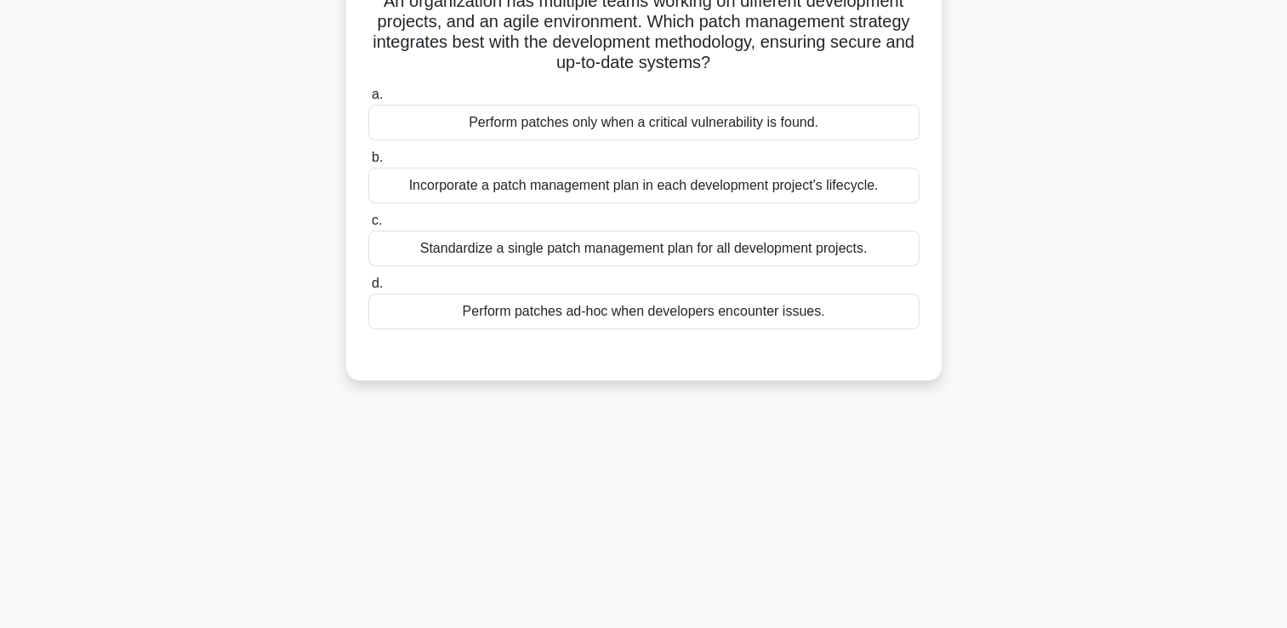
scroll to position [0, 0]
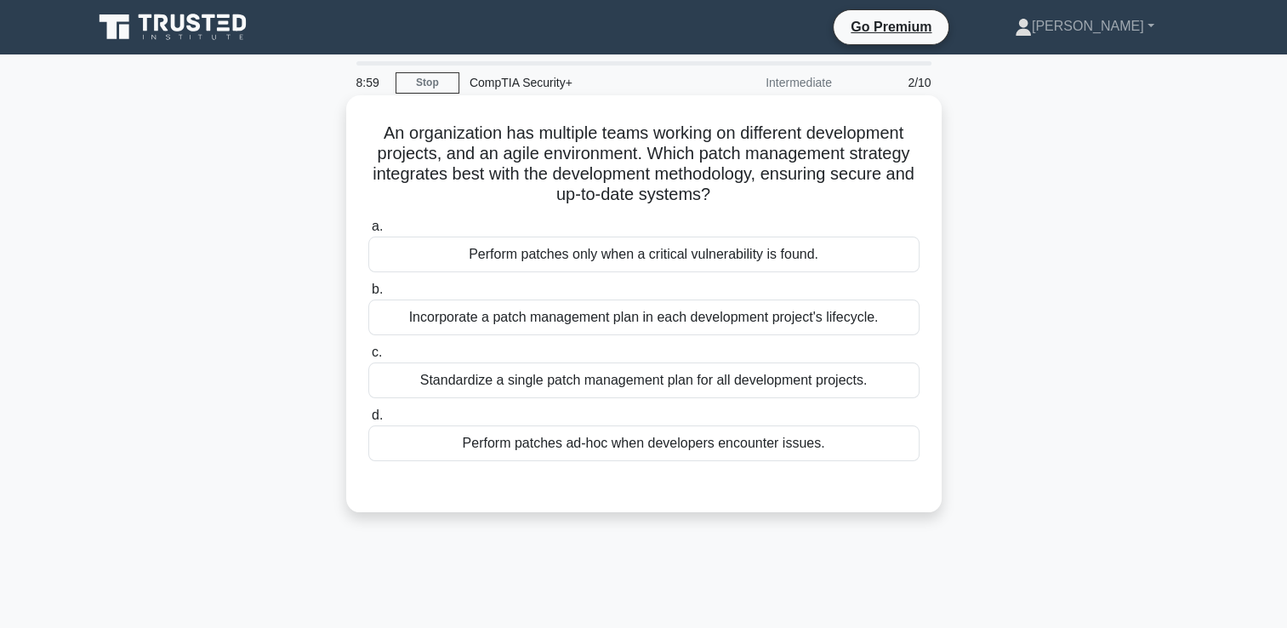
click at [641, 321] on div "Incorporate a patch management plan in each development project's lifecycle." at bounding box center [643, 317] width 551 height 36
click at [368, 295] on input "b. Incorporate a patch management plan in each development project's lifecycle." at bounding box center [368, 289] width 0 height 11
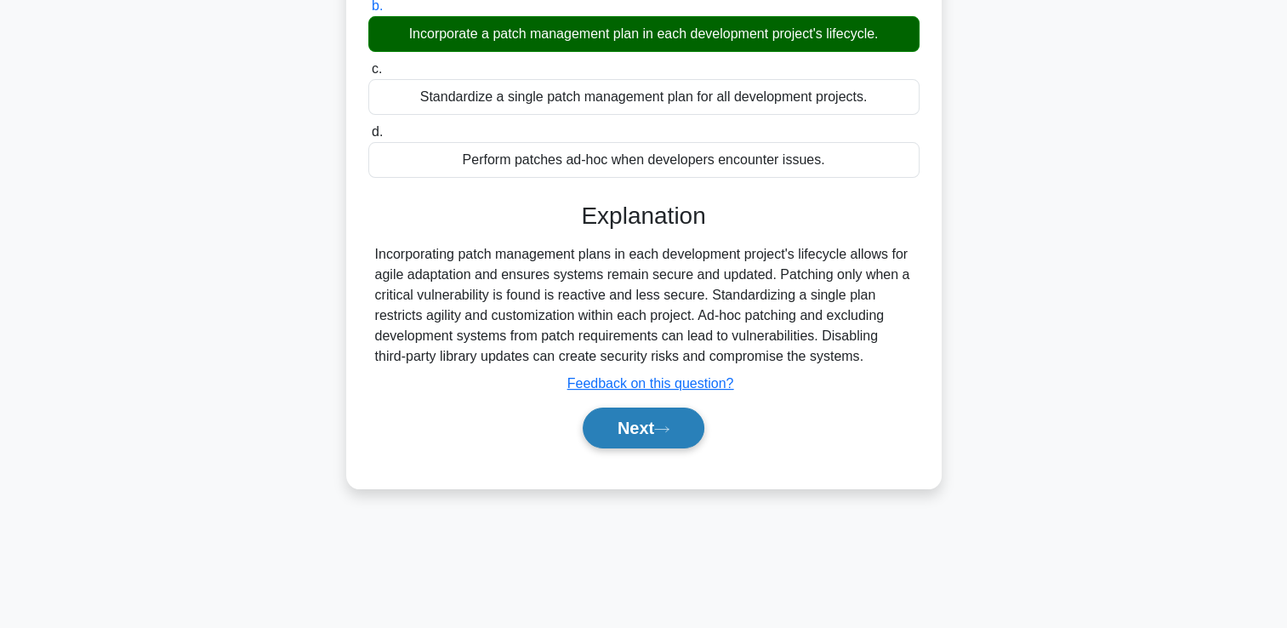
scroll to position [291, 0]
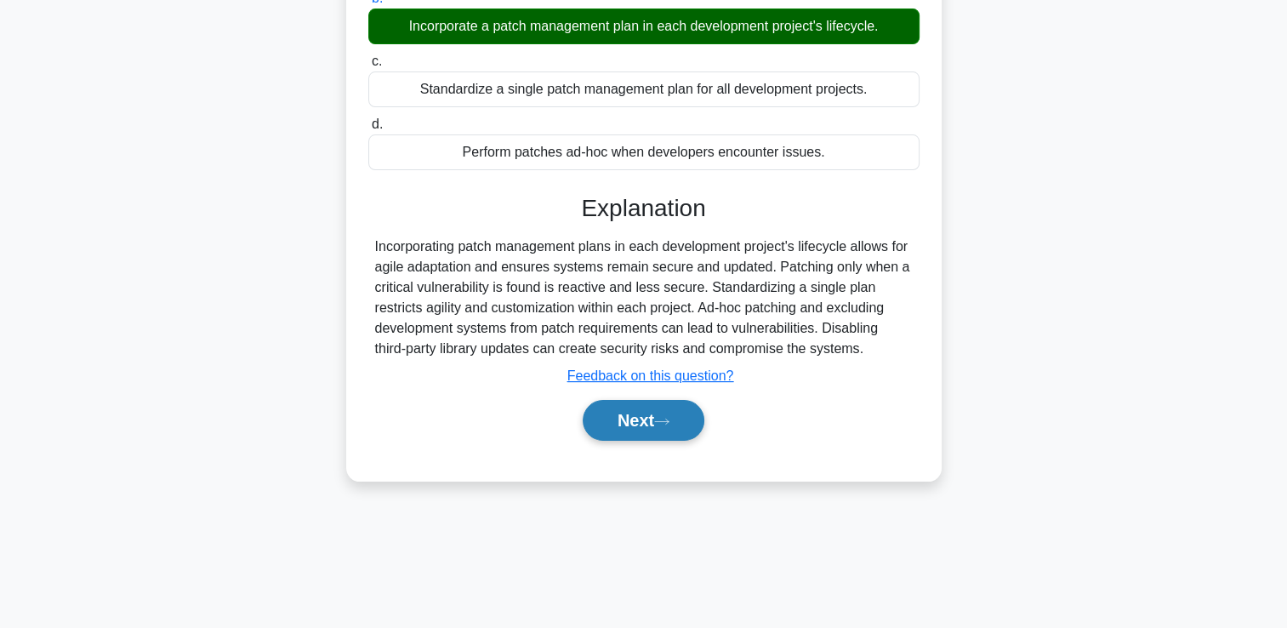
click at [612, 432] on button "Next" at bounding box center [644, 420] width 122 height 41
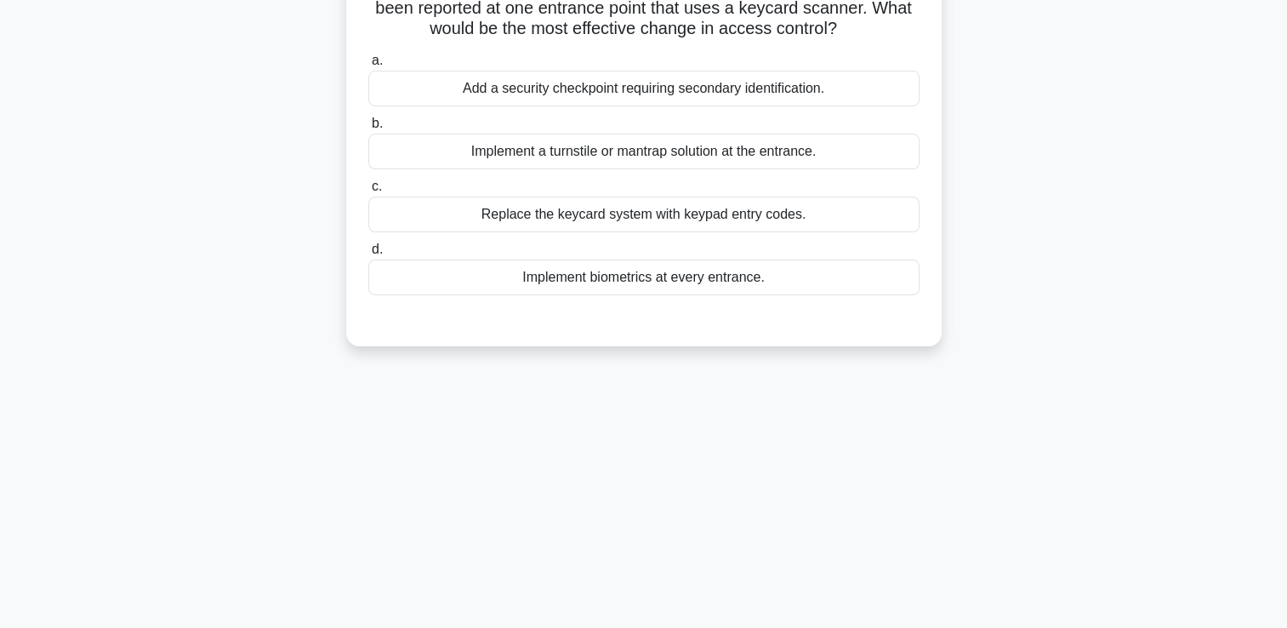
scroll to position [0, 0]
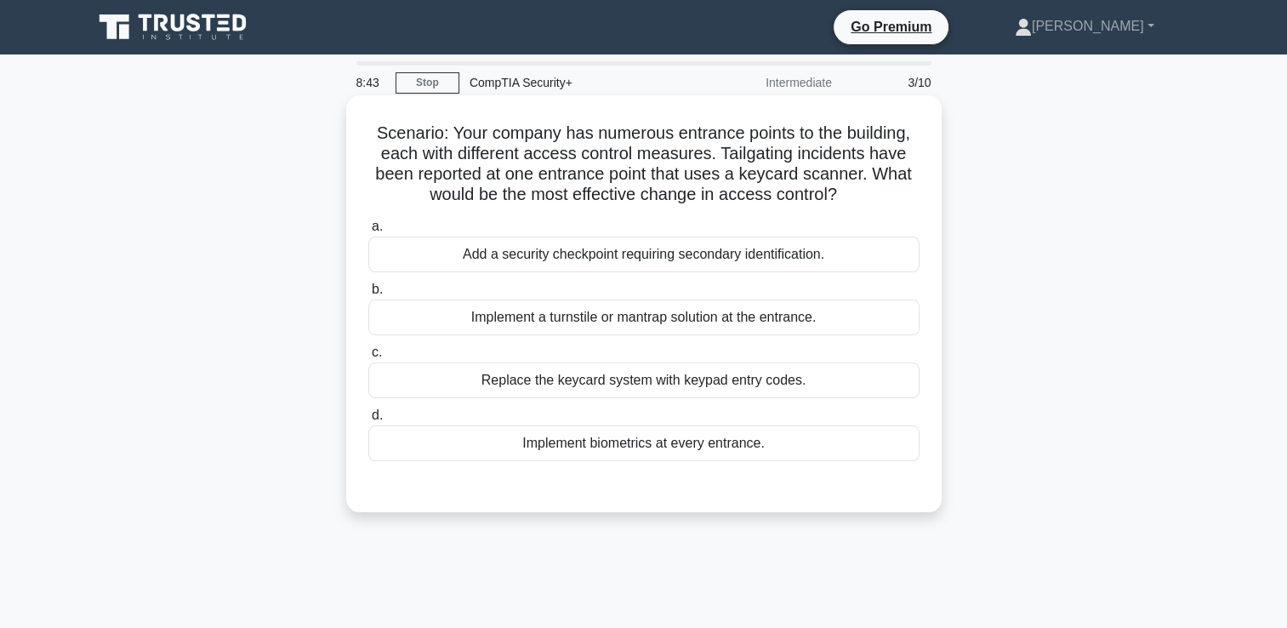
click at [683, 323] on div "Implement a turnstile or mantrap solution at the entrance." at bounding box center [643, 317] width 551 height 36
click at [368, 295] on input "b. Implement a turnstile or mantrap solution at the entrance." at bounding box center [368, 289] width 0 height 11
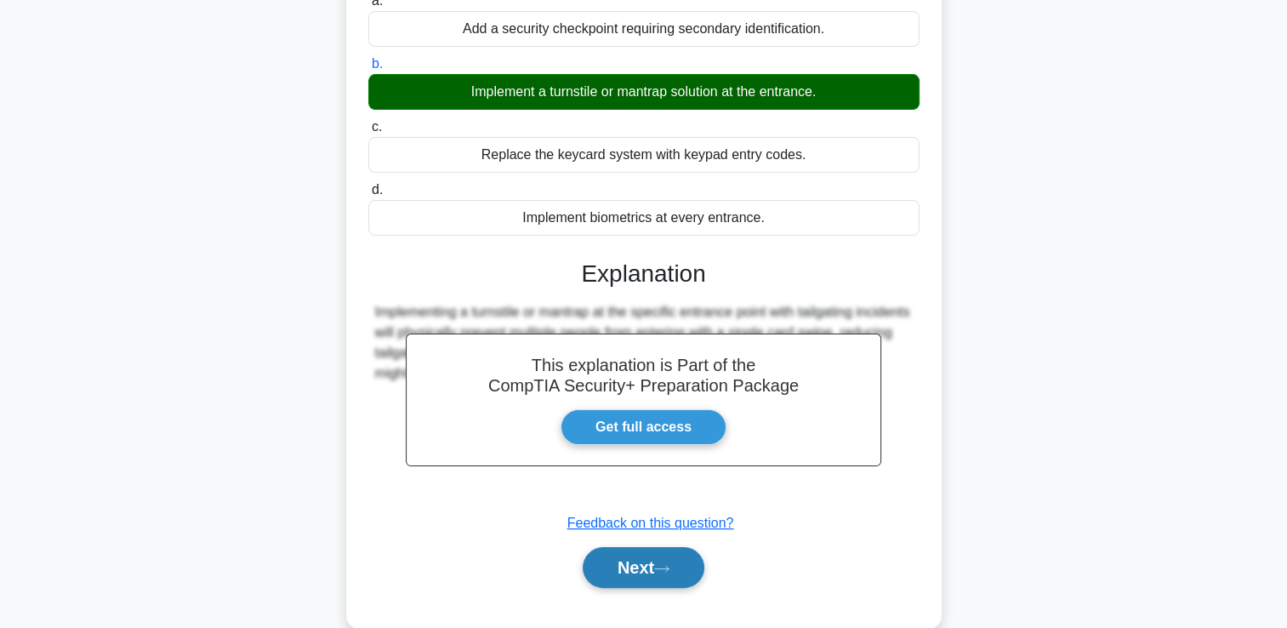
scroll to position [255, 0]
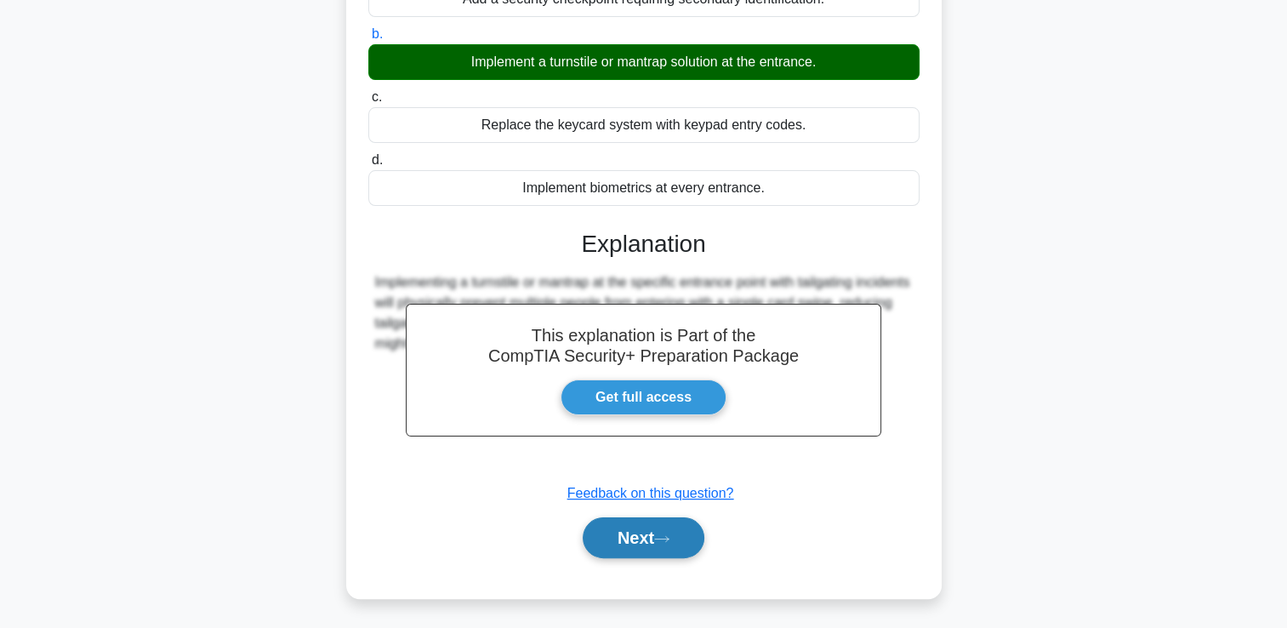
click at [643, 555] on button "Next" at bounding box center [644, 537] width 122 height 41
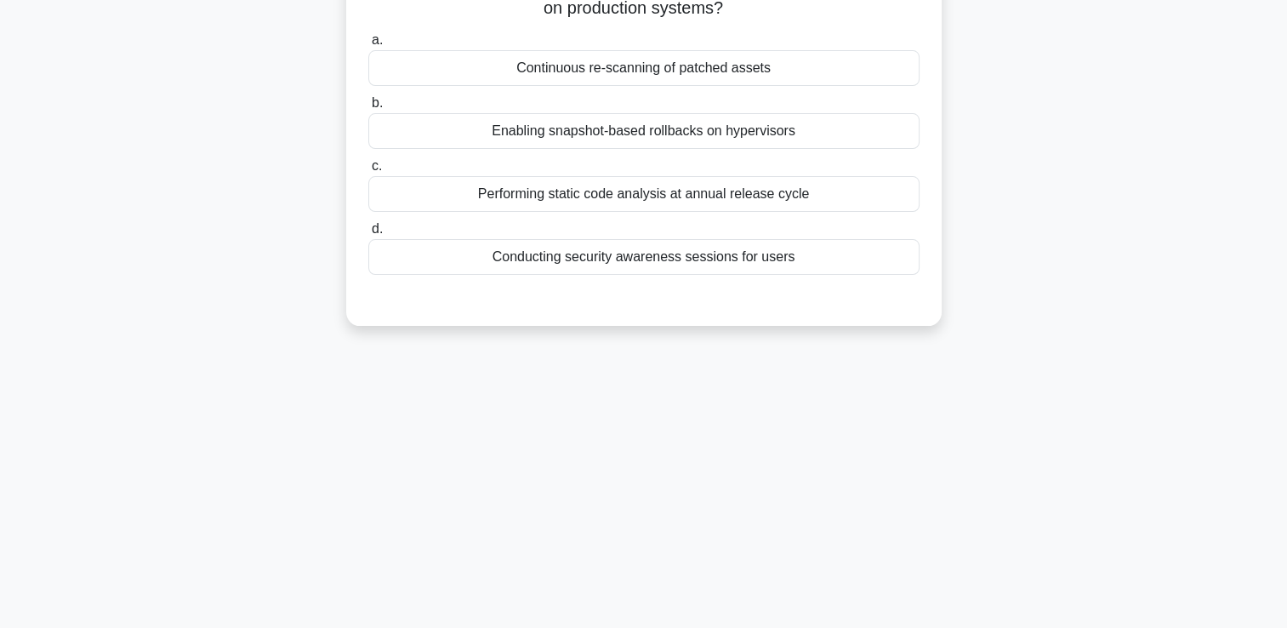
scroll to position [0, 0]
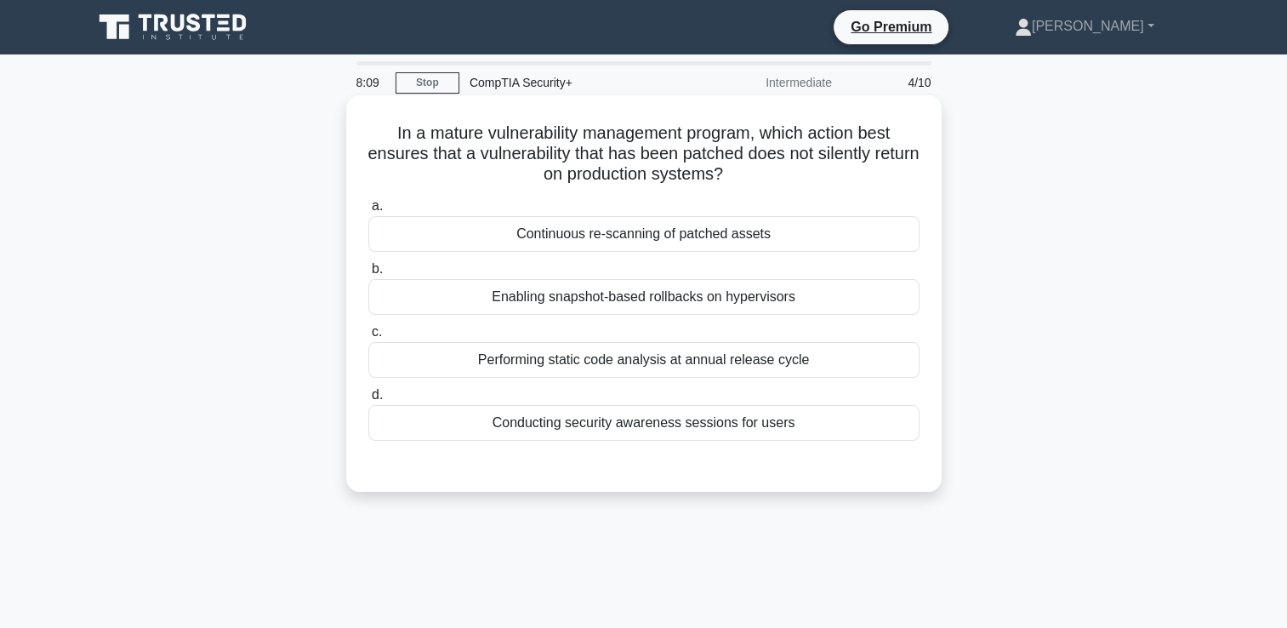
click at [747, 236] on div "Continuous re-scanning of patched assets" at bounding box center [643, 234] width 551 height 36
click at [368, 212] on input "a. Continuous re-scanning of patched assets" at bounding box center [368, 206] width 0 height 11
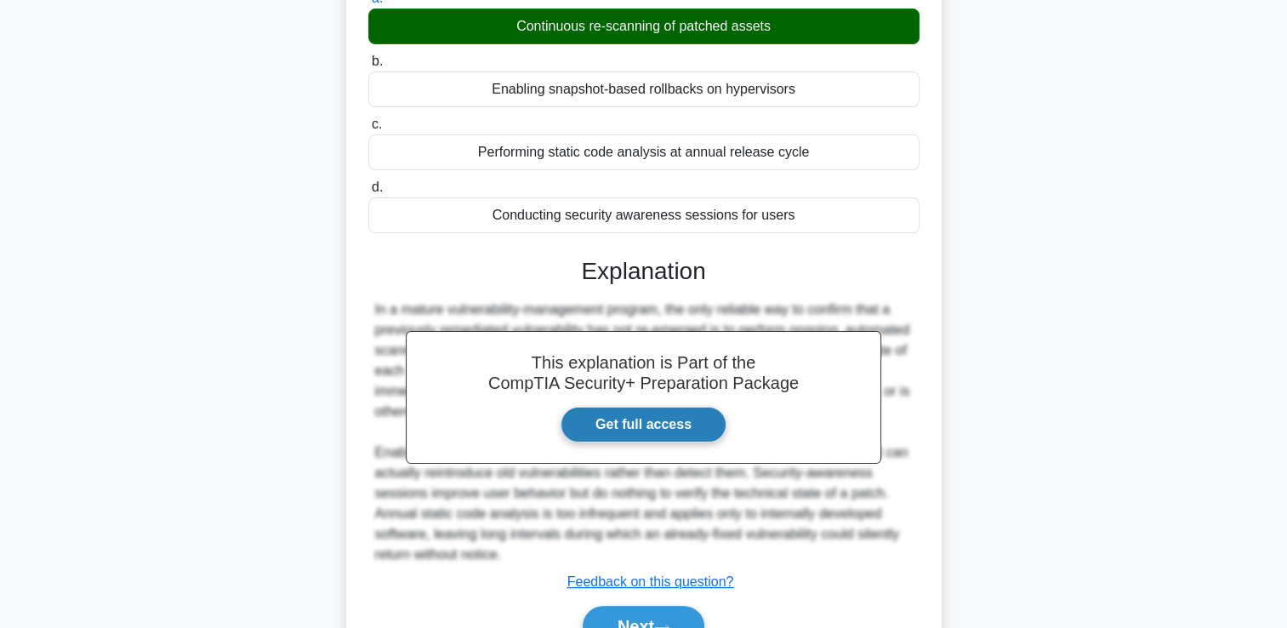
scroll to position [255, 0]
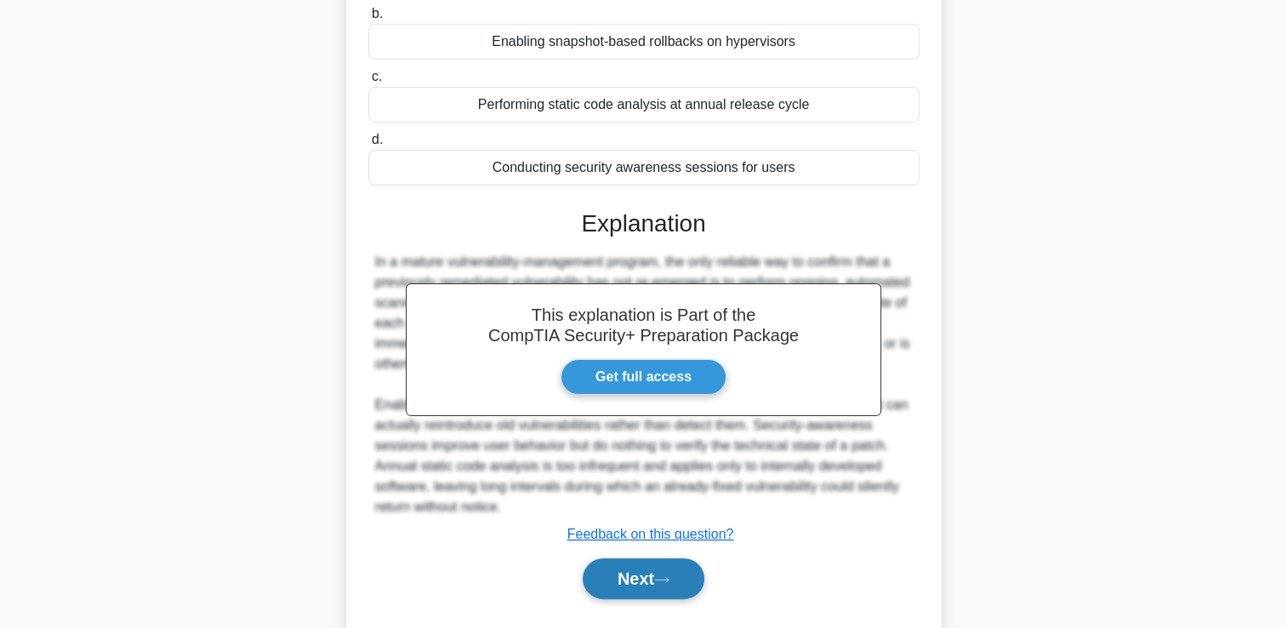
drag, startPoint x: 640, startPoint y: 580, endPoint x: 639, endPoint y: 571, distance: 9.4
click at [639, 573] on button "Next" at bounding box center [644, 578] width 122 height 41
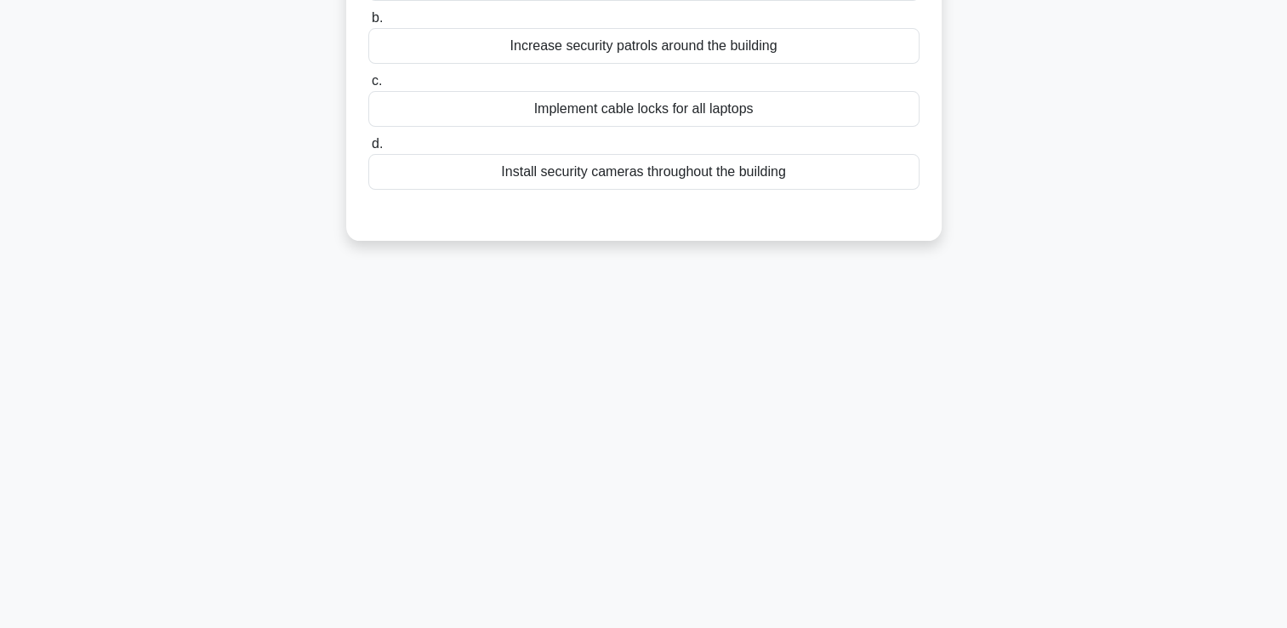
scroll to position [0, 0]
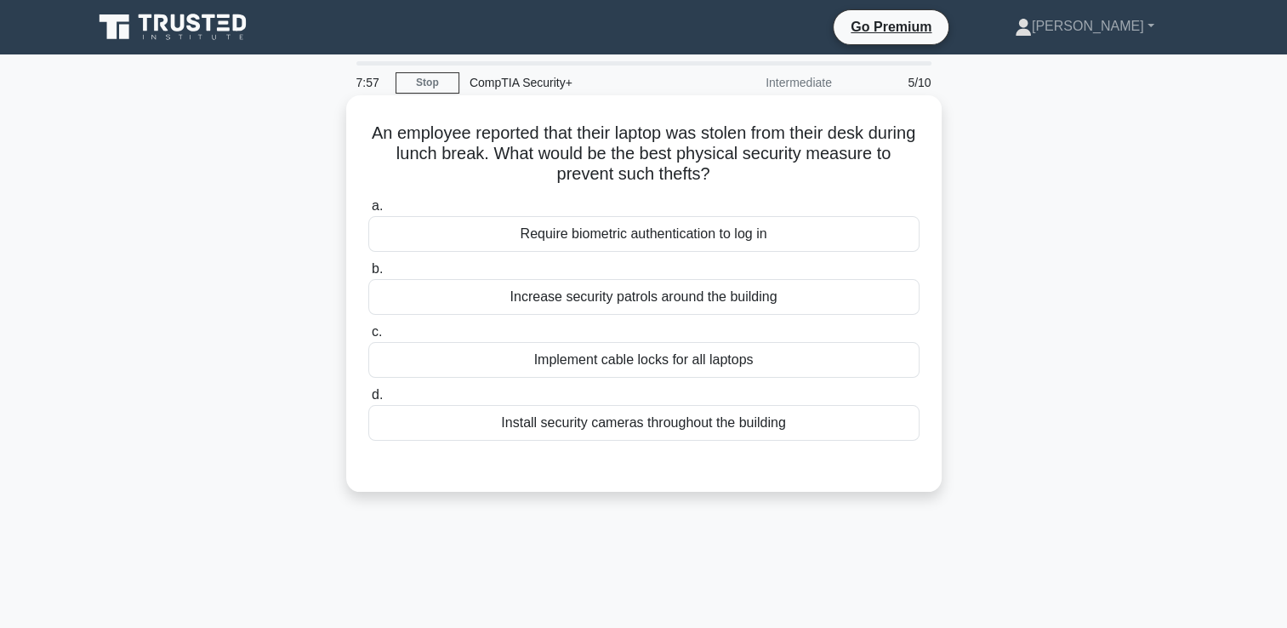
click at [694, 356] on div "Implement cable locks for all laptops" at bounding box center [643, 360] width 551 height 36
click at [368, 338] on input "c. Implement cable locks for all laptops" at bounding box center [368, 332] width 0 height 11
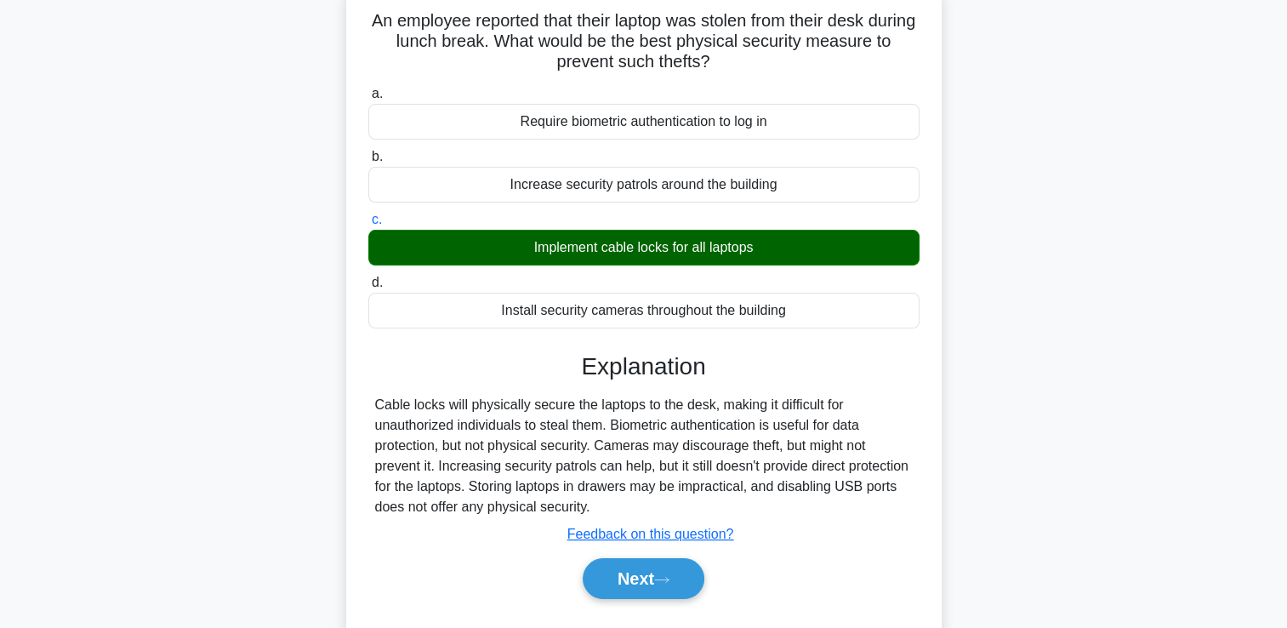
scroll to position [291, 0]
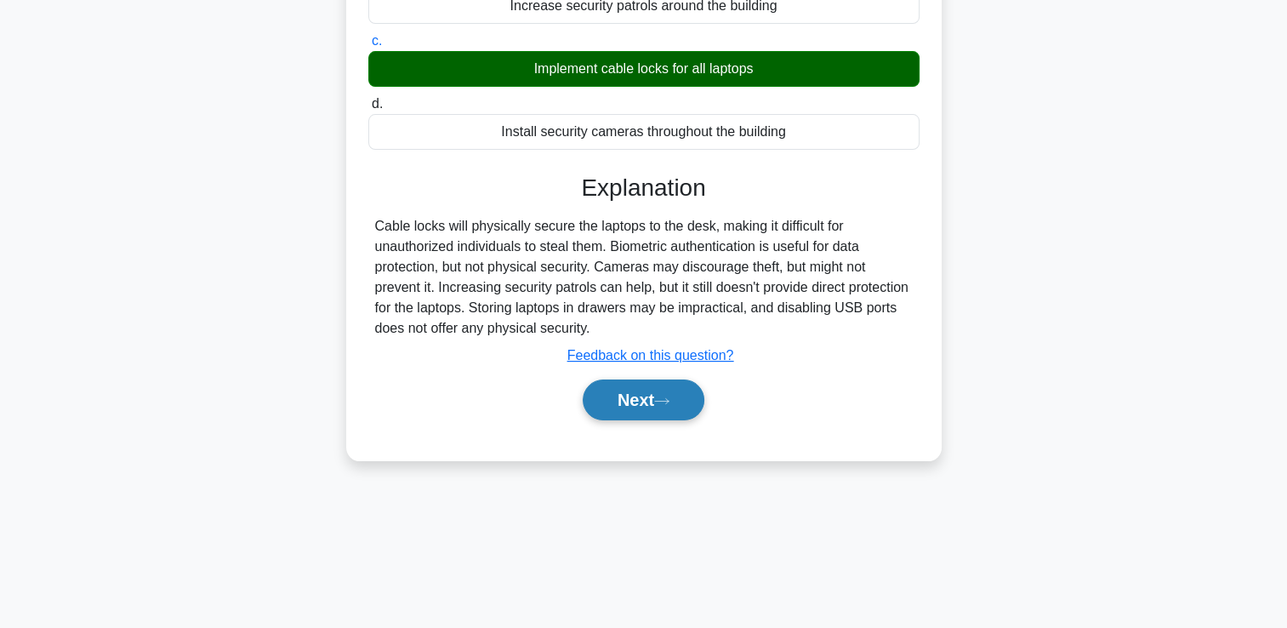
click at [657, 390] on button "Next" at bounding box center [644, 399] width 122 height 41
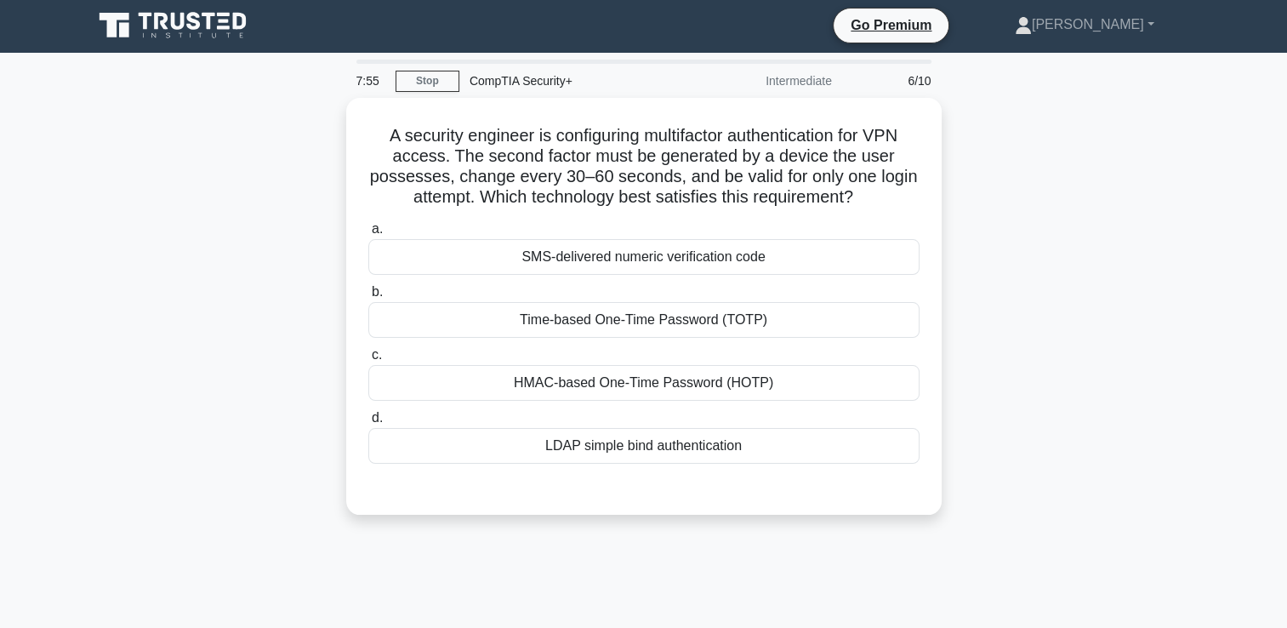
scroll to position [0, 0]
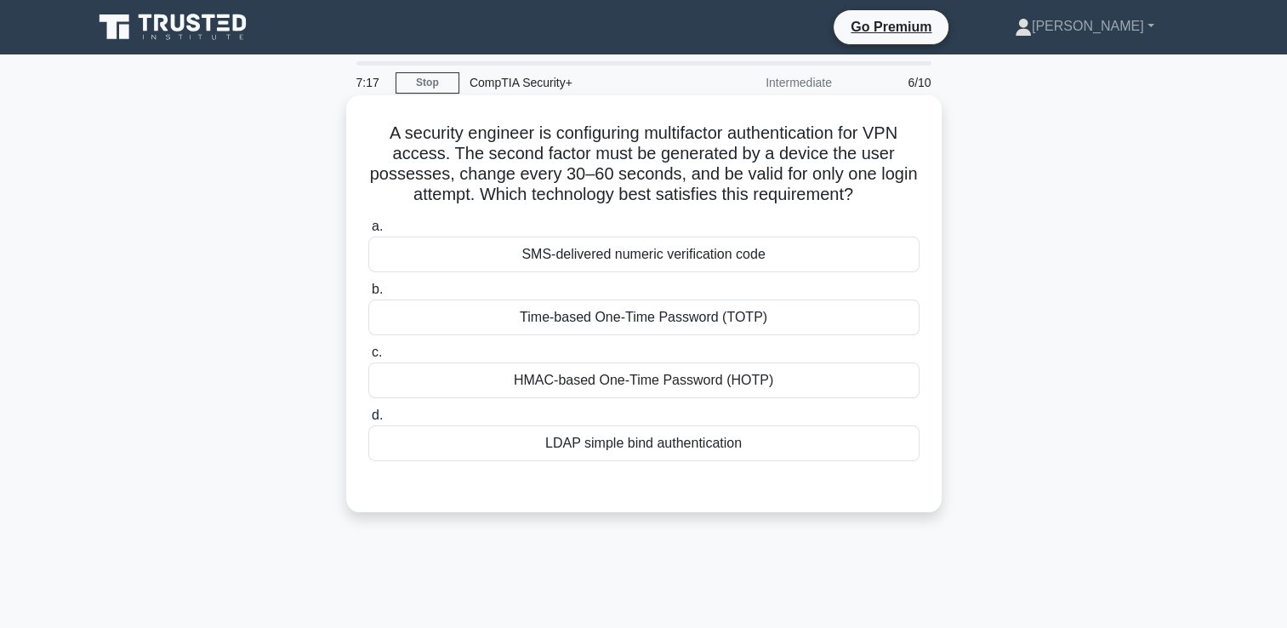
click at [638, 265] on div "SMS-delivered numeric verification code" at bounding box center [643, 254] width 551 height 36
click at [368, 232] on input "a. SMS-delivered numeric verification code" at bounding box center [368, 226] width 0 height 11
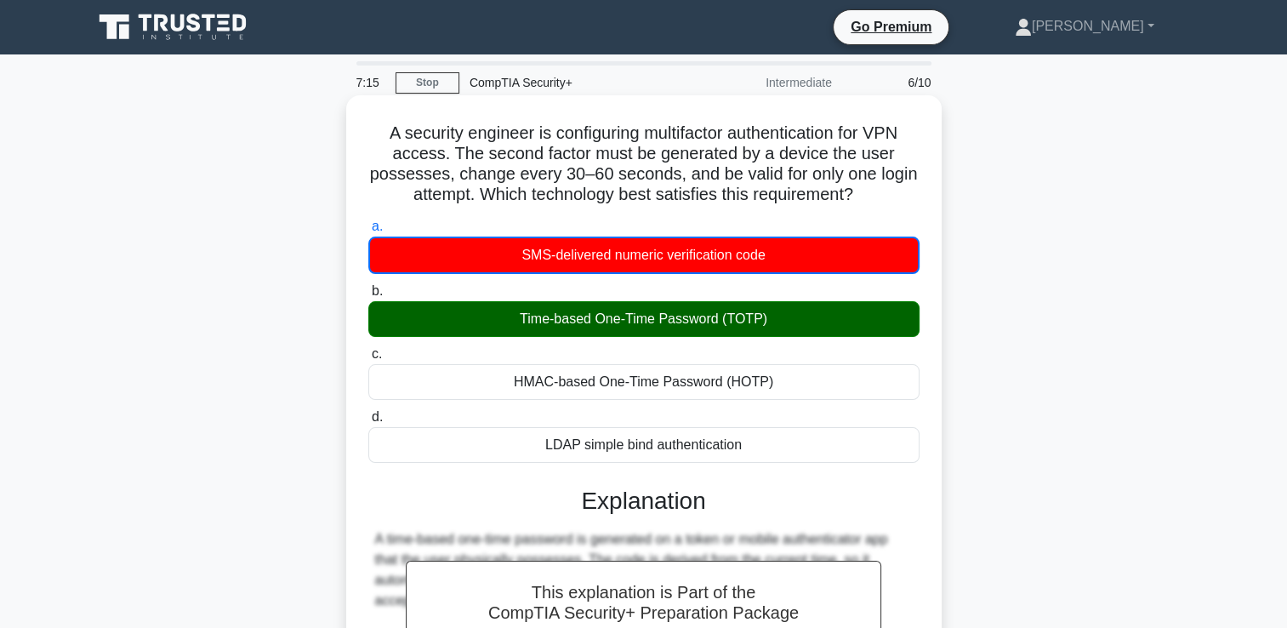
click at [613, 307] on div "Time-based One-Time Password (TOTP)" at bounding box center [643, 319] width 551 height 36
click at [368, 297] on input "b. Time-based One-Time Password (TOTP)" at bounding box center [368, 291] width 0 height 11
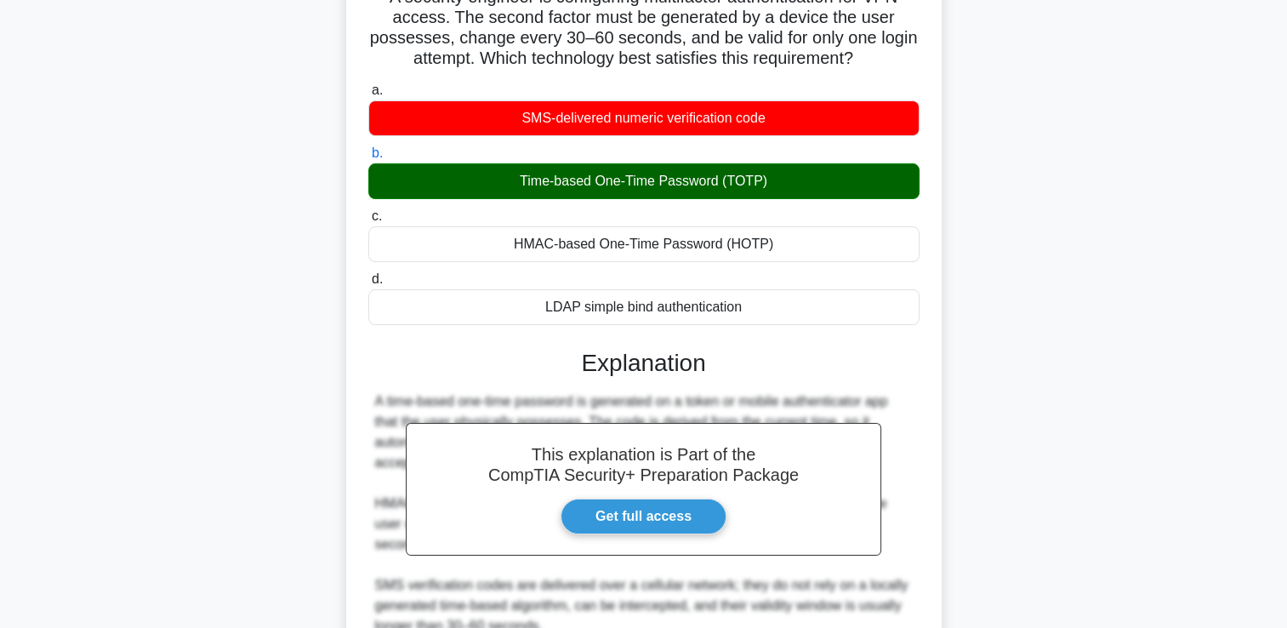
scroll to position [340, 0]
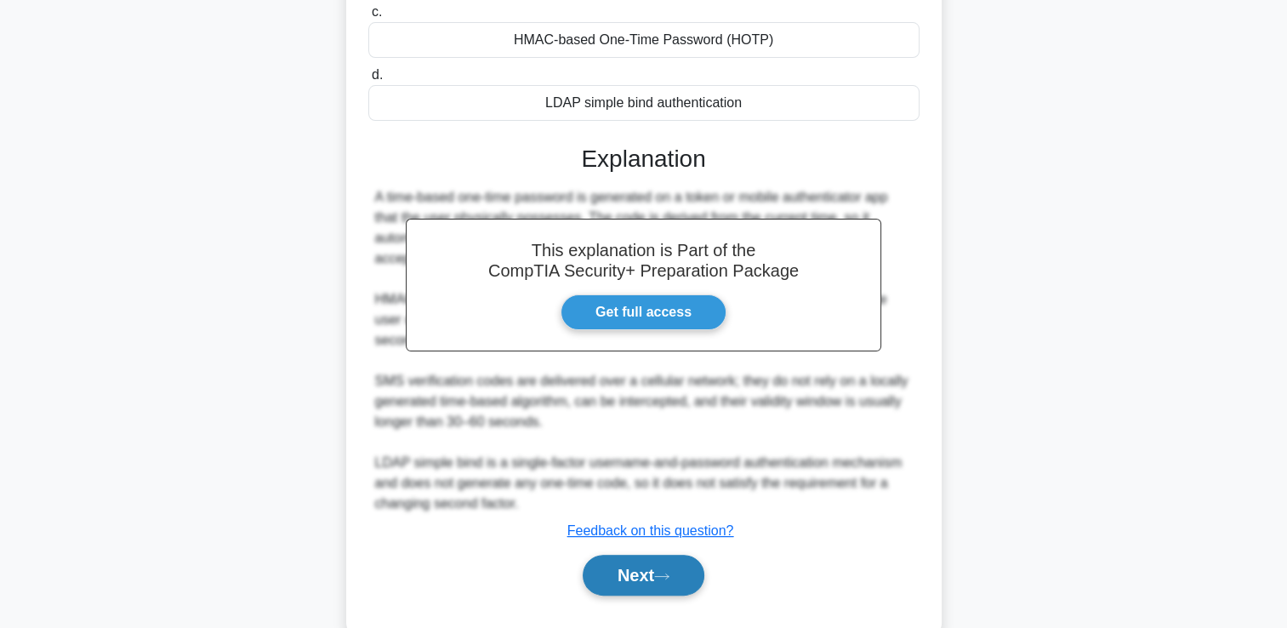
click at [635, 563] on button "Next" at bounding box center [644, 574] width 122 height 41
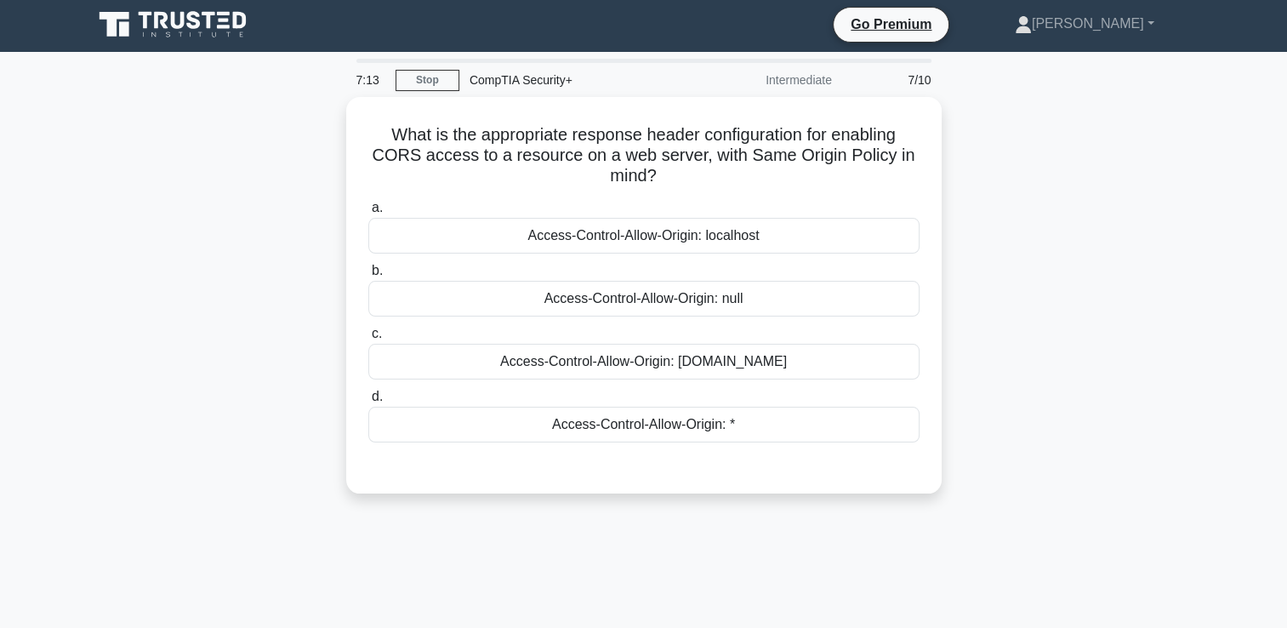
scroll to position [0, 0]
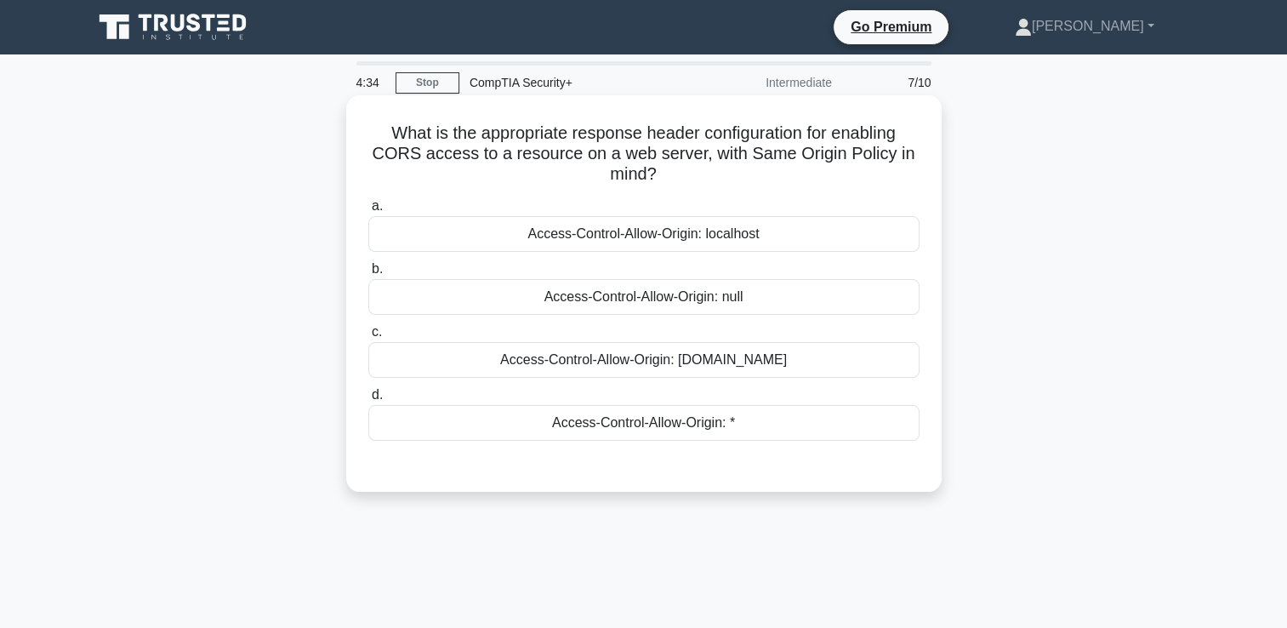
click at [583, 363] on div "Access-Control-Allow-Origin: specific-domain.com" at bounding box center [643, 360] width 551 height 36
click at [368, 338] on input "c. Access-Control-Allow-Origin: specific-domain.com" at bounding box center [368, 332] width 0 height 11
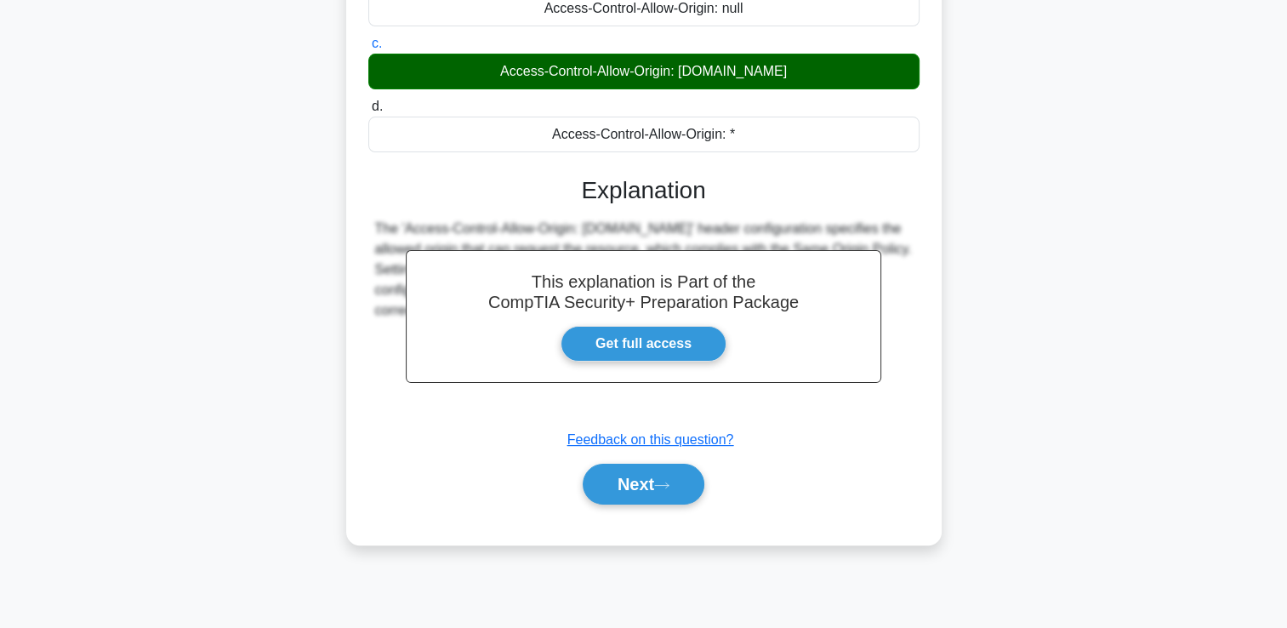
scroll to position [291, 0]
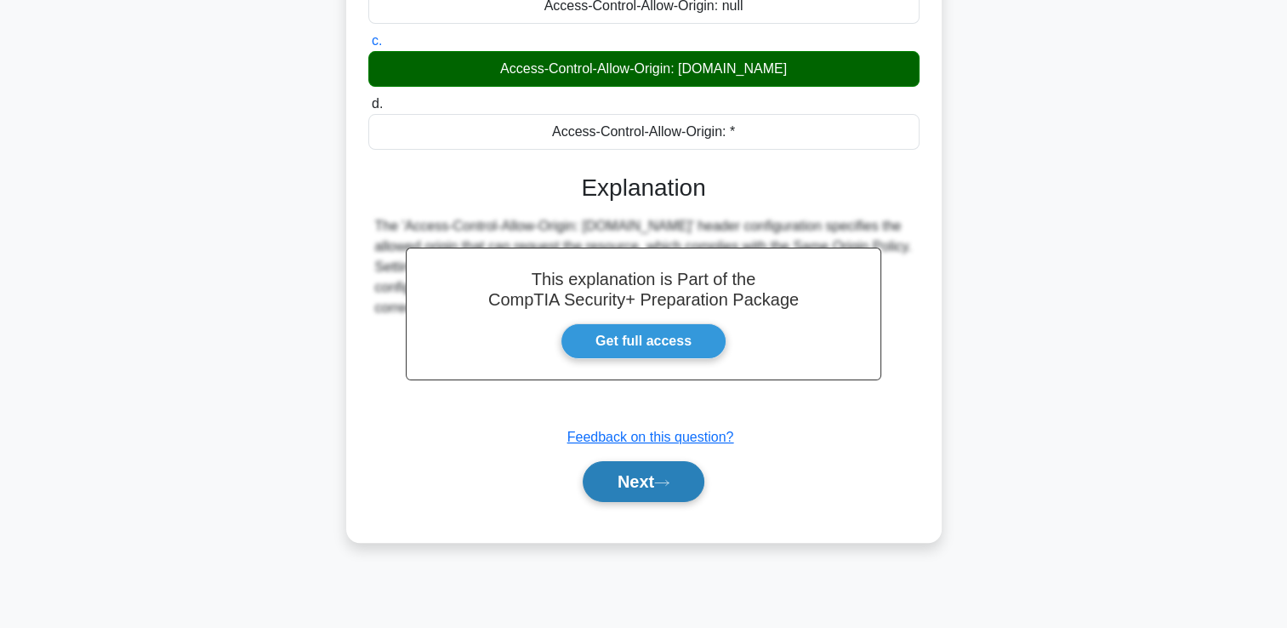
click at [629, 482] on button "Next" at bounding box center [644, 481] width 122 height 41
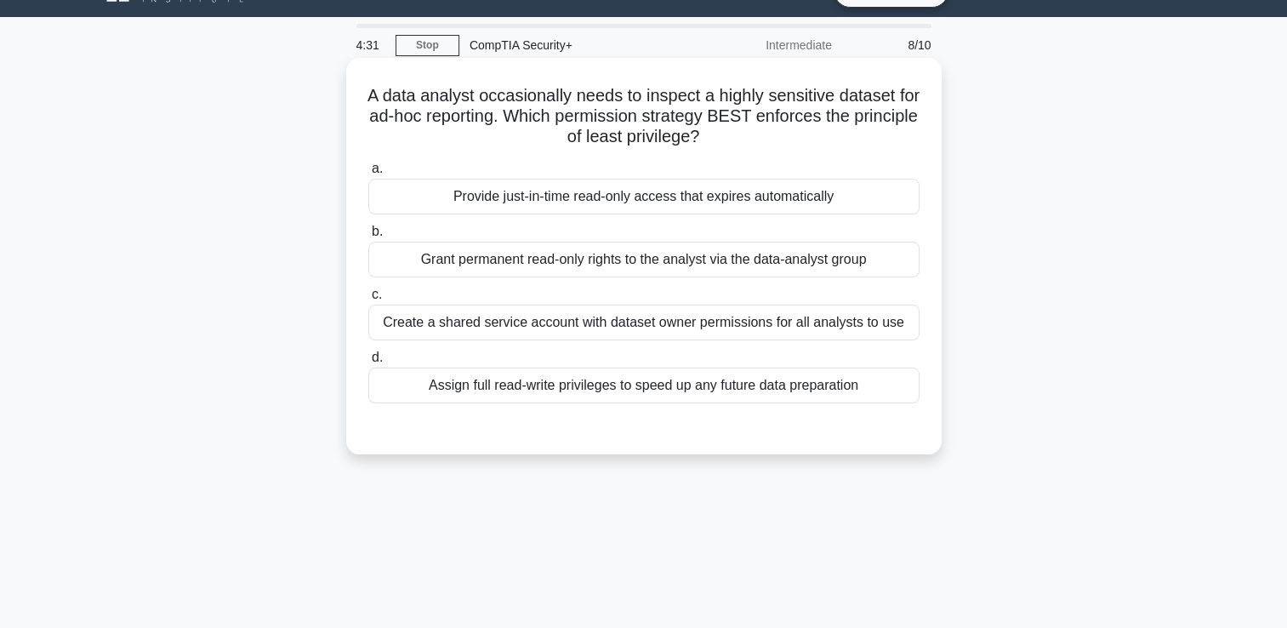
scroll to position [36, 0]
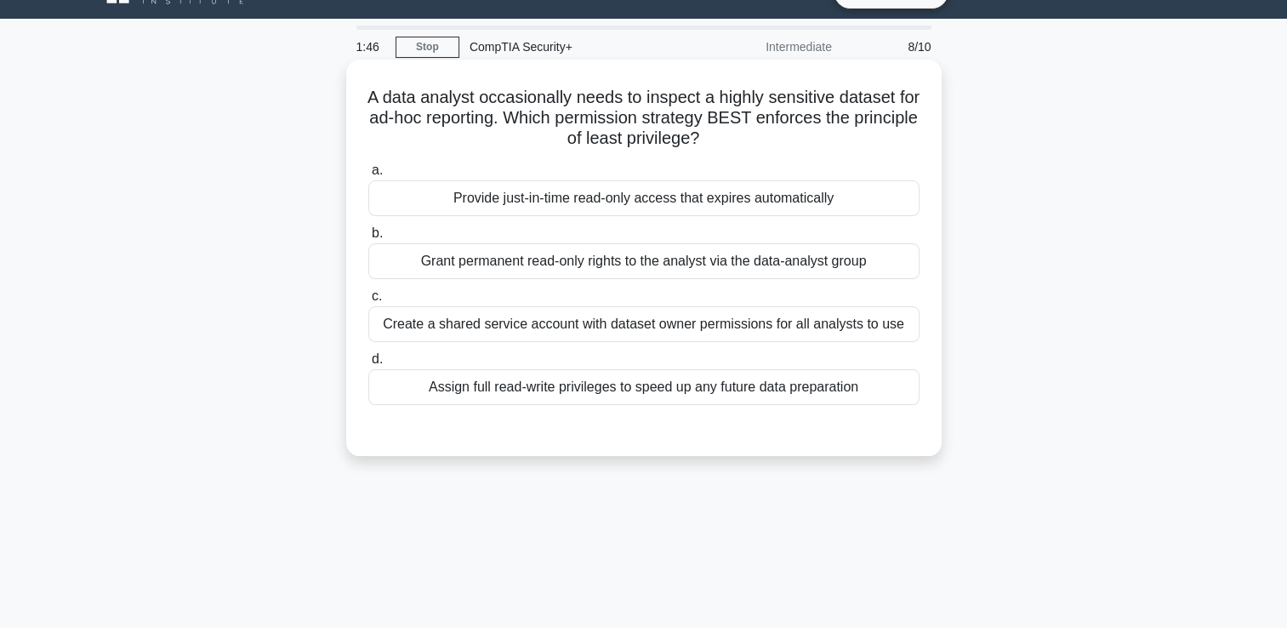
click at [514, 328] on div "Create a shared service account with dataset owner permissions for all analysts…" at bounding box center [643, 324] width 551 height 36
click at [368, 302] on input "c. Create a shared service account with dataset owner permissions for all analy…" at bounding box center [368, 296] width 0 height 11
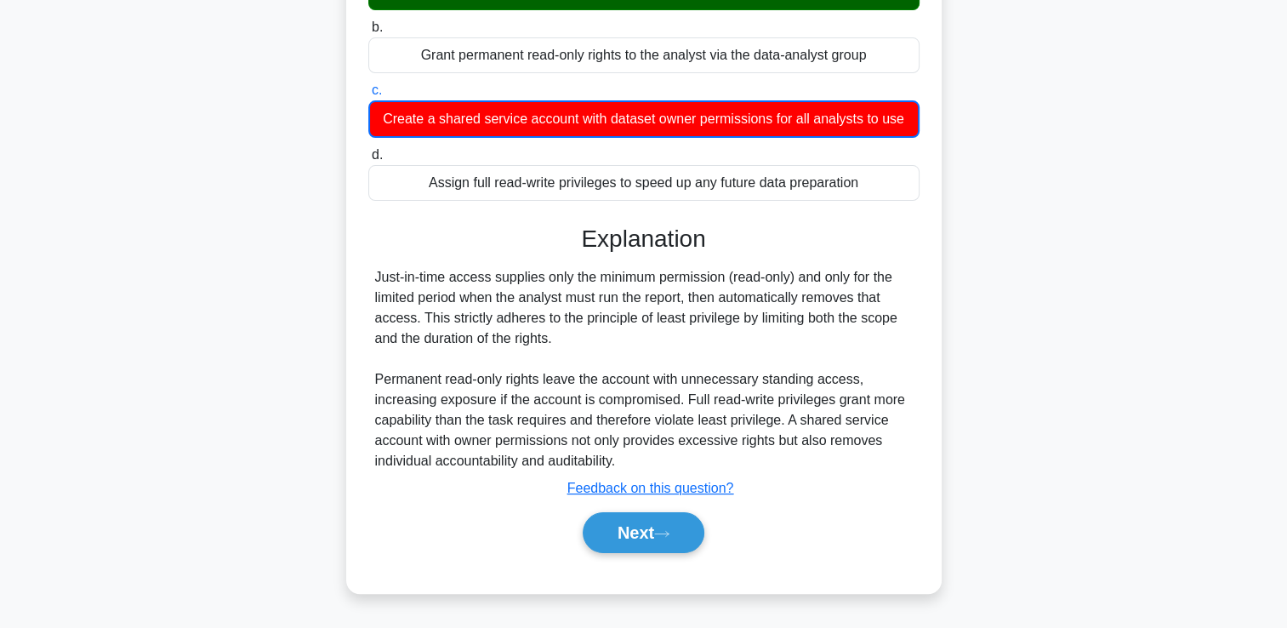
scroll to position [291, 0]
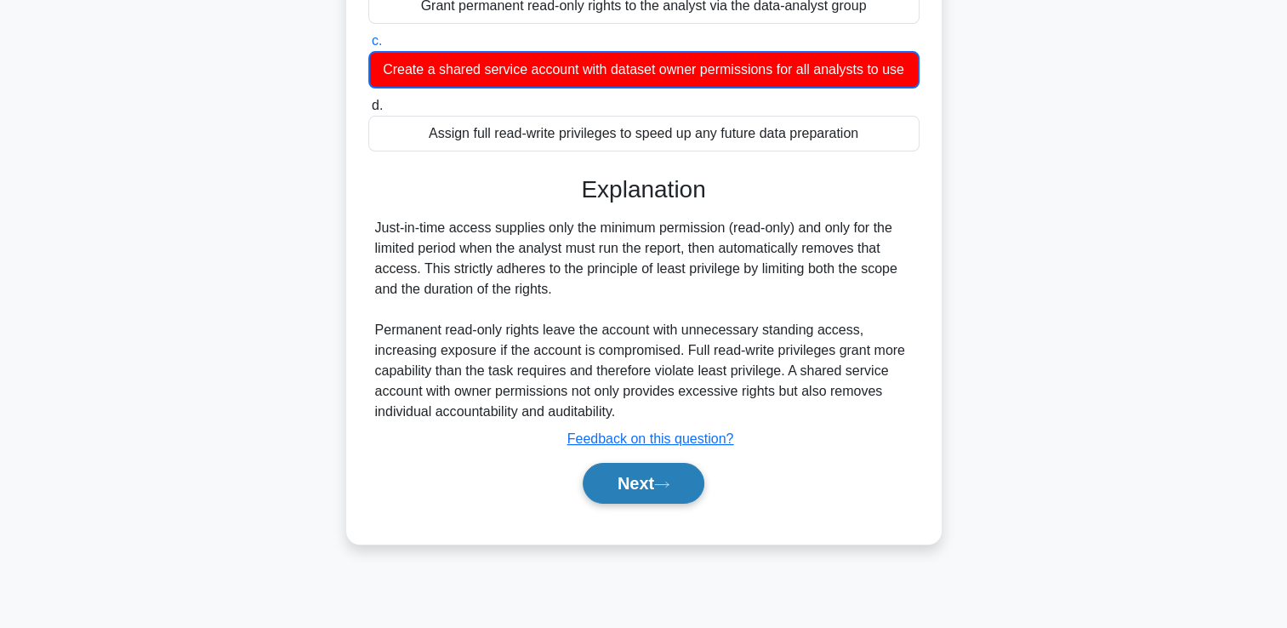
click at [612, 481] on button "Next" at bounding box center [644, 483] width 122 height 41
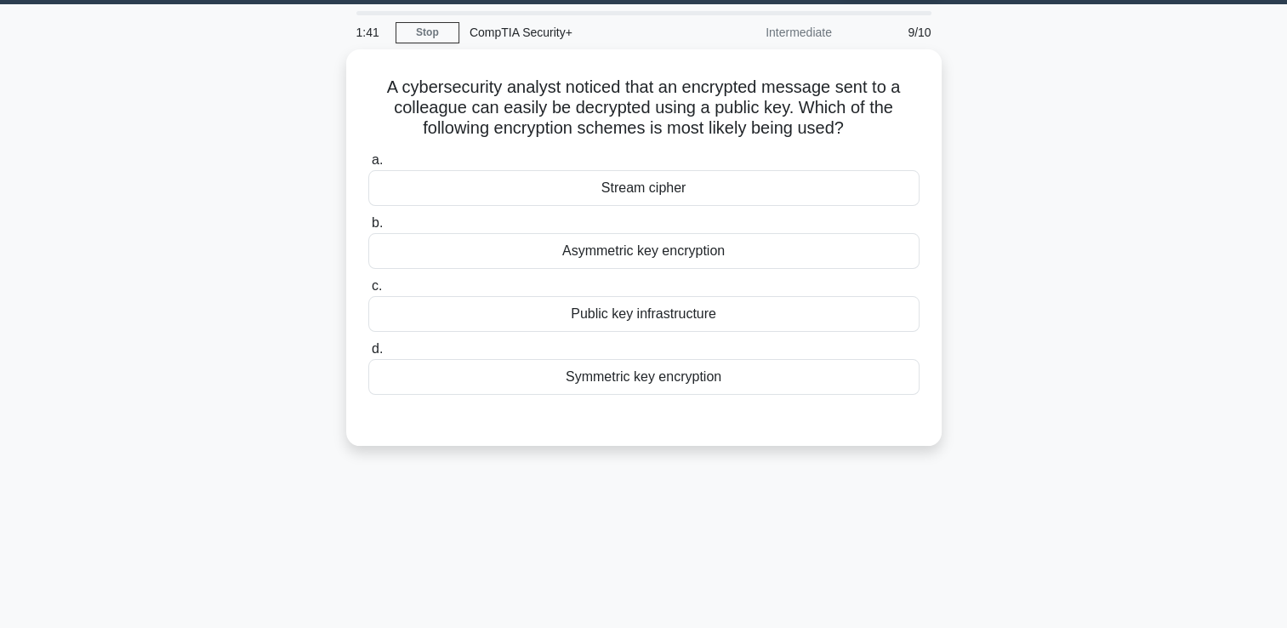
scroll to position [36, 0]
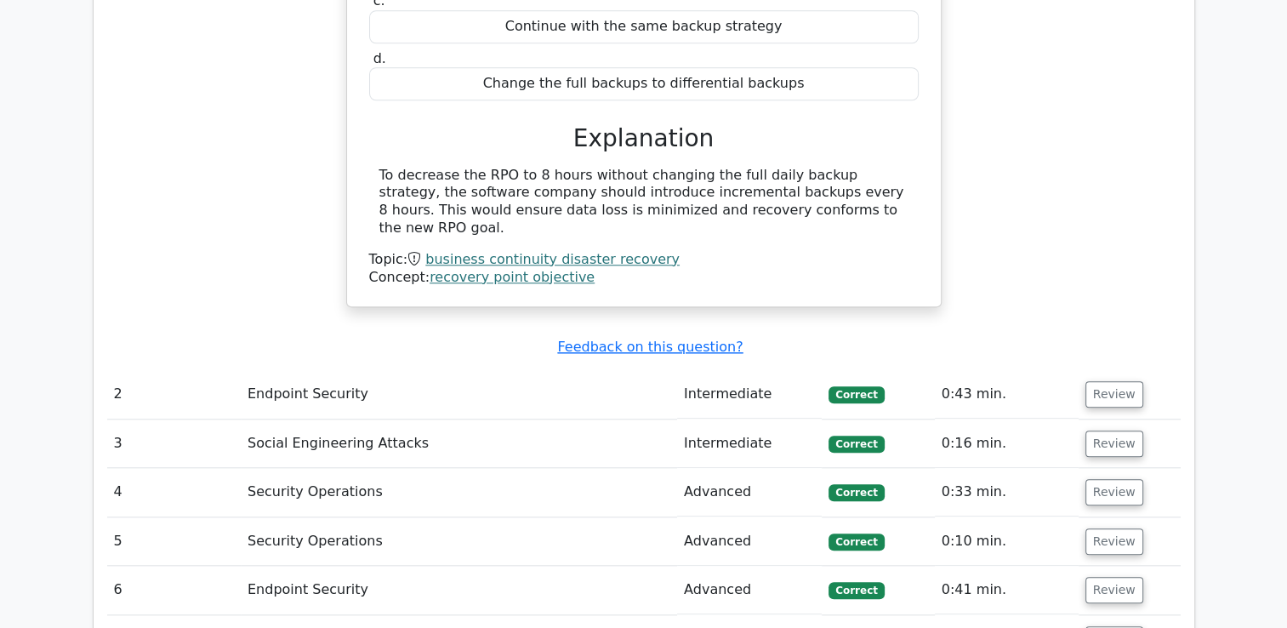
scroll to position [1701, 0]
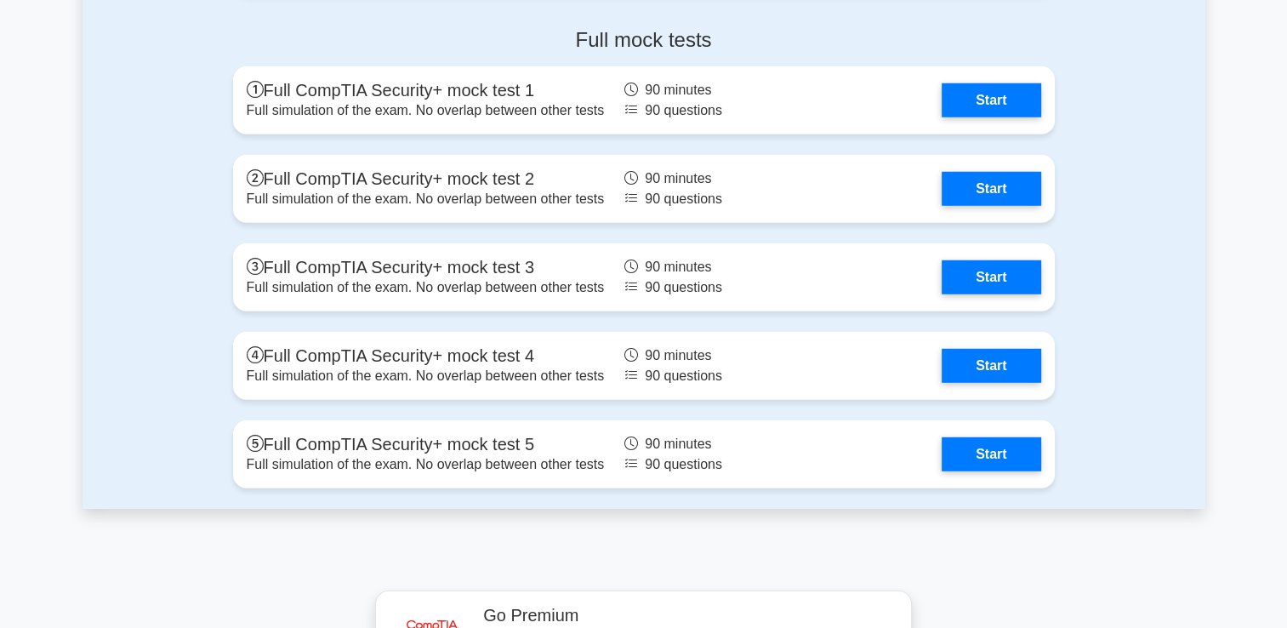
scroll to position [4763, 0]
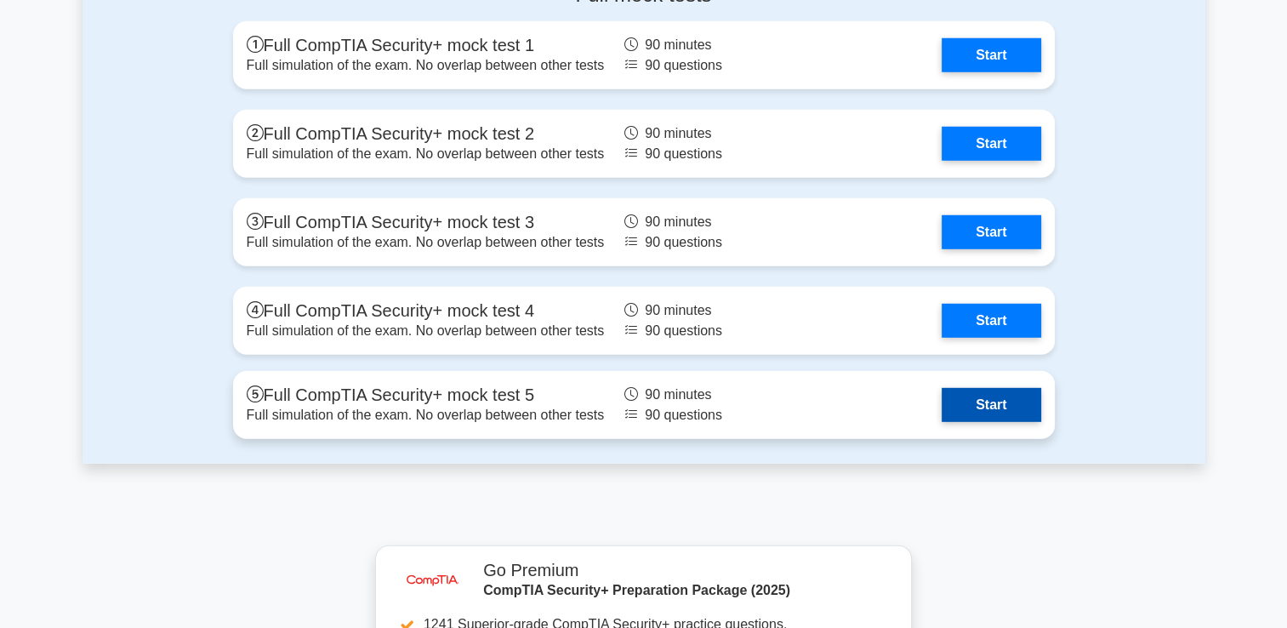
click at [973, 411] on link "Start" at bounding box center [990, 405] width 99 height 34
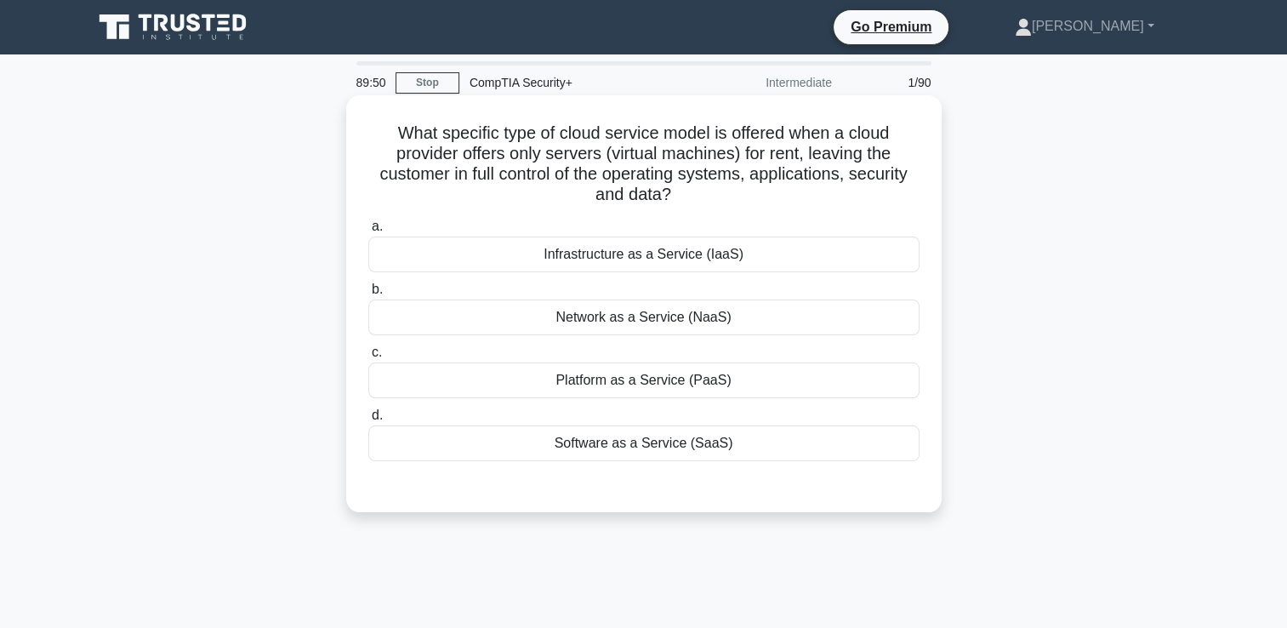
click at [547, 253] on div "Infrastructure as a Service (IaaS)" at bounding box center [643, 254] width 551 height 36
click at [368, 232] on input "a. Infrastructure as a Service (IaaS)" at bounding box center [368, 226] width 0 height 11
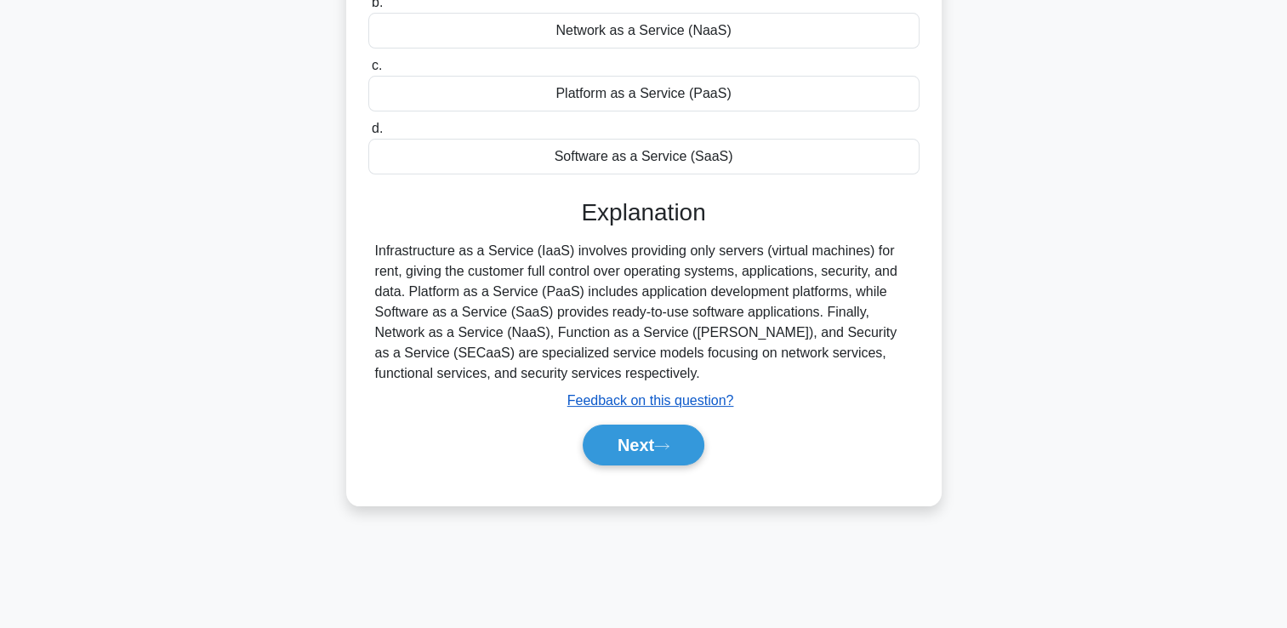
scroll to position [291, 0]
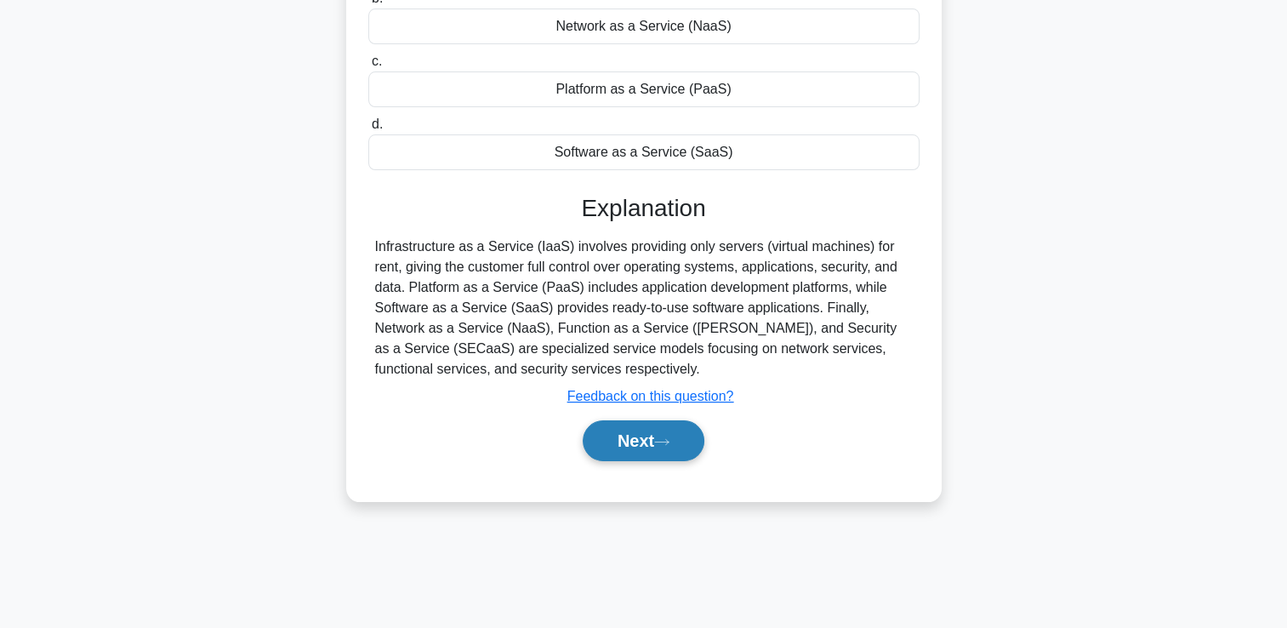
click at [633, 435] on button "Next" at bounding box center [644, 440] width 122 height 41
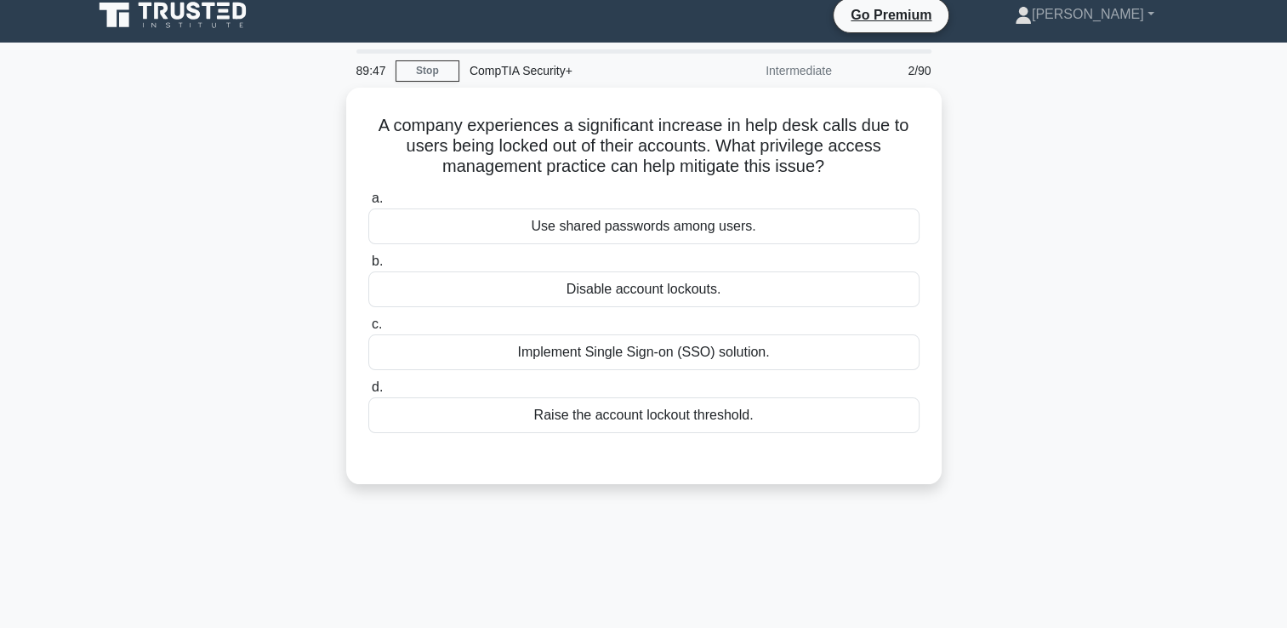
scroll to position [0, 0]
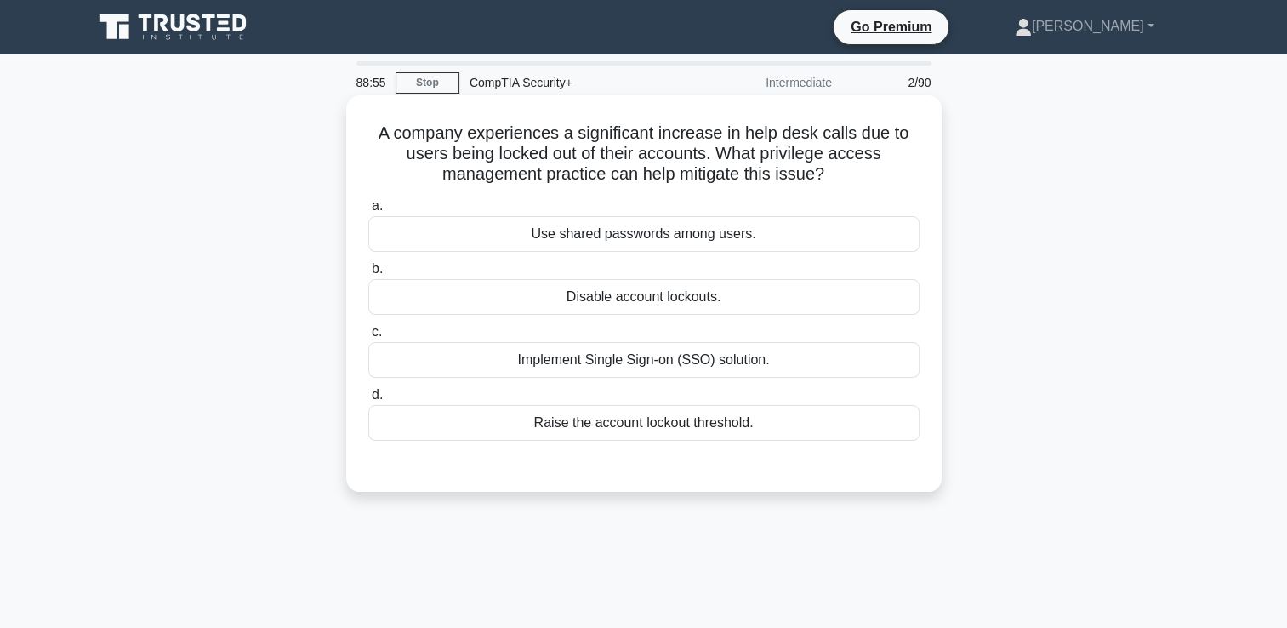
click at [564, 423] on div "Raise the account lockout threshold." at bounding box center [643, 423] width 551 height 36
click at [368, 401] on input "d. Raise the account lockout threshold." at bounding box center [368, 395] width 0 height 11
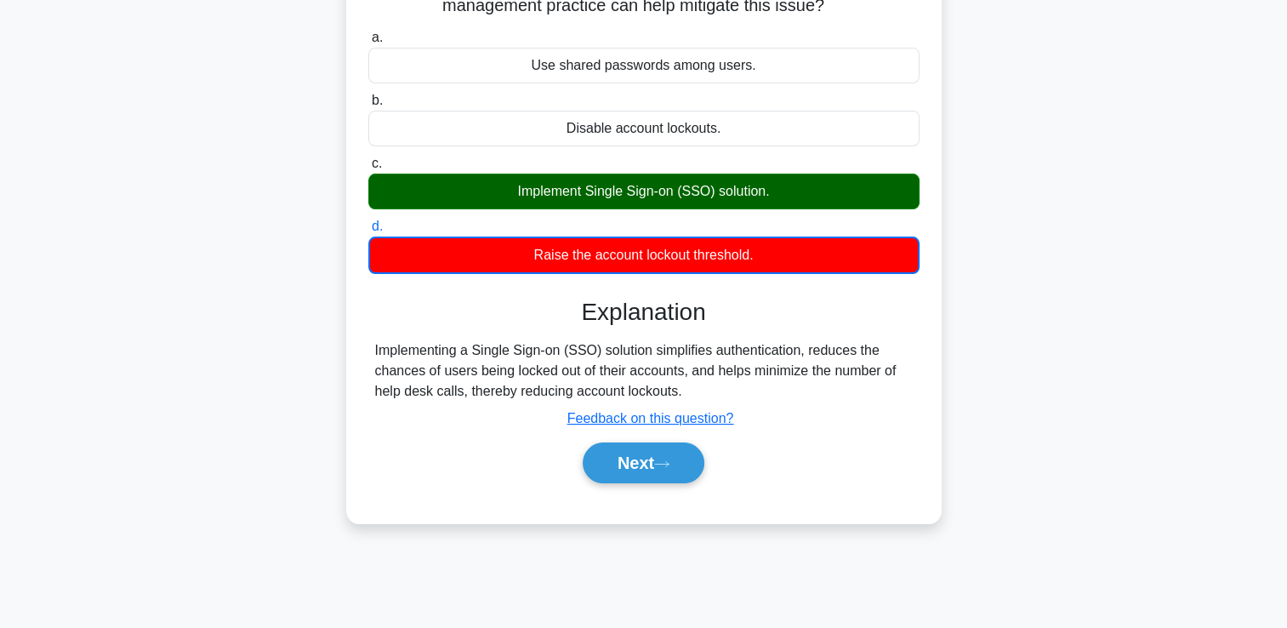
scroll to position [170, 0]
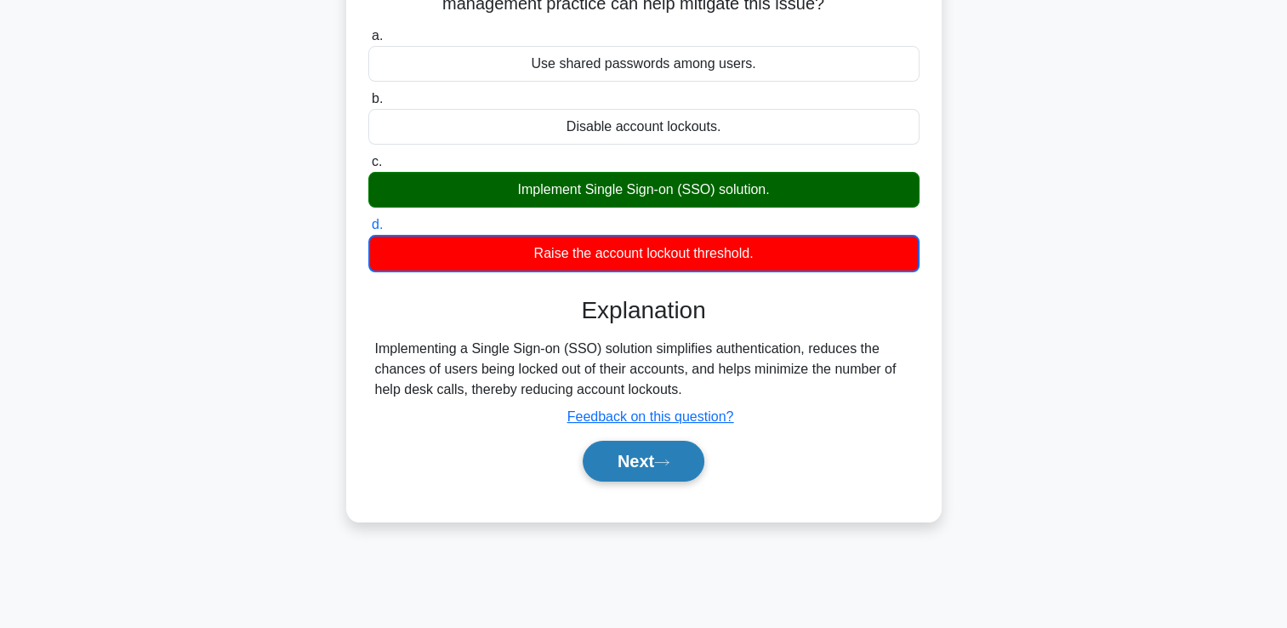
click at [623, 456] on button "Next" at bounding box center [644, 461] width 122 height 41
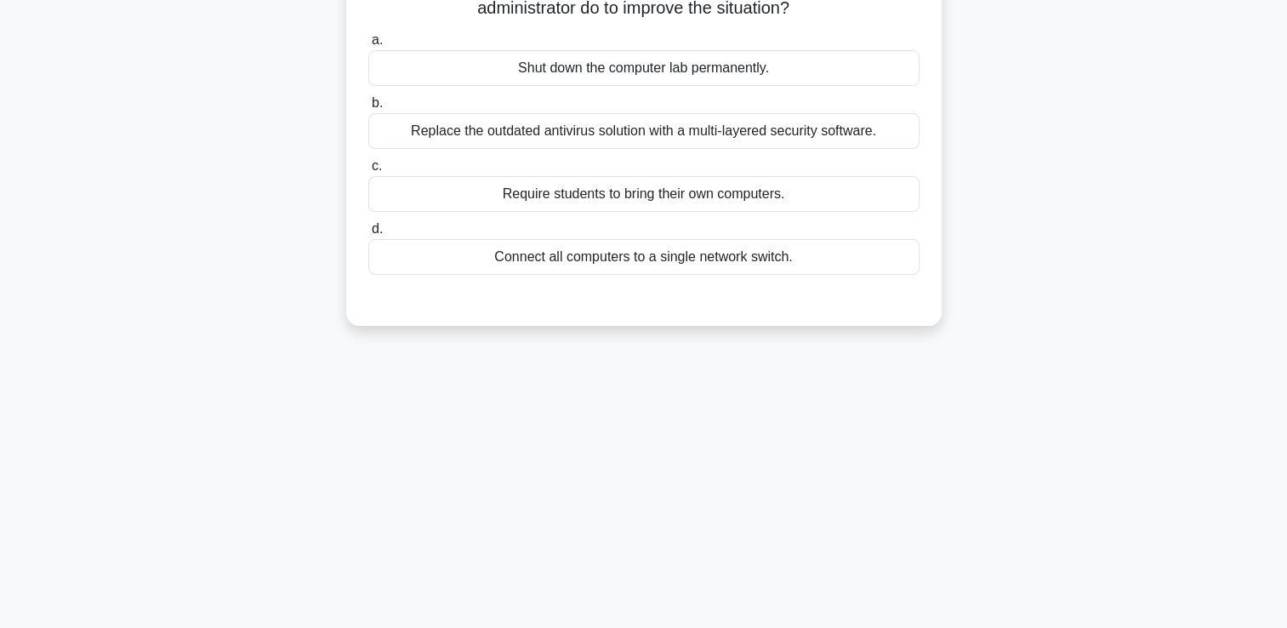
scroll to position [0, 0]
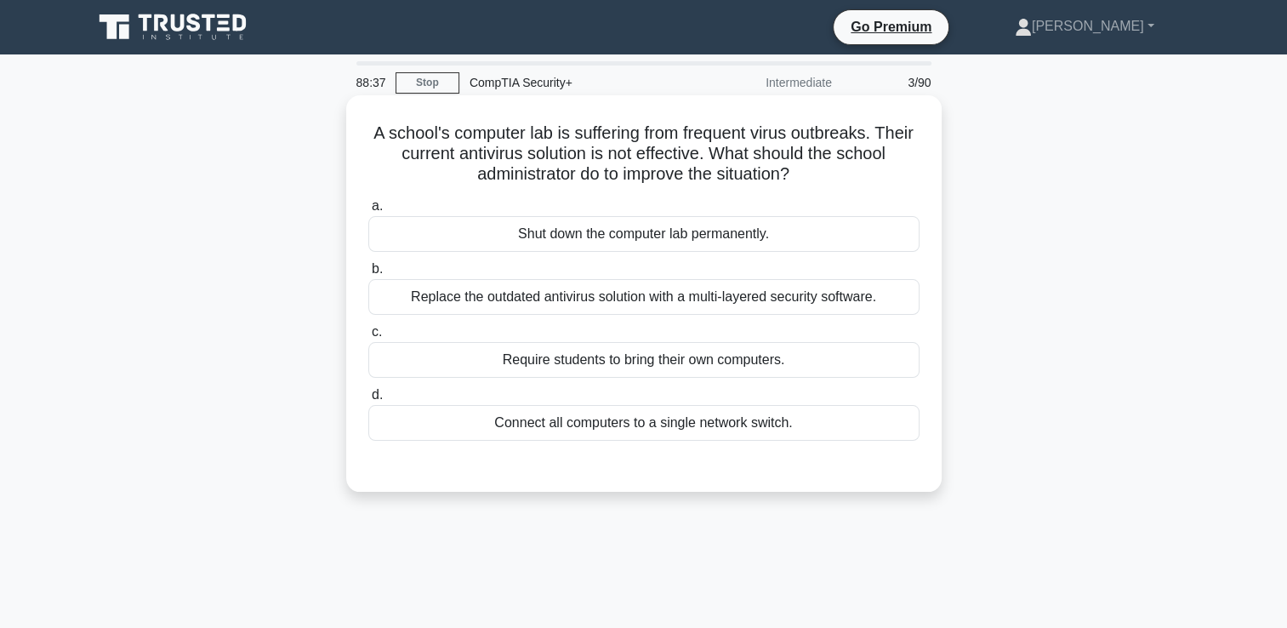
click at [507, 296] on div "Replace the outdated antivirus solution with a multi-layered security software." at bounding box center [643, 297] width 551 height 36
click at [368, 275] on input "b. Replace the outdated antivirus solution with a multi-layered security softwa…" at bounding box center [368, 269] width 0 height 11
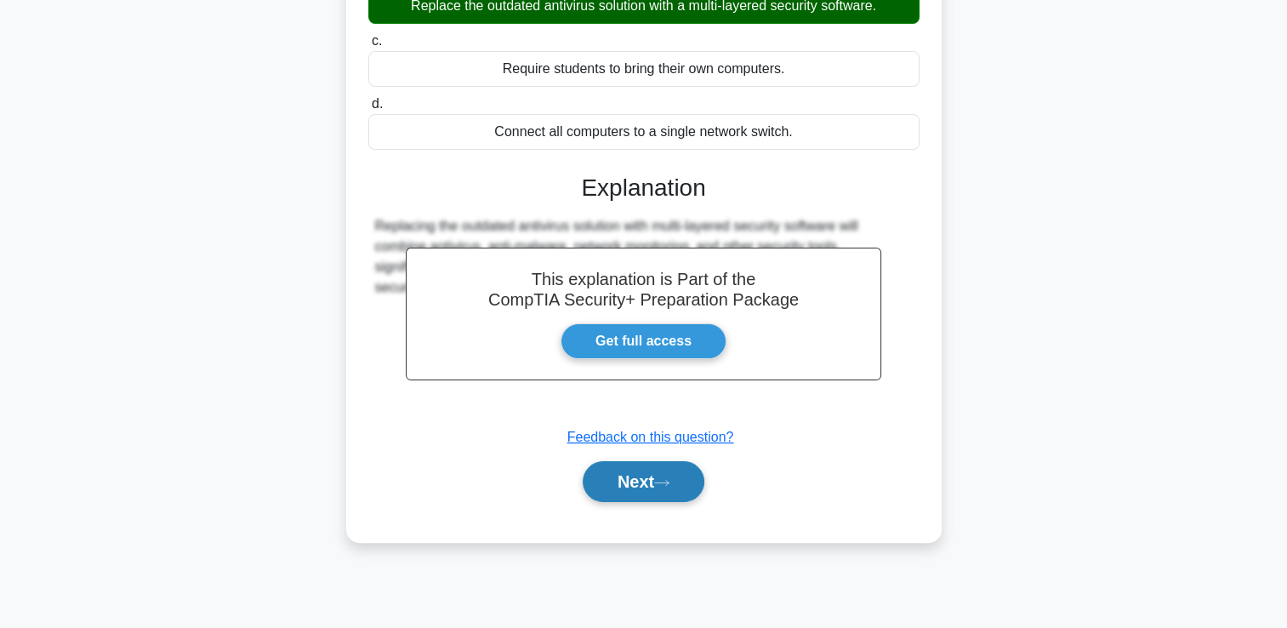
click at [628, 475] on button "Next" at bounding box center [644, 481] width 122 height 41
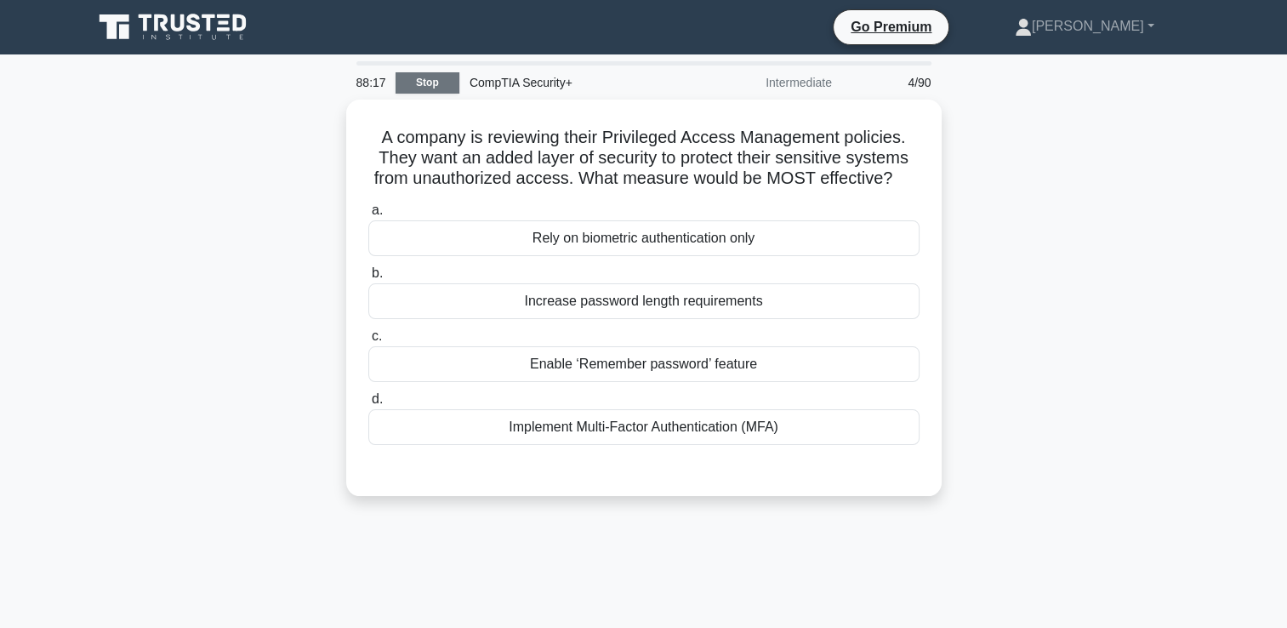
click at [425, 88] on link "Stop" at bounding box center [427, 82] width 64 height 21
